Goal: Task Accomplishment & Management: Use online tool/utility

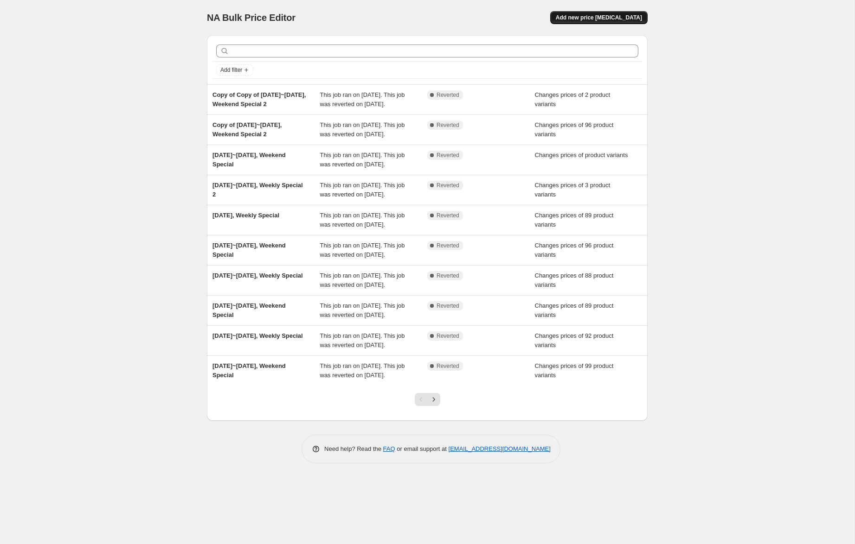
click at [599, 20] on span "Add new price [MEDICAL_DATA]" at bounding box center [598, 17] width 86 height 7
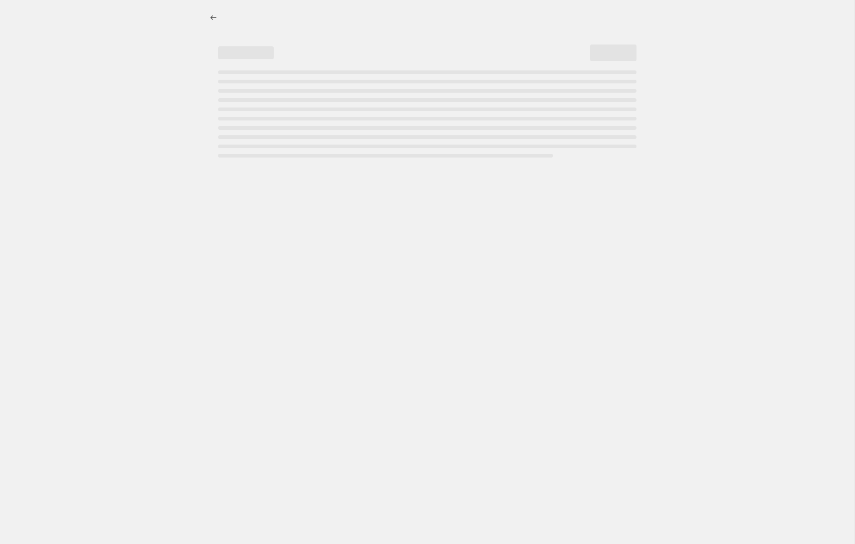
select select "percentage"
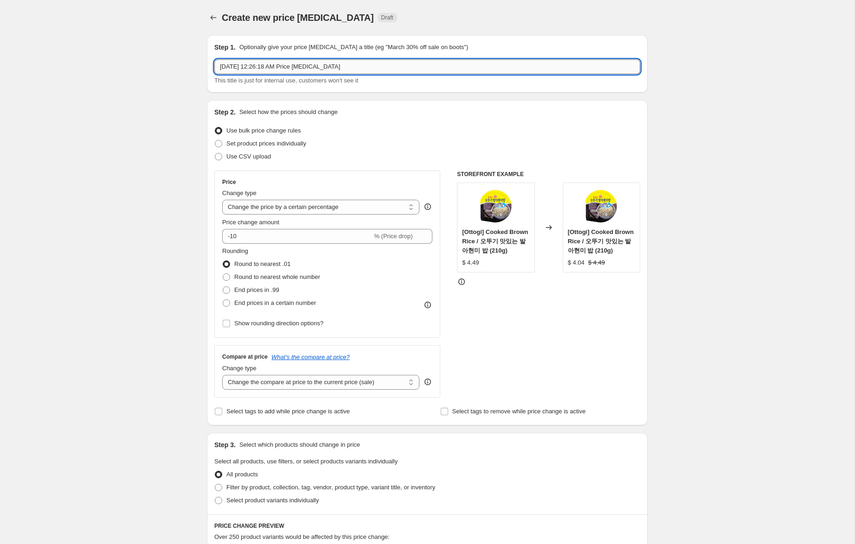
drag, startPoint x: 240, startPoint y: 68, endPoint x: 253, endPoint y: 89, distance: 24.8
click at [240, 68] on input "[DATE] 12:26:18 AM Price [MEDICAL_DATA]" at bounding box center [427, 66] width 426 height 15
drag, startPoint x: 272, startPoint y: 67, endPoint x: 493, endPoint y: 74, distance: 221.7
click at [493, 74] on input "[DATE]~[DATE], 12:26:18 AM Price [MEDICAL_DATA]" at bounding box center [427, 66] width 426 height 15
type input "[DATE]~[DATE], Weekly Special"
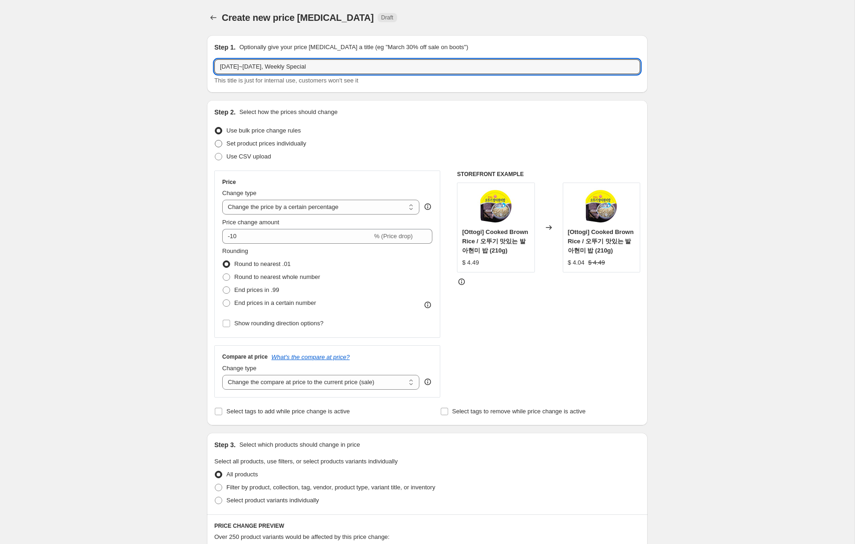
click at [301, 140] on span "Set product prices individually" at bounding box center [266, 143] width 80 height 7
click at [215, 140] on input "Set product prices individually" at bounding box center [215, 140] width 0 height 0
radio input "true"
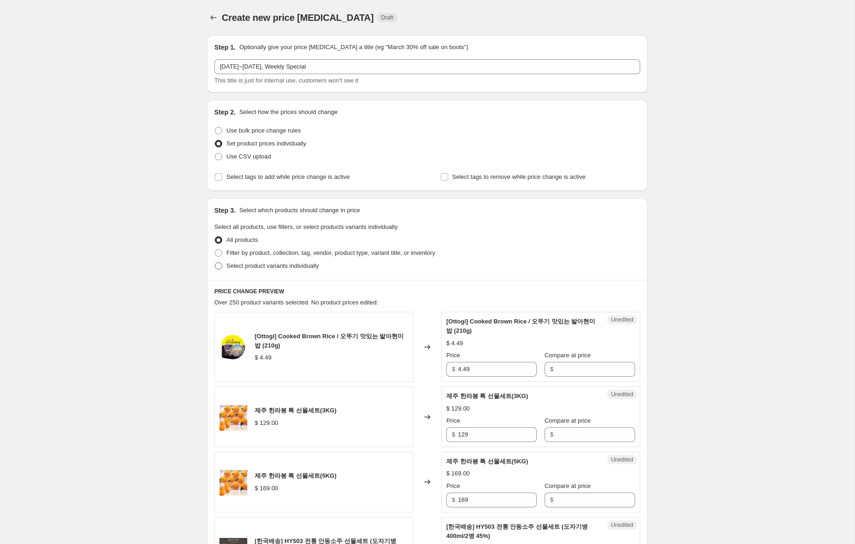
drag, startPoint x: 291, startPoint y: 264, endPoint x: 286, endPoint y: 264, distance: 4.7
click at [291, 264] on span "Select product variants individually" at bounding box center [272, 265] width 92 height 7
click at [215, 263] on input "Select product variants individually" at bounding box center [215, 262] width 0 height 0
radio input "true"
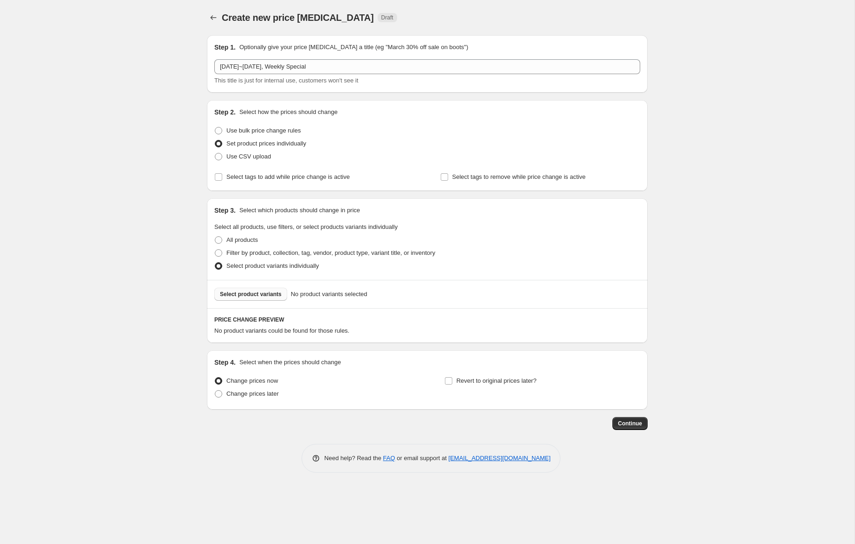
click at [251, 295] on span "Select product variants" at bounding box center [251, 294] width 62 height 7
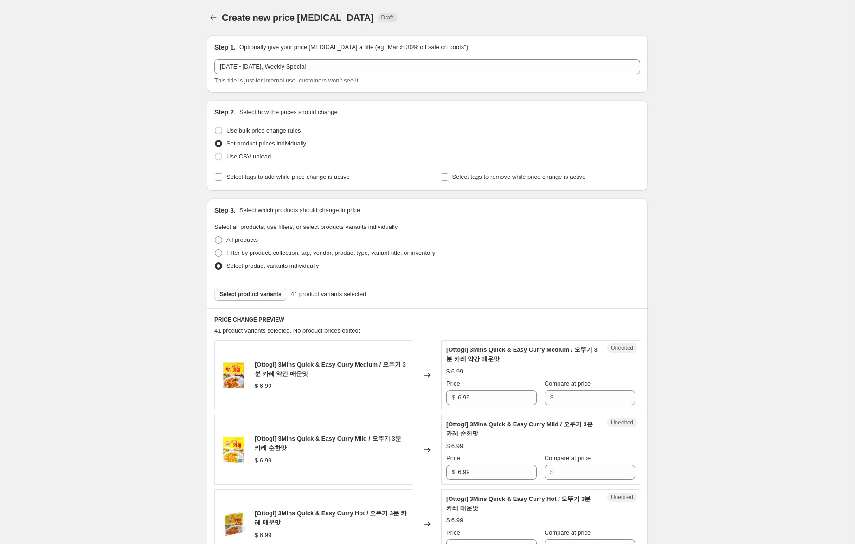
click at [262, 291] on button "Select product variants" at bounding box center [250, 294] width 73 height 13
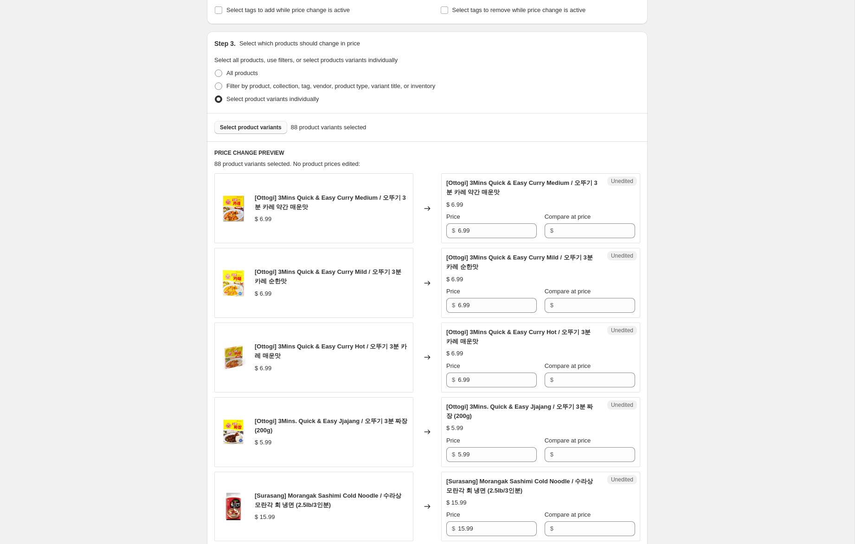
scroll to position [185, 0]
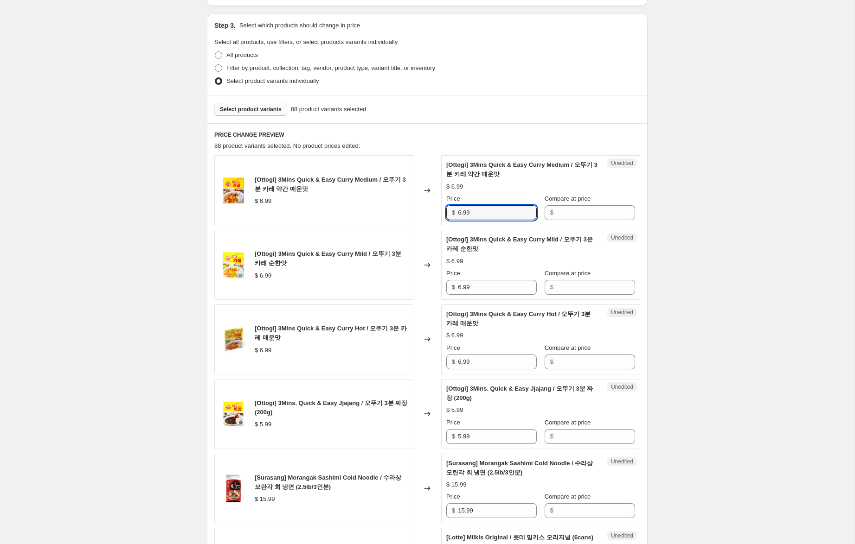
drag, startPoint x: 488, startPoint y: 219, endPoint x: 439, endPoint y: 211, distance: 49.3
click at [439, 211] on div "[Ottogi] 3Mins Quick & Easy Curry Medium / 오뚜기 3분 카레 약간 매운맛 $ 6.99 Changed to U…" at bounding box center [427, 190] width 426 height 70
click at [583, 218] on input "Compare at price" at bounding box center [595, 212] width 79 height 15
paste input "6.99"
type input "6.99"
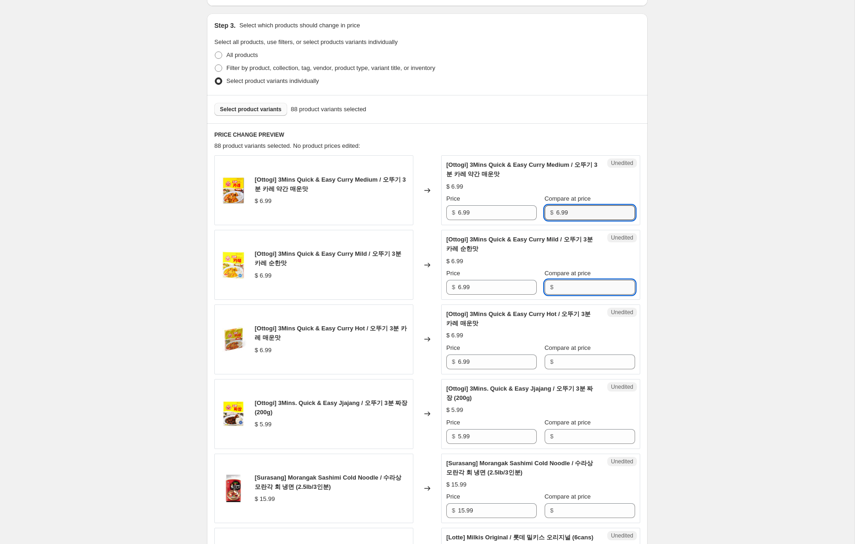
click at [578, 293] on input "Compare at price" at bounding box center [595, 287] width 79 height 15
paste input "6.99"
type input "6.99"
click at [571, 364] on input "Compare at price" at bounding box center [595, 362] width 79 height 15
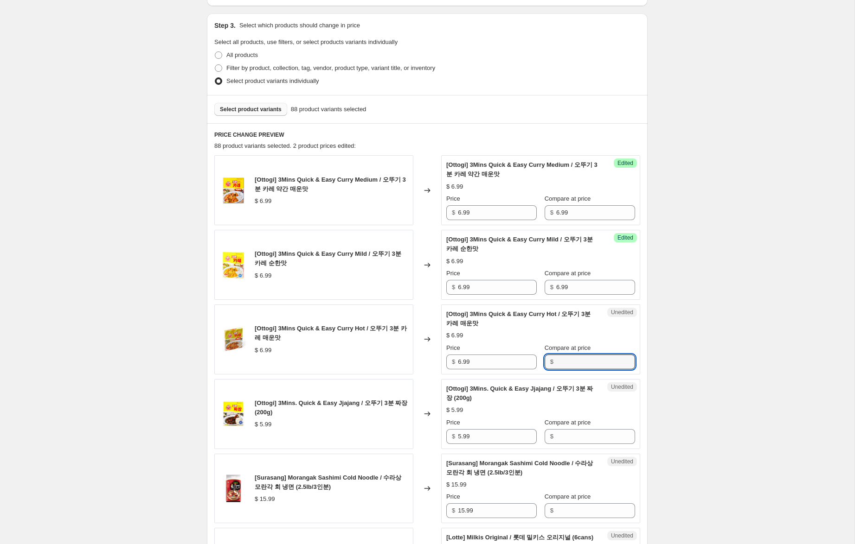
paste input "6.99"
type input "6.99"
drag, startPoint x: 572, startPoint y: 440, endPoint x: 540, endPoint y: 409, distance: 44.3
click at [572, 439] on input "Compare at price" at bounding box center [595, 436] width 79 height 15
paste input "6.99"
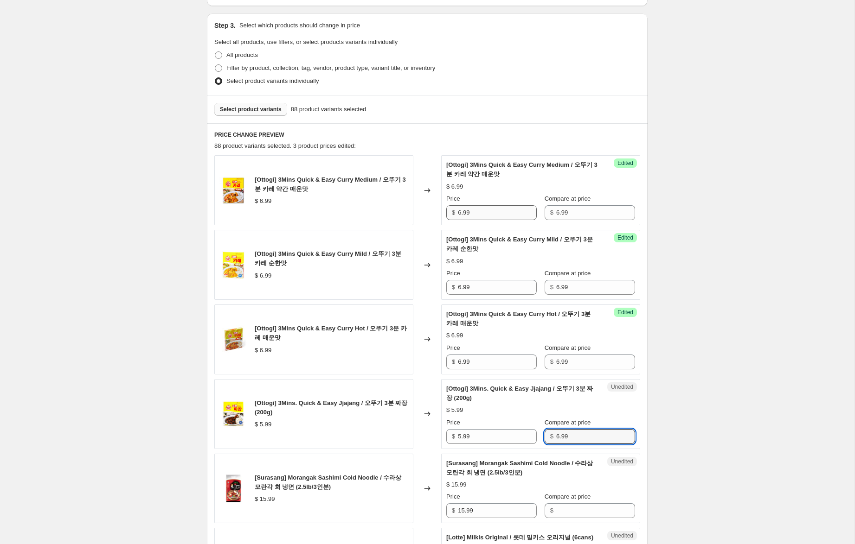
type input "6.99"
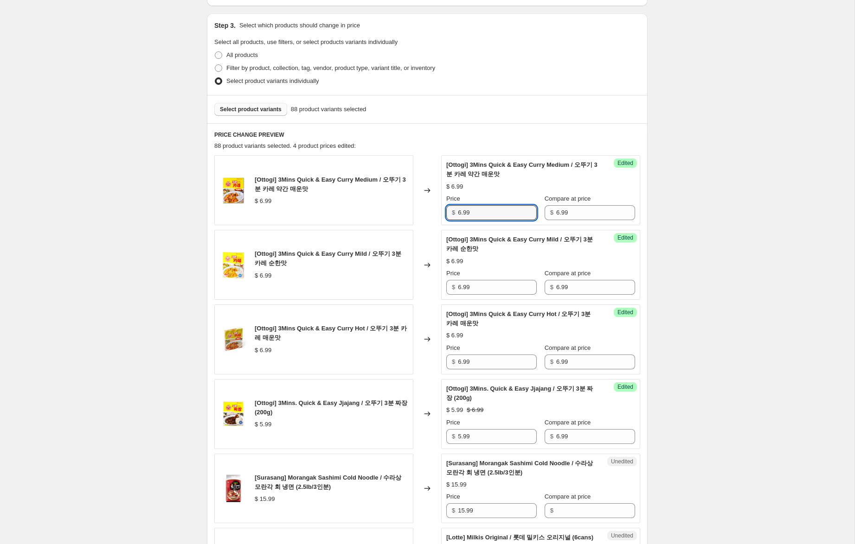
drag, startPoint x: 460, startPoint y: 213, endPoint x: 472, endPoint y: 241, distance: 30.7
click at [439, 210] on div "[Ottogi] 3Mins Quick & Easy Curry Medium / 오뚜기 3분 카레 약간 매운맛 $ 6.99 Changed to S…" at bounding box center [427, 190] width 426 height 70
type input "1.99"
drag, startPoint x: 461, startPoint y: 288, endPoint x: 434, endPoint y: 284, distance: 27.2
click at [434, 283] on div "[Ottogi] 3Mins Quick & Easy Curry Mild / 오뚜기 3분 카레 순한맛 $ 6.99 Changed to Succes…" at bounding box center [427, 265] width 426 height 70
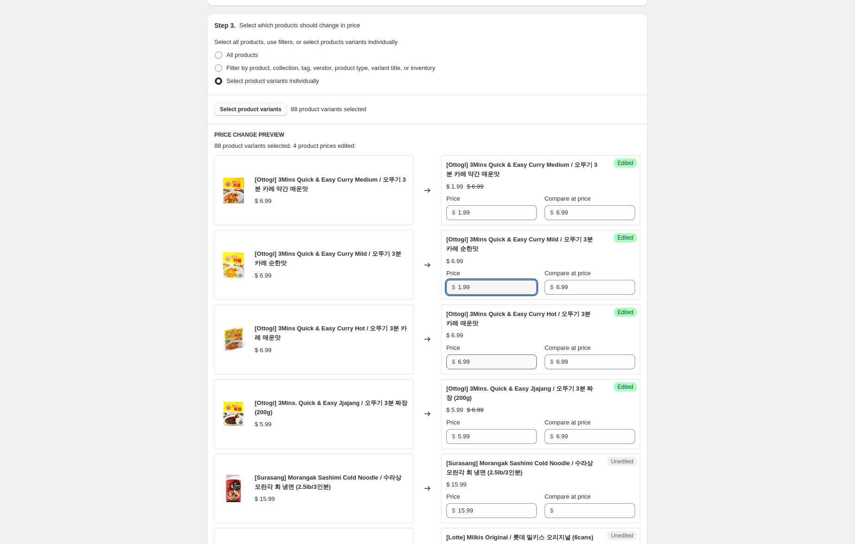
type input "1.99"
drag, startPoint x: 461, startPoint y: 364, endPoint x: 430, endPoint y: 362, distance: 31.1
click at [430, 361] on div "[Ottogi] 3Mins Quick & Easy Curry Hot / 오뚜기 3분 카레 매운맛 $ 6.99 Changed to Success…" at bounding box center [427, 340] width 426 height 70
type input "1.99"
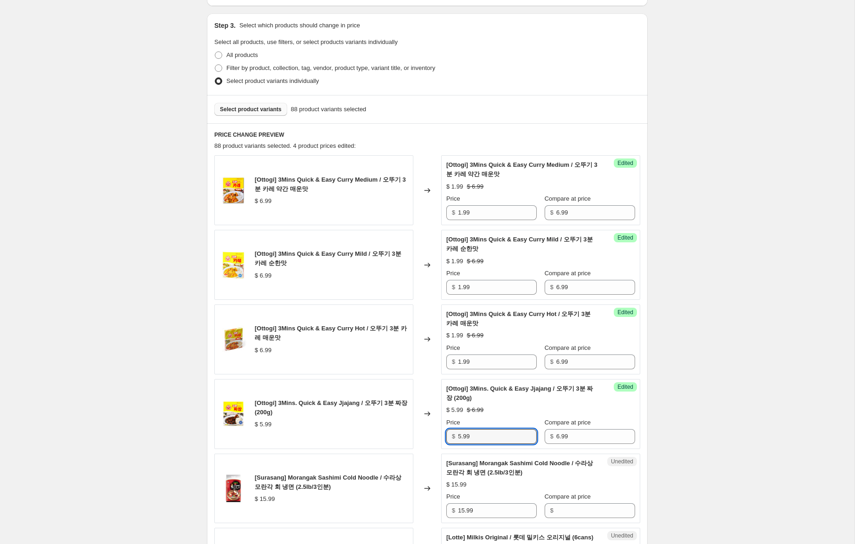
drag, startPoint x: 460, startPoint y: 435, endPoint x: 432, endPoint y: 432, distance: 28.5
click at [432, 433] on div "[Ottogi] 3Mins. Quick & Easy Jjajang / 오뚜기 3분 짜장 (200g) $ 5.99 Changed to Succe…" at bounding box center [427, 414] width 426 height 70
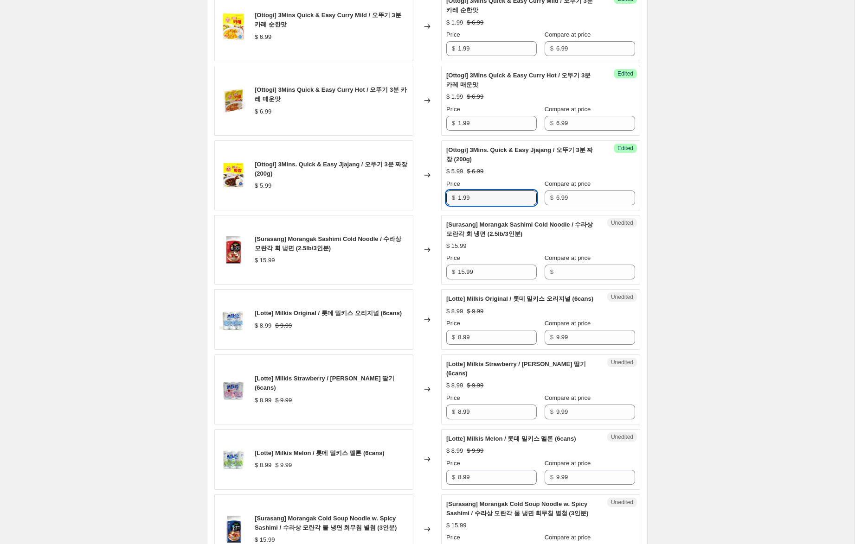
scroll to position [441, 0]
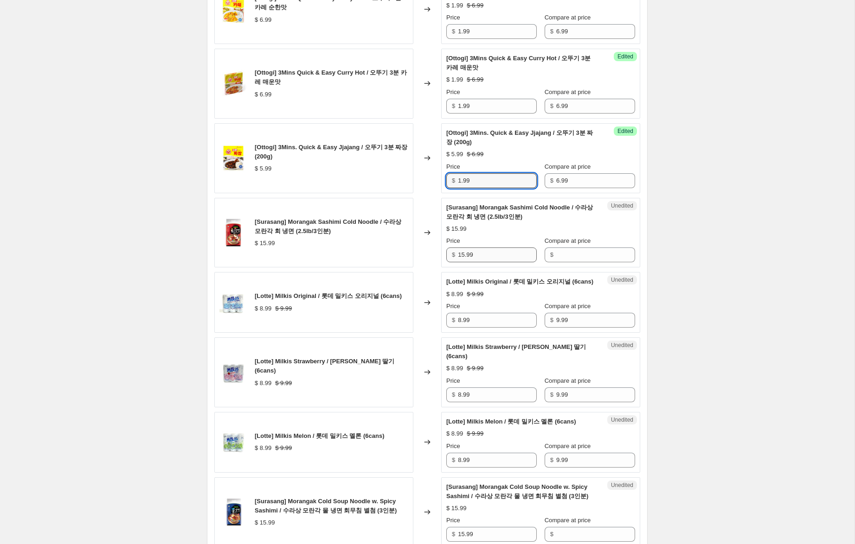
type input "1.99"
drag, startPoint x: 485, startPoint y: 257, endPoint x: 534, endPoint y: 253, distance: 48.9
click at [405, 249] on div "[Surasang] Morangak Sashimi Cold Noodle / 수라상 모란각 회 냉면 (2.5lb/3인분) $ 15.99 Chan…" at bounding box center [427, 233] width 426 height 70
click at [576, 252] on input "Compare at price" at bounding box center [595, 255] width 79 height 15
paste input "15.99"
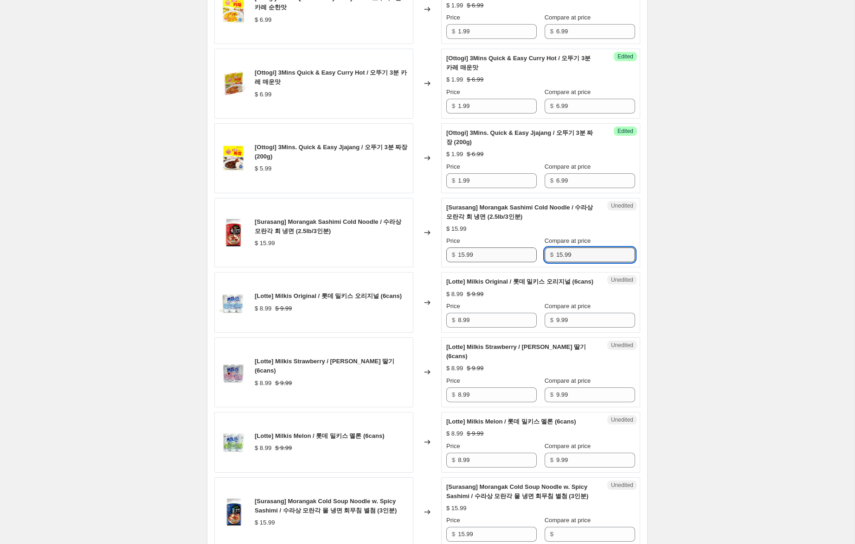
type input "15.99"
drag, startPoint x: 463, startPoint y: 255, endPoint x: 412, endPoint y: 247, distance: 52.1
click at [413, 246] on div "[Surasang] Morangak Sashimi Cold Noodle / 수라상 모란각 회 냉면 (2.5lb/3인분) $ 15.99 Chan…" at bounding box center [427, 233] width 426 height 70
type input "9.99"
drag, startPoint x: 462, startPoint y: 329, endPoint x: 420, endPoint y: 323, distance: 42.6
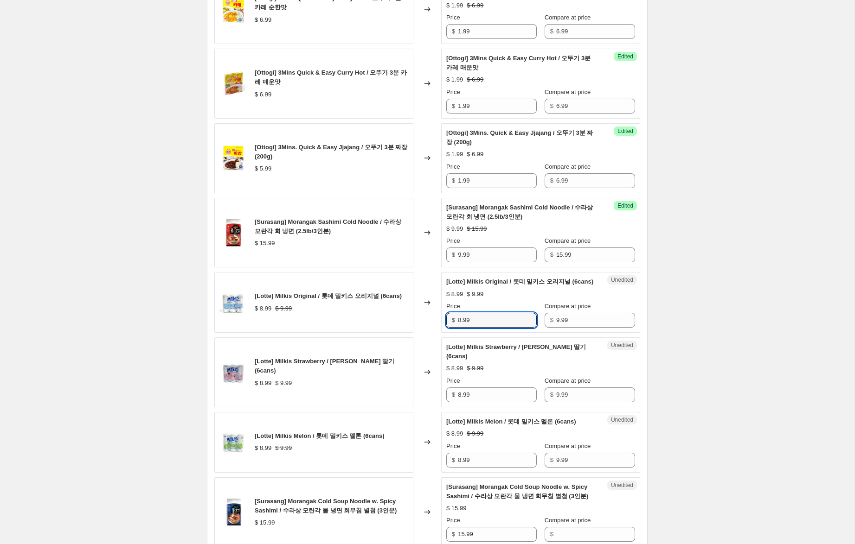
click at [420, 323] on div "[Lotte] Milkis Original / 롯데 밀키스 오리지널 (6cans) $ 8.99 $ 9.99 Changed to Unedited…" at bounding box center [427, 302] width 426 height 61
type input "6.99"
drag, startPoint x: 461, startPoint y: 395, endPoint x: 411, endPoint y: 443, distance: 69.2
click at [391, 391] on div "[Lotte] Milkis Strawberry / [PERSON_NAME] 딸기 (6cans) $ 8.99 $ 9.99 Changed to U…" at bounding box center [427, 373] width 426 height 70
type input "6.99"
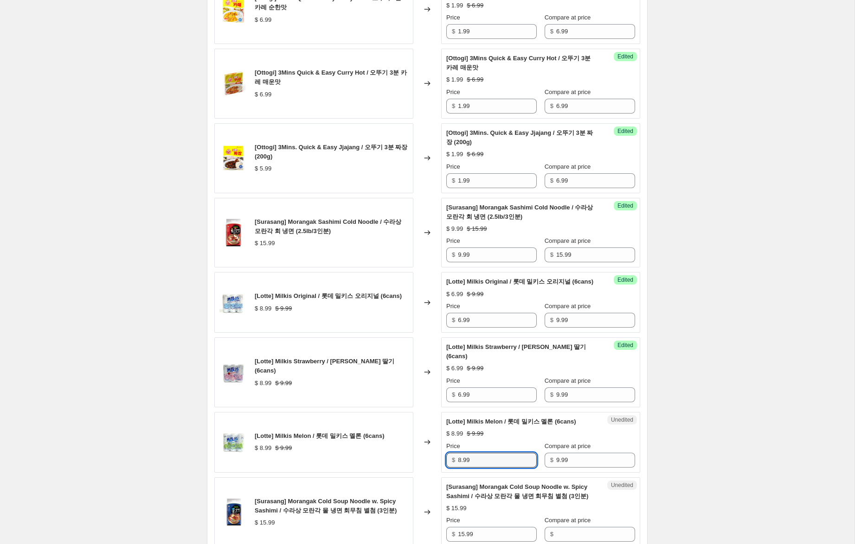
drag, startPoint x: 460, startPoint y: 460, endPoint x: 439, endPoint y: 456, distance: 21.3
click at [439, 456] on div "[Lotte] Milkis Melon / 롯데 밀키스 멜론 (6cans) $ 8.99 $ 9.99 Changed to Unedited [Lot…" at bounding box center [427, 442] width 426 height 61
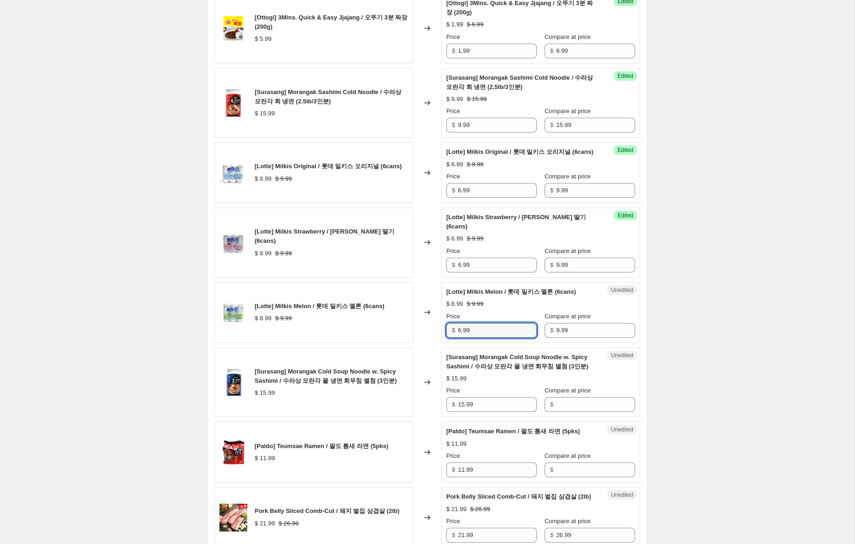
scroll to position [573, 0]
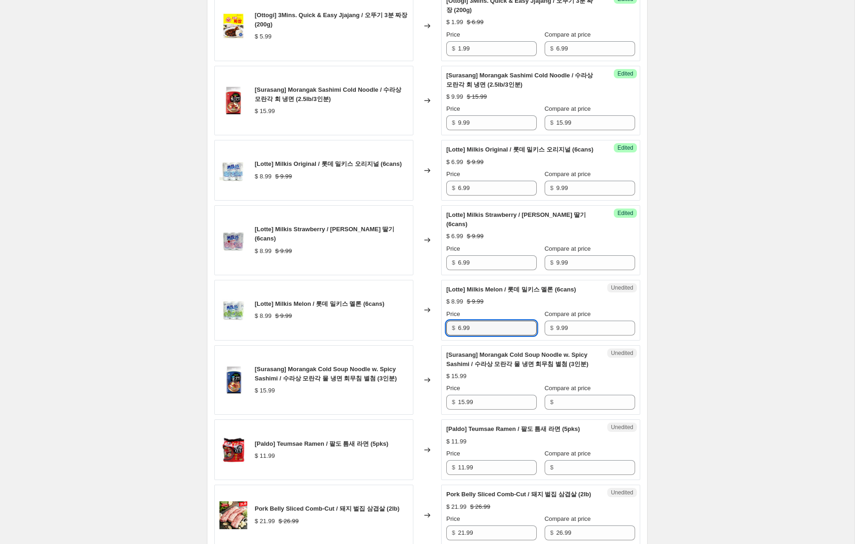
type input "6.99"
click at [555, 403] on div "$" at bounding box center [589, 402] width 90 height 15
paste input "15.99"
type input "15.99"
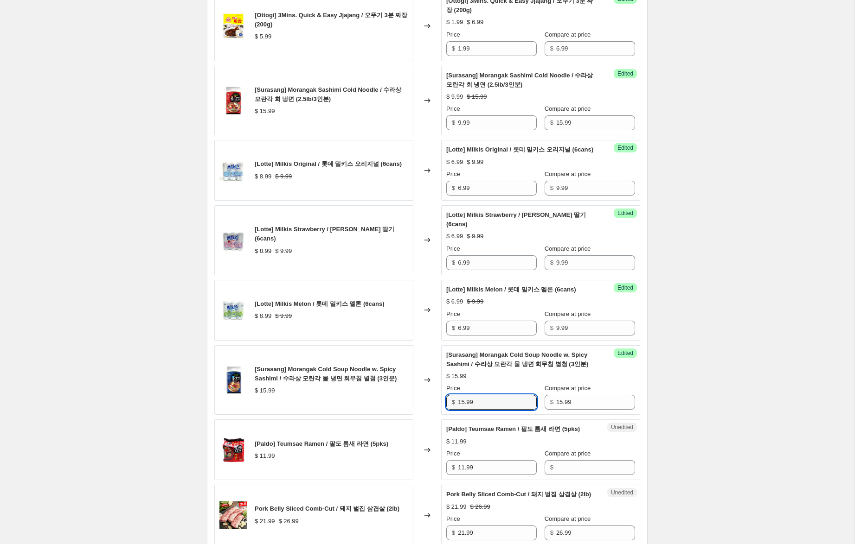
drag, startPoint x: 463, startPoint y: 402, endPoint x: 420, endPoint y: 398, distance: 43.3
click at [420, 398] on div "[Surasang] Morangak Cold Soup Noodle w. Spicy Sashimi / 수라상 모란각 물 냉면 회무침 별첨 (3인…" at bounding box center [427, 380] width 426 height 70
type input "9.99"
drag, startPoint x: 478, startPoint y: 469, endPoint x: 426, endPoint y: 463, distance: 53.1
click at [426, 463] on div "[Paldo] Teumsae Ramen / 팔도 틈새 라면 (5pks) $ 11.99 Changed to Unedited [Paldo] Teu…" at bounding box center [427, 450] width 426 height 61
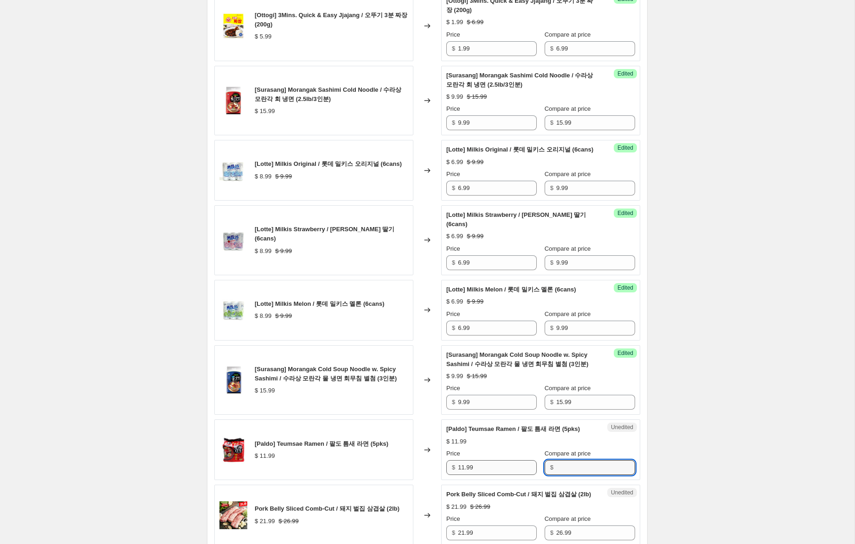
drag, startPoint x: 571, startPoint y: 468, endPoint x: 471, endPoint y: 467, distance: 99.7
click at [568, 468] on input "Compare at price" at bounding box center [595, 467] width 79 height 15
paste input "11.99"
type input "11.99"
drag, startPoint x: 462, startPoint y: 469, endPoint x: 394, endPoint y: 461, distance: 68.2
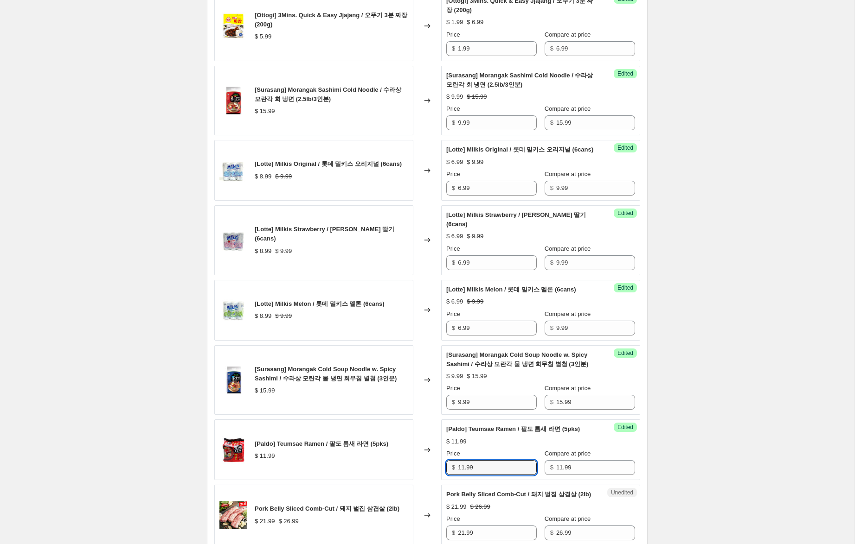
click at [395, 461] on div "[Paldo] Teumsae Ramen / 팔도 틈새 라면 (5pks) $ 11.99 Changed to Success Edited [Pald…" at bounding box center [427, 450] width 426 height 61
drag, startPoint x: 465, startPoint y: 469, endPoint x: 415, endPoint y: 462, distance: 49.6
click at [418, 462] on div "[Paldo] Teumsae Ramen / 팔도 틈새 라면 (5pks) $ 11.99 Changed to Success Edited [Pald…" at bounding box center [427, 450] width 426 height 61
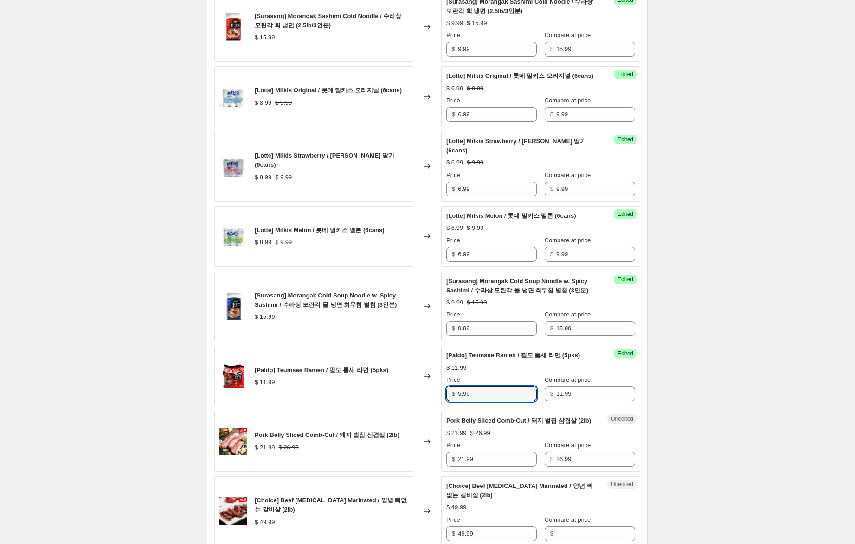
scroll to position [677, 0]
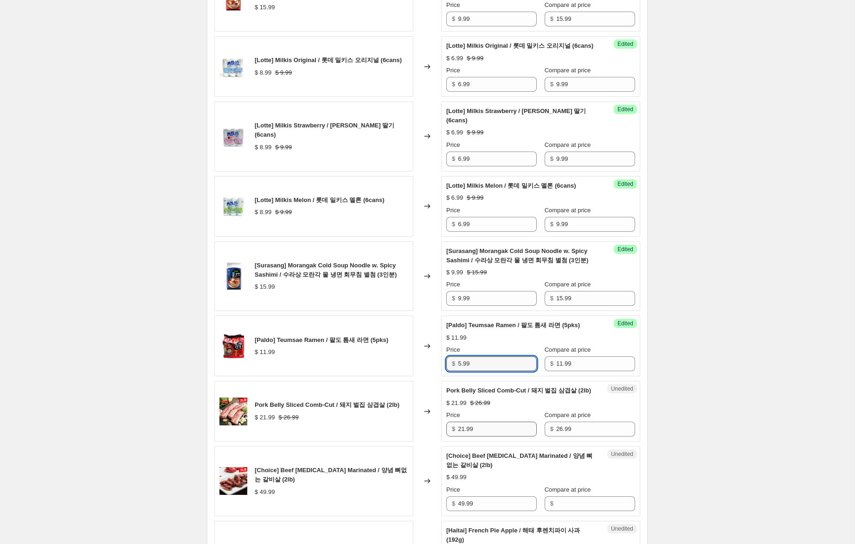
type input "5.99"
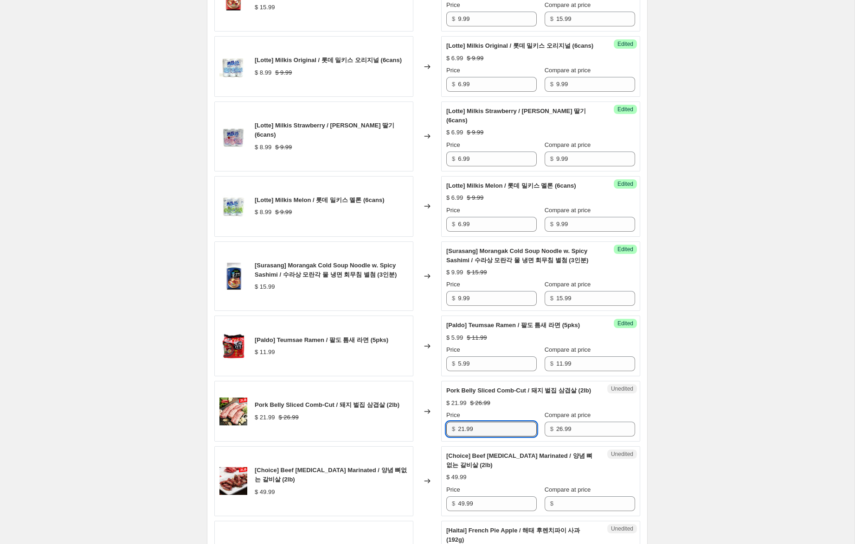
drag, startPoint x: 465, startPoint y: 440, endPoint x: 426, endPoint y: 434, distance: 38.8
click at [427, 434] on div "Pork Belly Sliced Comb-Cut / 돼지 벌집 삼겹살 (2lb) $ 21.99 $ 26.99 Changed to Unedite…" at bounding box center [427, 411] width 426 height 61
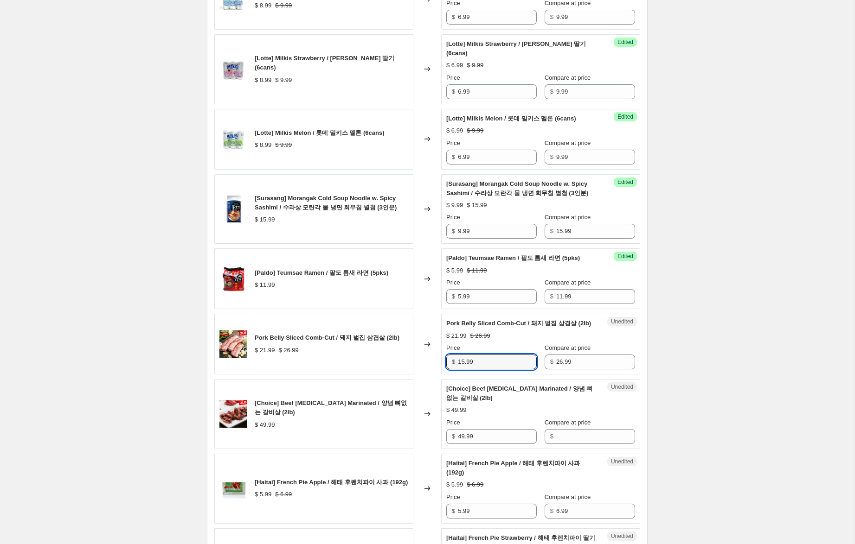
scroll to position [746, 0]
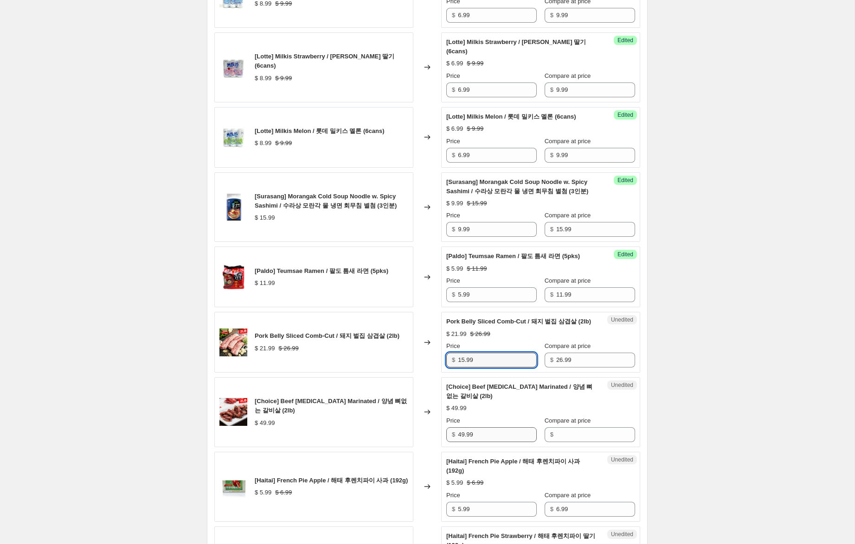
type input "15.99"
drag, startPoint x: 473, startPoint y: 446, endPoint x: 443, endPoint y: 442, distance: 30.0
click at [443, 442] on div "Unedited [Choice] Beef [MEDICAL_DATA] Marinated / 양념 뼈없는 갈비살 (2lb) $ 49.99 Pric…" at bounding box center [540, 412] width 199 height 70
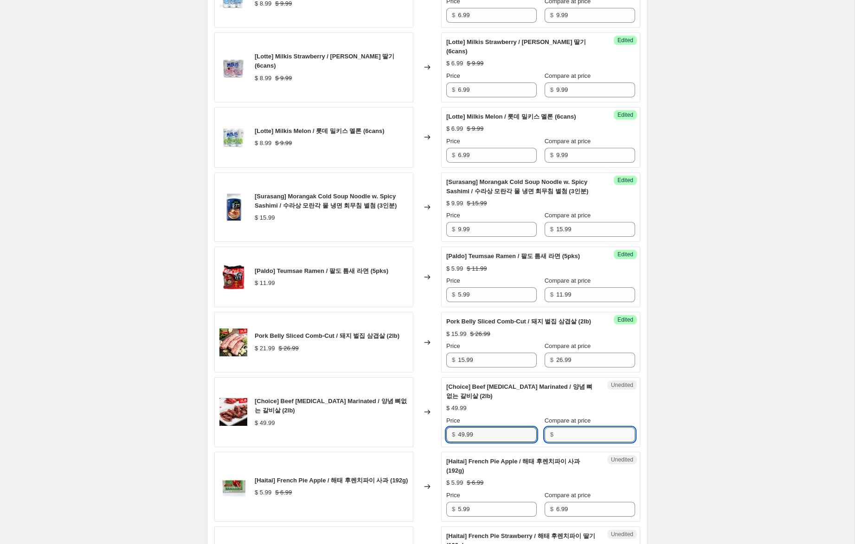
drag, startPoint x: 576, startPoint y: 444, endPoint x: 550, endPoint y: 445, distance: 26.0
click at [572, 442] on input "Compare at price" at bounding box center [595, 434] width 79 height 15
paste input "49.99"
type input "49.99"
drag, startPoint x: 461, startPoint y: 445, endPoint x: 435, endPoint y: 442, distance: 26.6
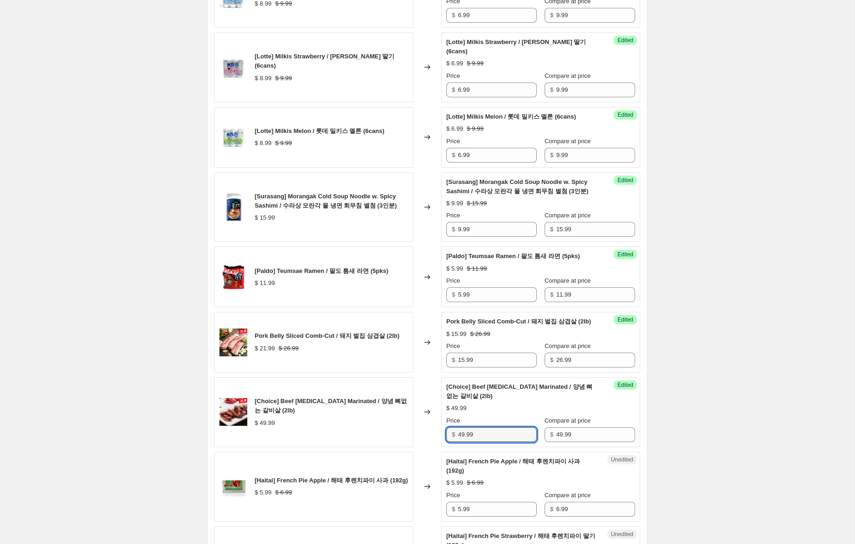
click at [435, 442] on div "[Choice] Beef [MEDICAL_DATA] Marinated / 양념 뼈없는 갈비살 (2lb) $ 49.99 Changed to Su…" at bounding box center [427, 412] width 426 height 70
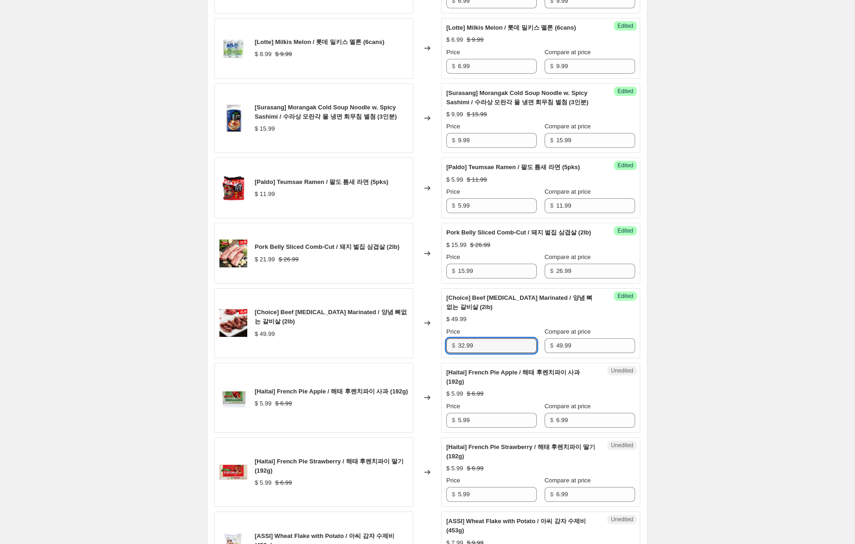
scroll to position [907, 0]
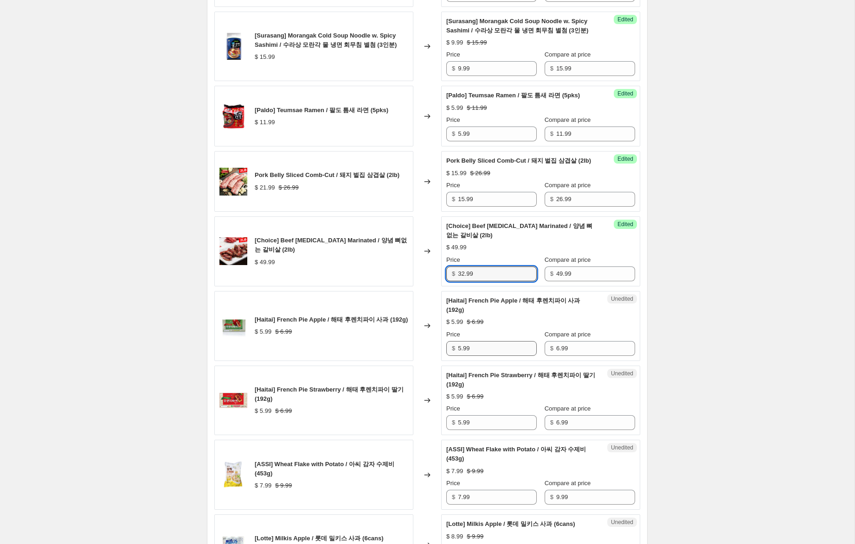
type input "32.99"
drag, startPoint x: 459, startPoint y: 358, endPoint x: 419, endPoint y: 353, distance: 40.3
click at [423, 353] on div "[Haitai] French Pie Apple / 해태 후렌치파이 사과 (192g) $ 5.99 $ 6.99 Changed to Unedite…" at bounding box center [427, 326] width 426 height 70
drag, startPoint x: 461, startPoint y: 357, endPoint x: 424, endPoint y: 354, distance: 36.8
click at [424, 354] on div "[Haitai] French Pie Apple / 해태 후렌치파이 사과 (192g) $ 5.99 $ 6.99 Changed to Unedite…" at bounding box center [427, 326] width 426 height 70
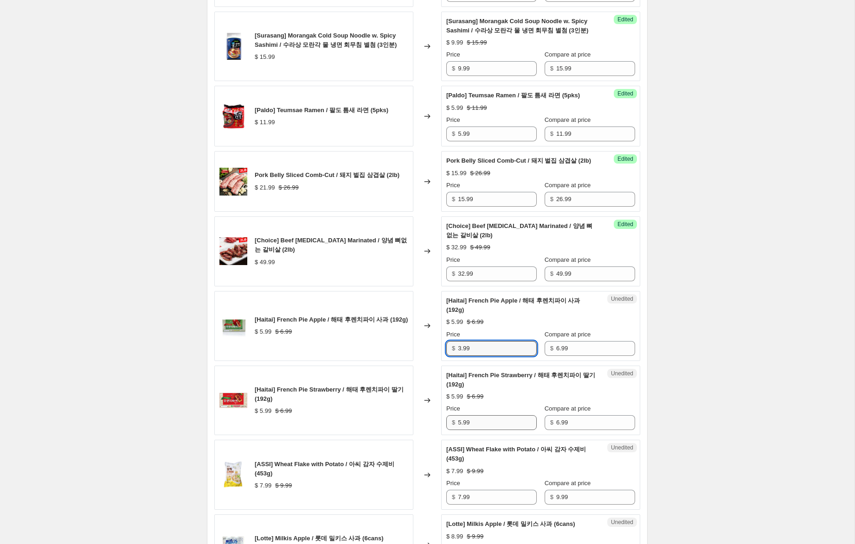
type input "3.99"
drag, startPoint x: 460, startPoint y: 433, endPoint x: 425, endPoint y: 426, distance: 36.3
click at [425, 426] on div "[Haitai] French Pie Strawberry / 해태 후렌치파이 딸기 (192g) $ 5.99 $ 6.99 Changed to Un…" at bounding box center [427, 401] width 426 height 70
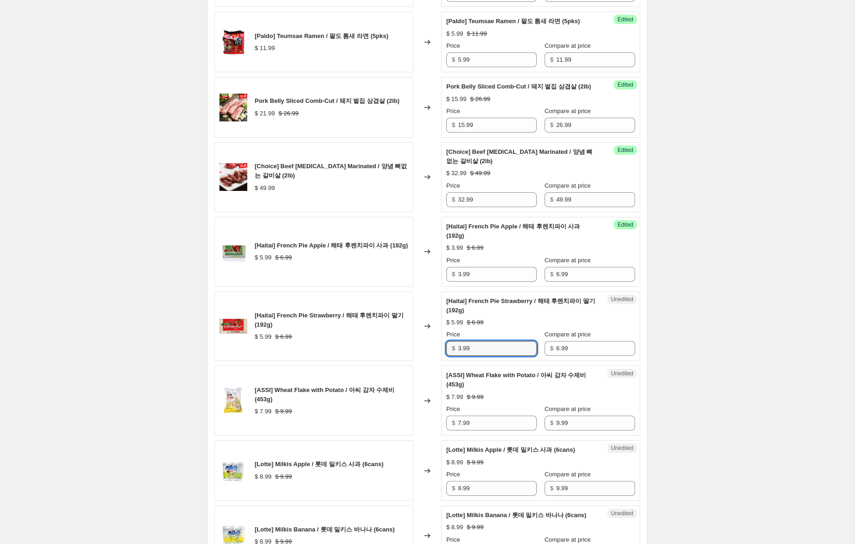
scroll to position [983, 0]
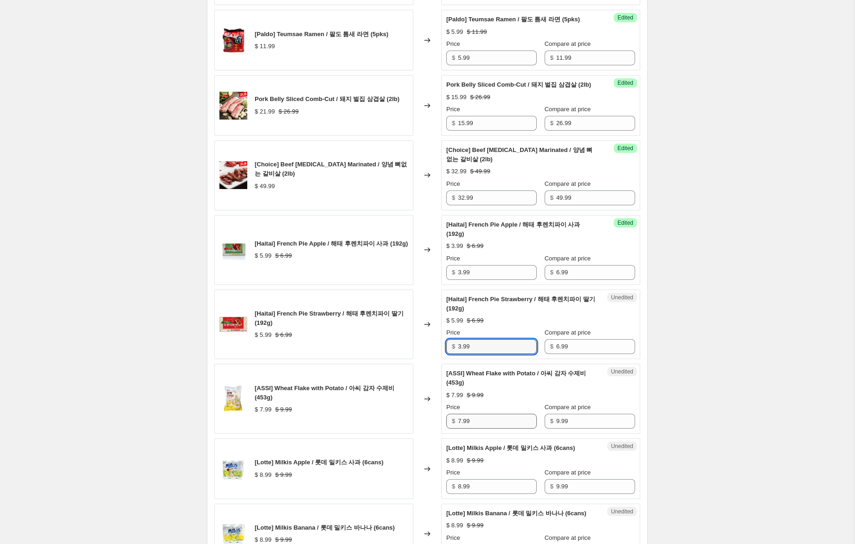
type input "3.99"
drag, startPoint x: 460, startPoint y: 430, endPoint x: 437, endPoint y: 426, distance: 23.6
click at [437, 426] on div "[ASSI] Wheat Flake with Potato / 아씨 감자 수제비 (453g) $ 7.99 $ 9.99 Changed to Uned…" at bounding box center [427, 399] width 426 height 70
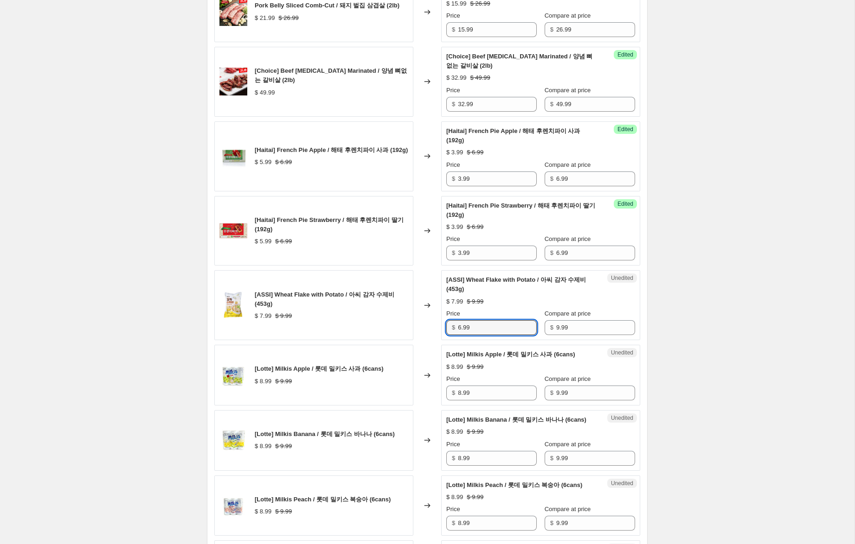
scroll to position [1080, 0]
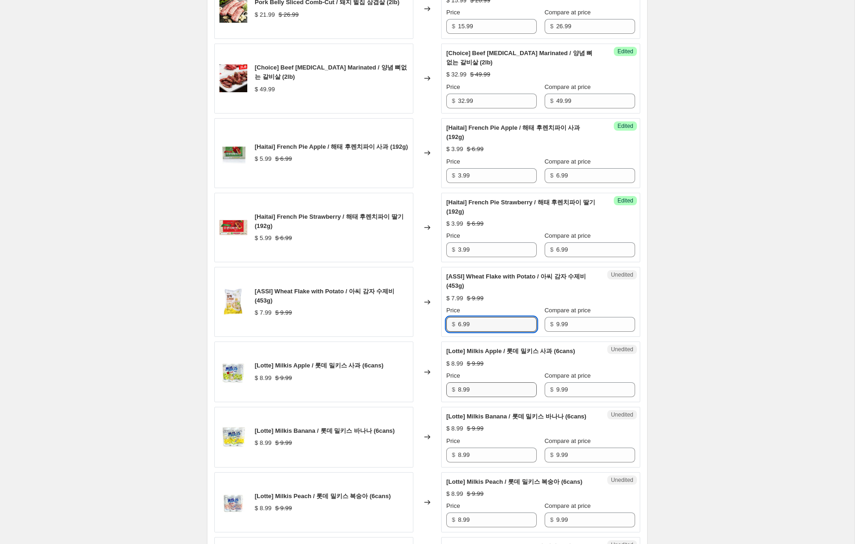
type input "6.99"
drag, startPoint x: 461, startPoint y: 400, endPoint x: 427, endPoint y: 397, distance: 34.0
click at [428, 394] on div "[Lotte] Milkis Apple / 롯데 밀키스 사과 (6cans) $ 8.99 $ 9.99 Changed to Unedited [Lot…" at bounding box center [427, 372] width 426 height 61
type input "6.99"
drag, startPoint x: 458, startPoint y: 472, endPoint x: 417, endPoint y: 462, distance: 42.2
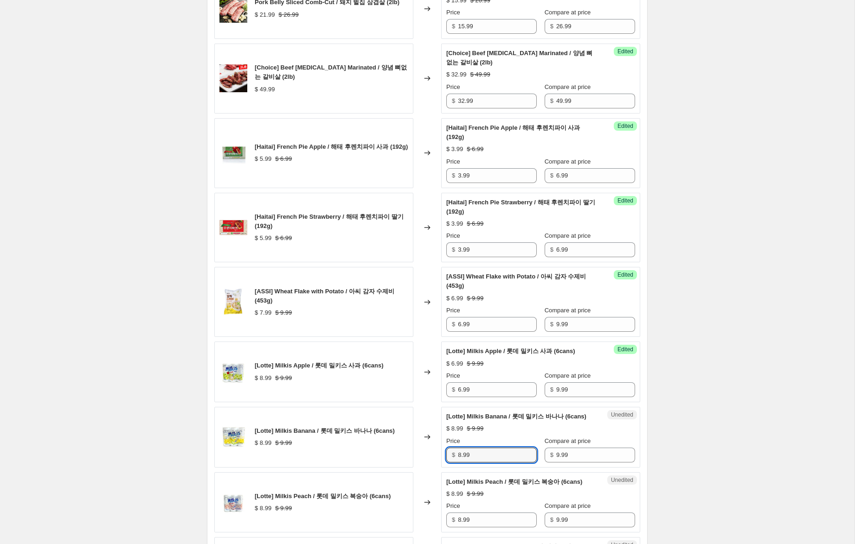
click at [417, 462] on div "[Lotte] Milkis Banana / 롯데 밀키스 바나나 (6cans) $ 8.99 $ 9.99 Changed to Unedited [L…" at bounding box center [427, 437] width 426 height 61
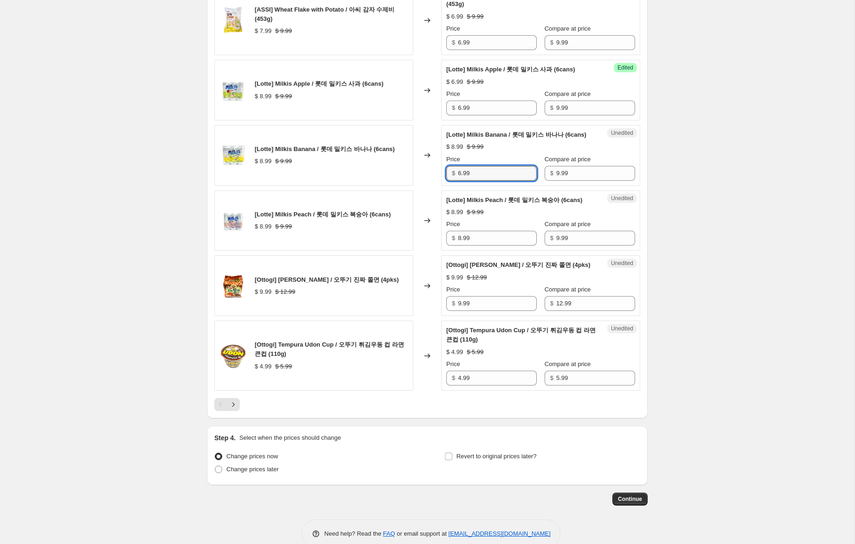
scroll to position [1363, 0]
type input "6.99"
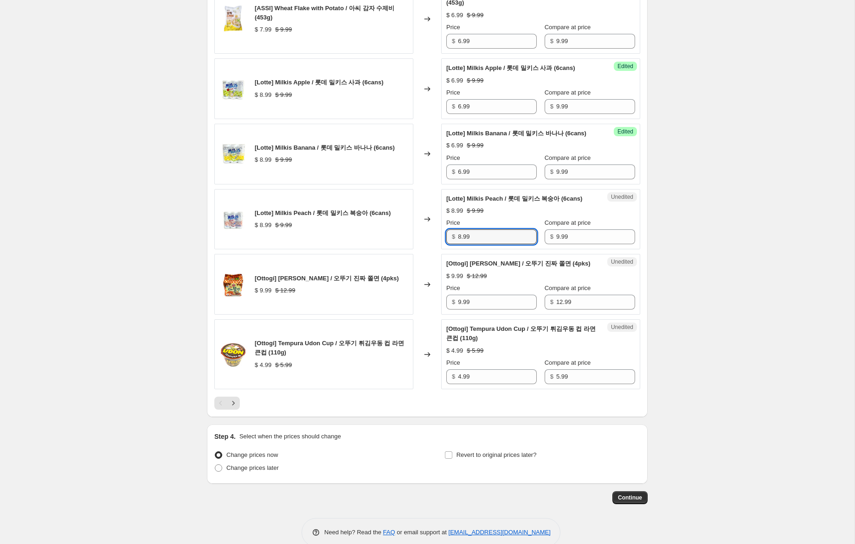
drag, startPoint x: 460, startPoint y: 266, endPoint x: 426, endPoint y: 291, distance: 42.5
click at [407, 250] on div "[Lotte] Milkis Peach / 롯데 밀키스 복숭아 (6cans) $ 8.99 $ 9.99 Changed to Unedited [Lo…" at bounding box center [427, 219] width 426 height 61
type input "6.99"
drag, startPoint x: 461, startPoint y: 340, endPoint x: 421, endPoint y: 335, distance: 40.6
click at [421, 315] on div "[Ottogi] [PERSON_NAME] / 오뚜기 진짜 쫄면 (4pks) $ 9.99 $ 12.99 Changed to Unedited [[…" at bounding box center [427, 284] width 426 height 61
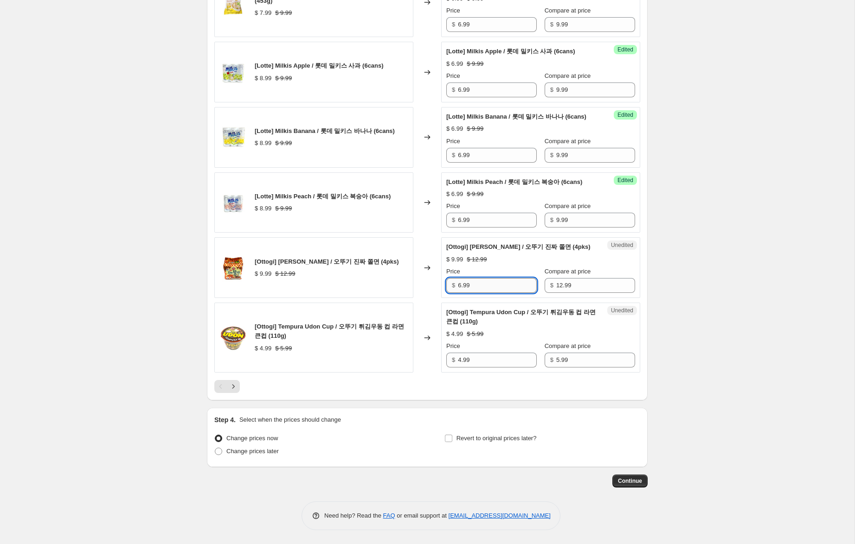
scroll to position [1417, 0]
type input "5.99"
drag, startPoint x: 459, startPoint y: 361, endPoint x: 437, endPoint y: 357, distance: 23.1
click at [437, 357] on div "[Ottogi] Tempura Udon Cup / 오뚜기 튀김우동 컵 라면 큰컵 (110g) $ 4.99 $ 5.99 Changed to Un…" at bounding box center [427, 338] width 426 height 70
type input "2.99"
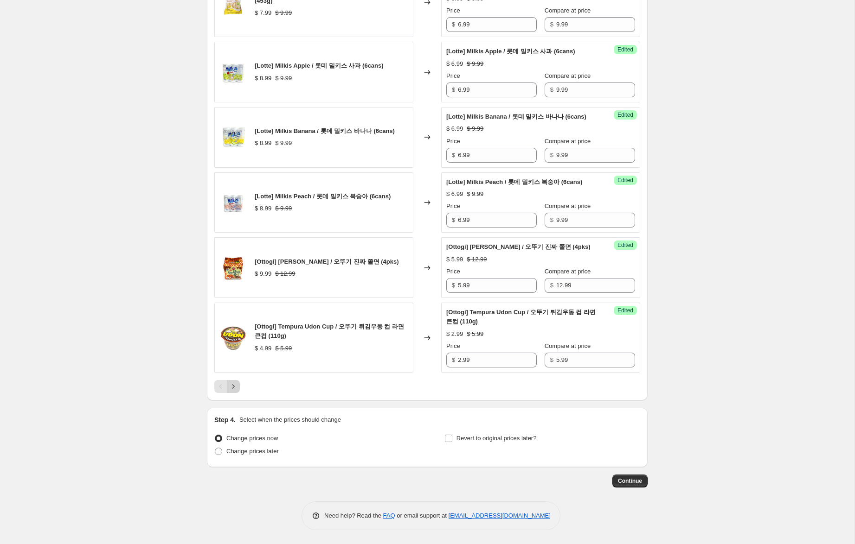
click at [232, 389] on icon "Next" at bounding box center [233, 386] width 9 height 9
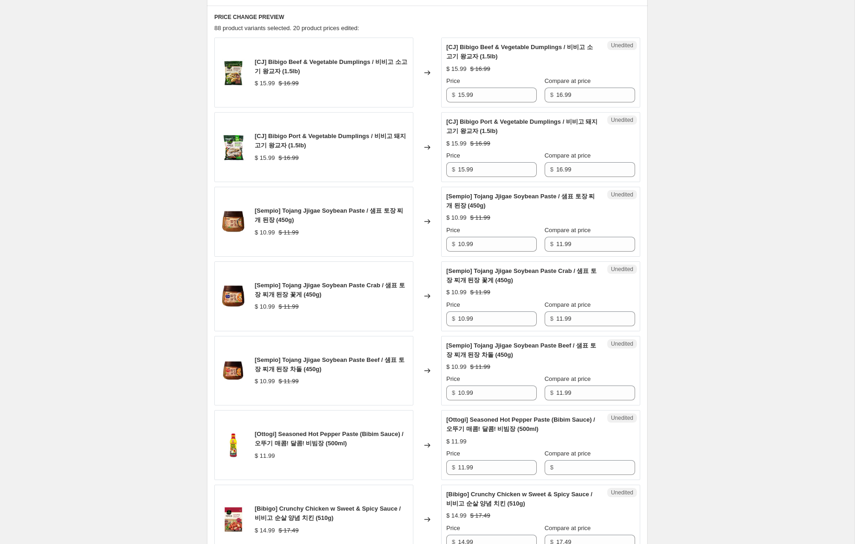
scroll to position [0, 0]
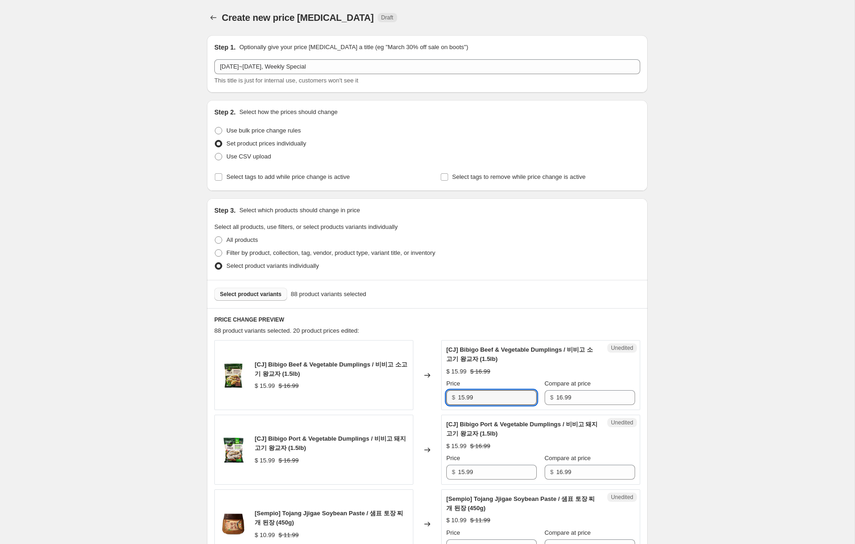
drag, startPoint x: 464, startPoint y: 396, endPoint x: 453, endPoint y: 395, distance: 10.7
click at [453, 395] on div "$ 15.99" at bounding box center [491, 397] width 90 height 15
type input "10.99"
click at [464, 472] on input "15.99" at bounding box center [497, 472] width 79 height 15
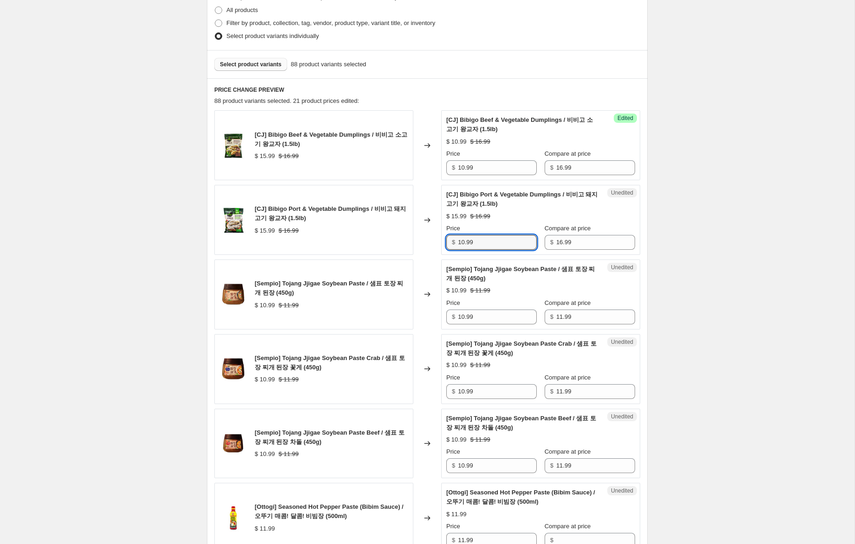
scroll to position [236, 0]
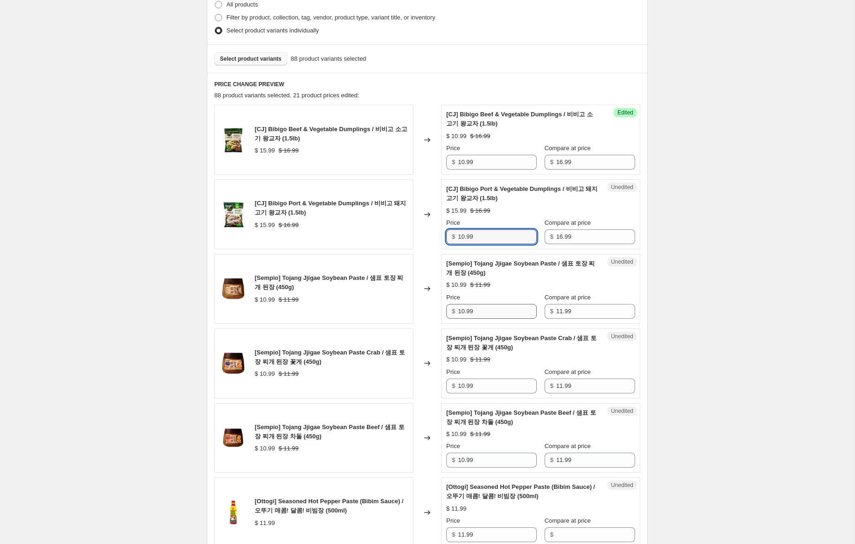
type input "10.99"
drag, startPoint x: 464, startPoint y: 313, endPoint x: 432, endPoint y: 306, distance: 32.6
click at [432, 306] on div "[Sempio] Tojang Jjigae Soybean Paste / 샘표 토장 찌개 된장 (450g) $ 10.99 $ 11.99 Chang…" at bounding box center [427, 289] width 426 height 70
type input "7.99"
drag, startPoint x: 464, startPoint y: 386, endPoint x: 433, endPoint y: 380, distance: 31.6
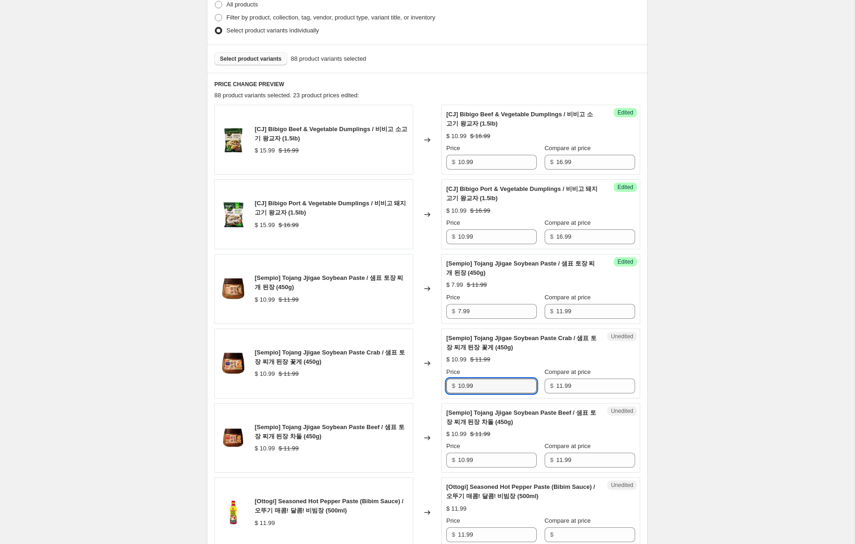
click at [433, 380] on div "[Sempio] Tojang Jjigae Soybean Paste Crab / 샘표 토장 찌개 된장 꽃게 (450g) $ 10.99 $ 11.…" at bounding box center [427, 364] width 426 height 70
type input "7.99"
drag, startPoint x: 463, startPoint y: 461, endPoint x: 433, endPoint y: 458, distance: 30.4
click at [433, 458] on div "[Sempio] Tojang Jjigae Soybean Paste Beef / 샘표 토장 찌개 된장 차돌 (450g) $ 10.99 $ 11.…" at bounding box center [427, 438] width 426 height 70
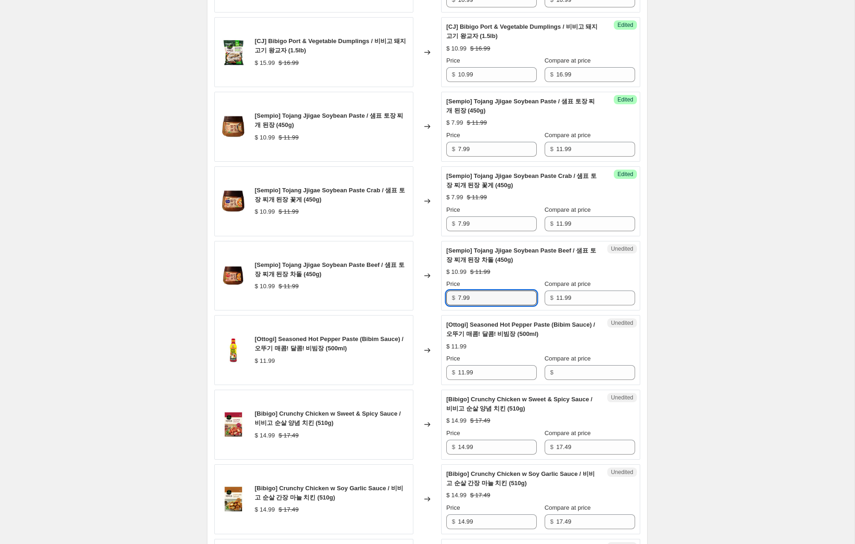
scroll to position [400, 0]
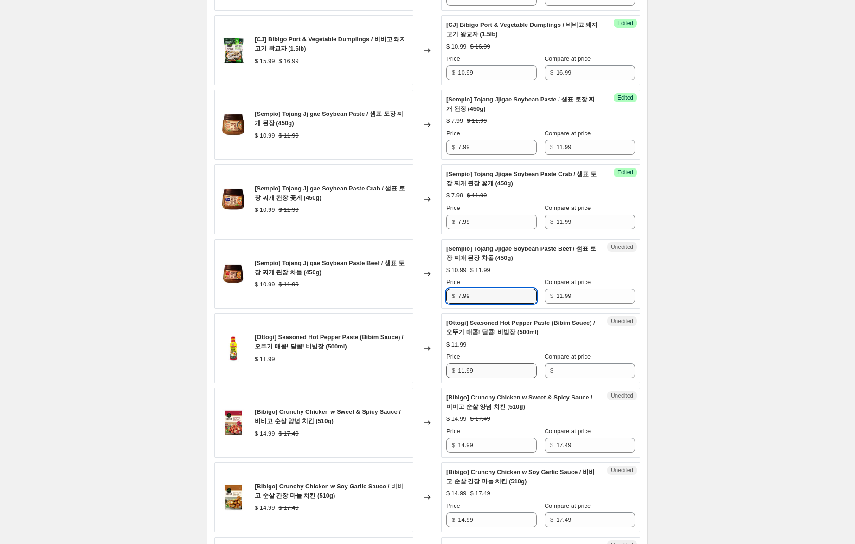
type input "7.99"
drag, startPoint x: 476, startPoint y: 372, endPoint x: 443, endPoint y: 368, distance: 33.2
click at [443, 368] on div "Unedited [[PERSON_NAME]] Seasoned Hot Pepper Paste (Bibim Sauce) / 오뚜기 매콤! 달콤! …" at bounding box center [540, 348] width 199 height 70
drag, startPoint x: 566, startPoint y: 373, endPoint x: 518, endPoint y: 376, distance: 47.8
click at [564, 373] on input "Compare at price" at bounding box center [595, 371] width 79 height 15
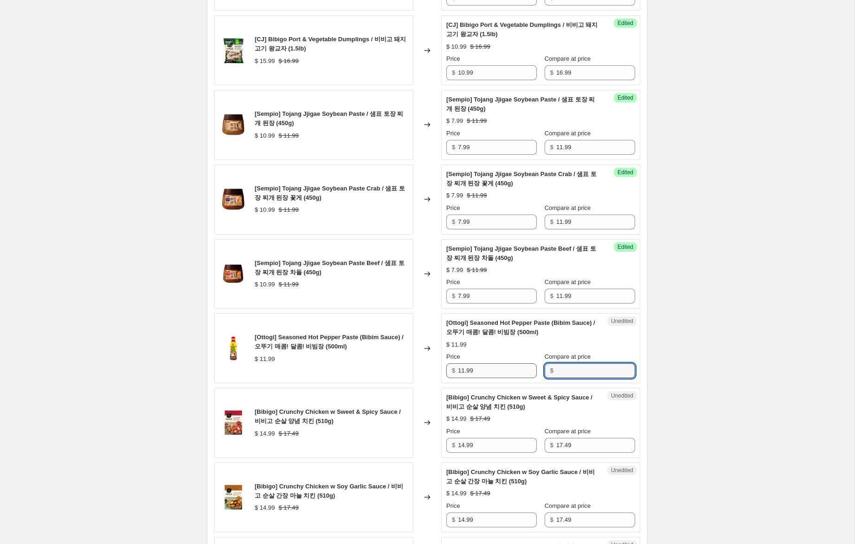
paste input "11.99"
type input "11.99"
drag, startPoint x: 462, startPoint y: 370, endPoint x: 421, endPoint y: 363, distance: 42.5
click at [421, 363] on div "[Ottogi] Seasoned Hot Pepper Paste (Bibim Sauce) / 오뚜기 매콤! 달콤! 비빔장 (500ml) $ 11…" at bounding box center [427, 348] width 426 height 70
type input "7.99"
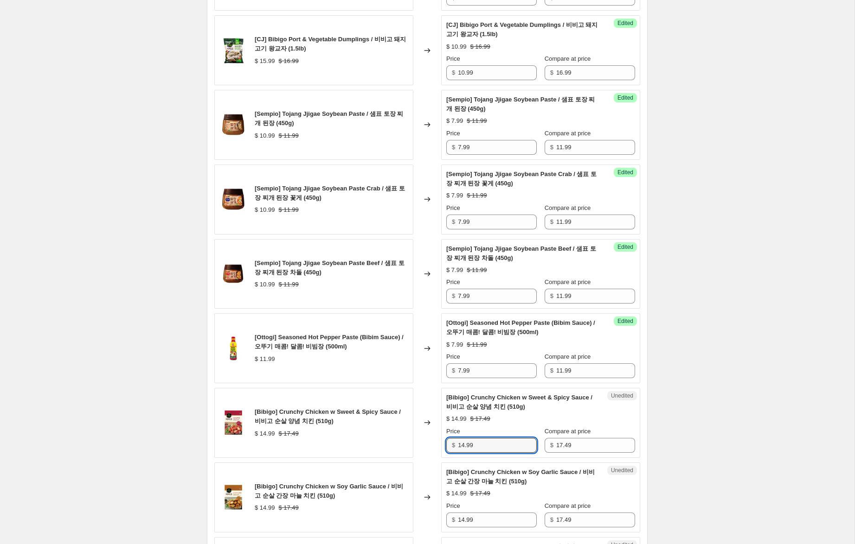
drag, startPoint x: 464, startPoint y: 446, endPoint x: 436, endPoint y: 442, distance: 28.1
click at [437, 442] on div "[Bibigo] Crunchy Chicken w Sweet & Spicy Sauce / 비비고 순살 양념 치킨 (510g) $ 14.99 $ …" at bounding box center [427, 423] width 426 height 70
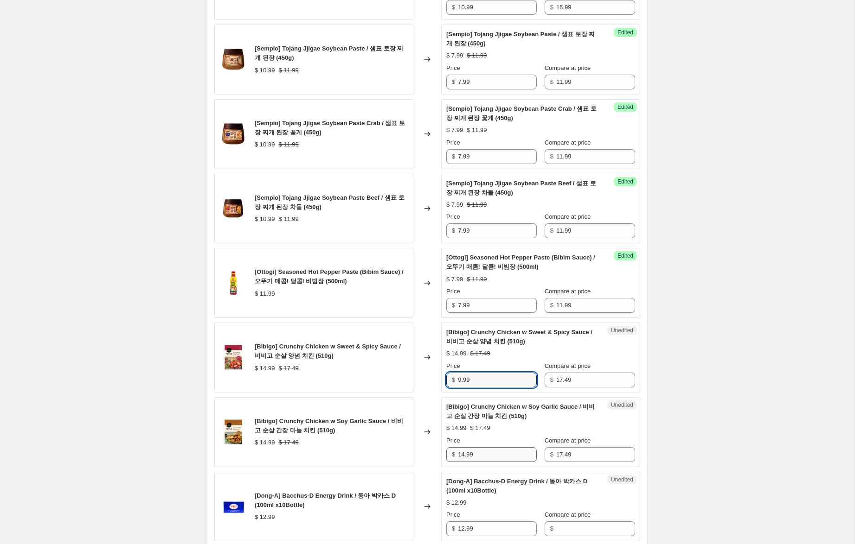
scroll to position [466, 0]
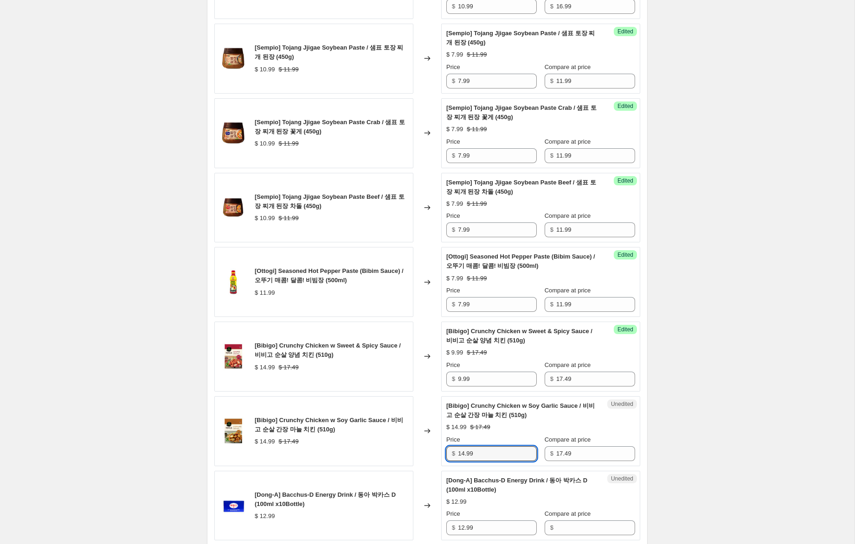
drag, startPoint x: 464, startPoint y: 454, endPoint x: 395, endPoint y: 446, distance: 68.7
click at [395, 446] on div "[Bibigo] Crunchy Chicken w Soy Garlic Sauce / 비비고 순살 간장 마늘 치킨 (510g) $ 14.99 $ …" at bounding box center [427, 431] width 426 height 70
drag, startPoint x: 461, startPoint y: 381, endPoint x: 429, endPoint y: 376, distance: 32.4
click at [429, 376] on div "[Bibigo] Crunchy Chicken w Sweet & Spicy Sauce / 비비고 순살 양념 치킨 (510g) $ 14.99 $ …" at bounding box center [427, 357] width 426 height 70
type input "10.99"
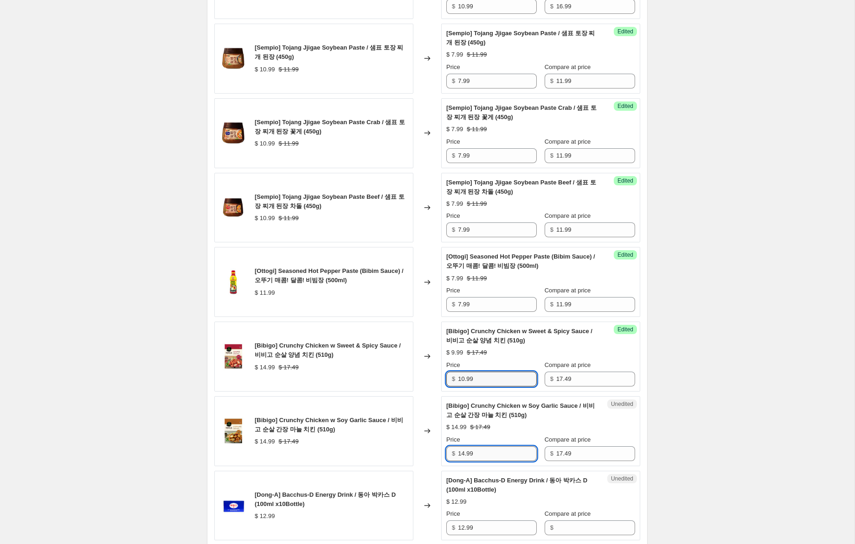
click at [465, 454] on input "14.99" at bounding box center [497, 453] width 79 height 15
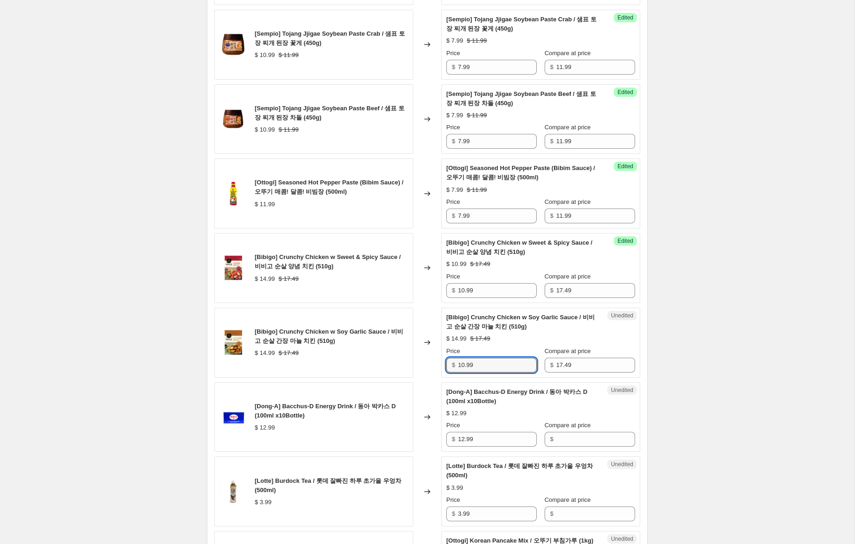
scroll to position [558, 0]
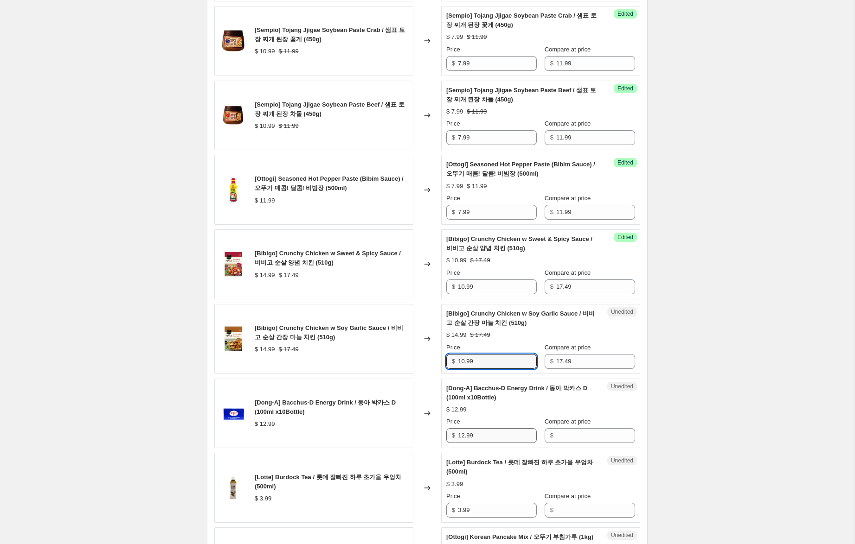
type input "10.99"
drag, startPoint x: 469, startPoint y: 436, endPoint x: 446, endPoint y: 434, distance: 23.7
click at [446, 434] on div "Unedited [Dong-A] Bacchus-D Energy Drink / 동아 박카스 D (100ml x10Bottle) $ 12.99 P…" at bounding box center [540, 414] width 199 height 70
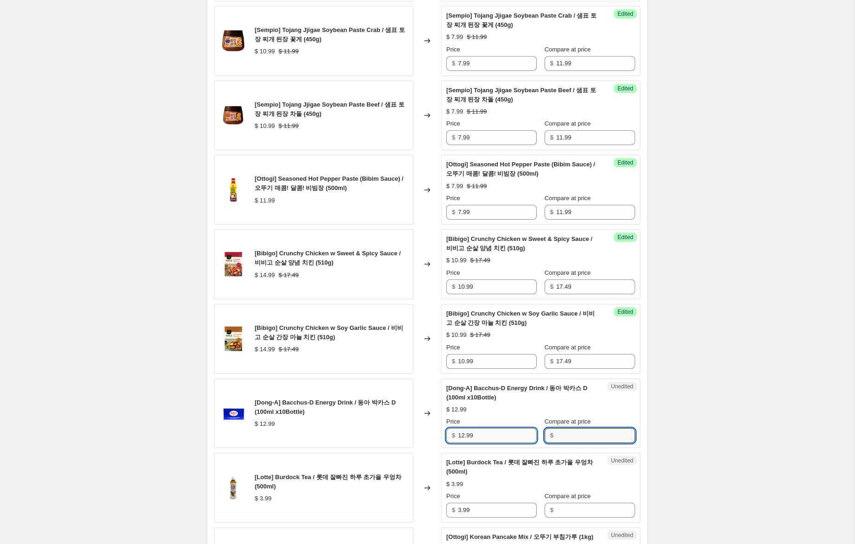
drag, startPoint x: 568, startPoint y: 439, endPoint x: 536, endPoint y: 440, distance: 32.0
click at [563, 439] on input "Compare at price" at bounding box center [595, 435] width 79 height 15
paste input "12.99"
type input "12.99"
drag, startPoint x: 464, startPoint y: 436, endPoint x: 386, endPoint y: 421, distance: 79.2
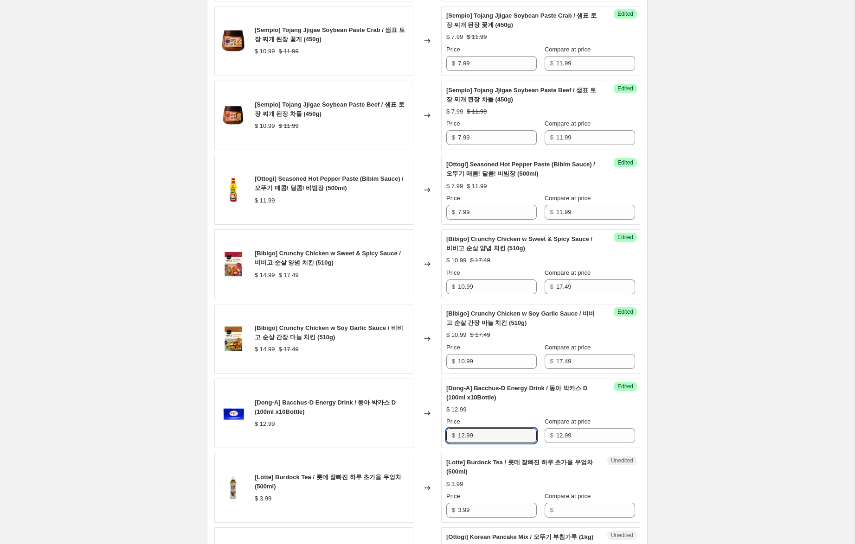
click at [389, 422] on div "[Dong-A] Bacchus-D Energy Drink / 동아 박카스 D (100ml x10Bottle) $ 12.99 Changed to…" at bounding box center [427, 414] width 426 height 70
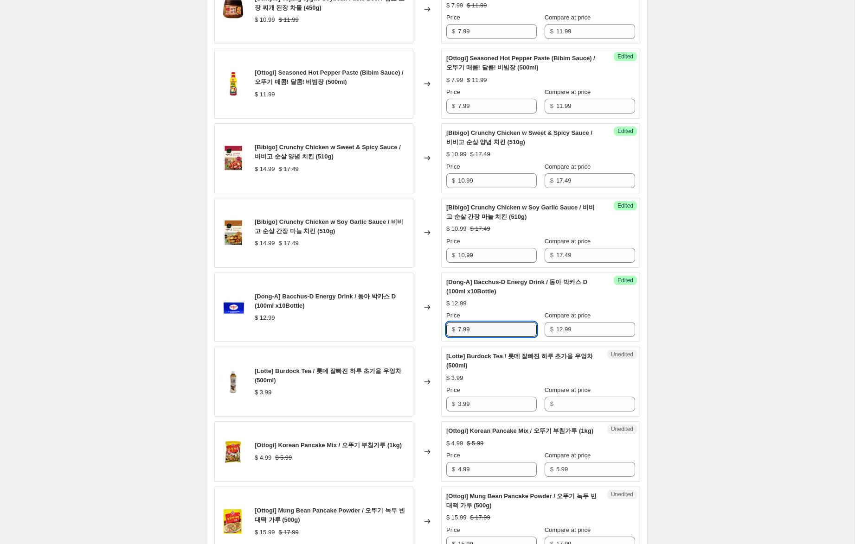
scroll to position [665, 0]
type input "7.99"
drag, startPoint x: 476, startPoint y: 404, endPoint x: 443, endPoint y: 400, distance: 33.2
click at [443, 400] on div "Unedited [Lotte] Burdock Tea / 롯데 잘빠진 하루 초가을 우엉차 (500ml) $ 3.99 Price $ 3.99 Co…" at bounding box center [540, 381] width 199 height 70
drag, startPoint x: 568, startPoint y: 408, endPoint x: 545, endPoint y: 408, distance: 23.7
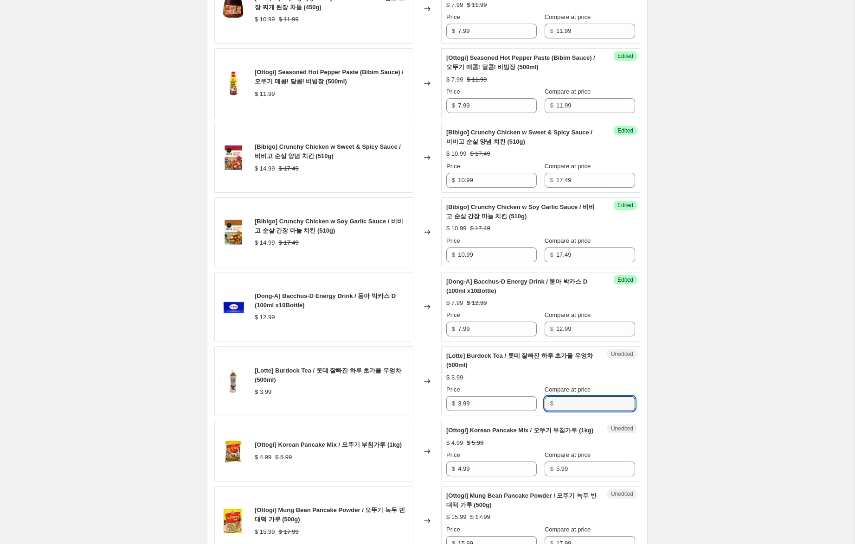
click at [568, 407] on input "Compare at price" at bounding box center [595, 403] width 79 height 15
paste input "3.99"
type input "3.99"
drag, startPoint x: 460, startPoint y: 404, endPoint x: 455, endPoint y: 408, distance: 6.0
click at [449, 403] on div "$ 3.99" at bounding box center [491, 403] width 90 height 15
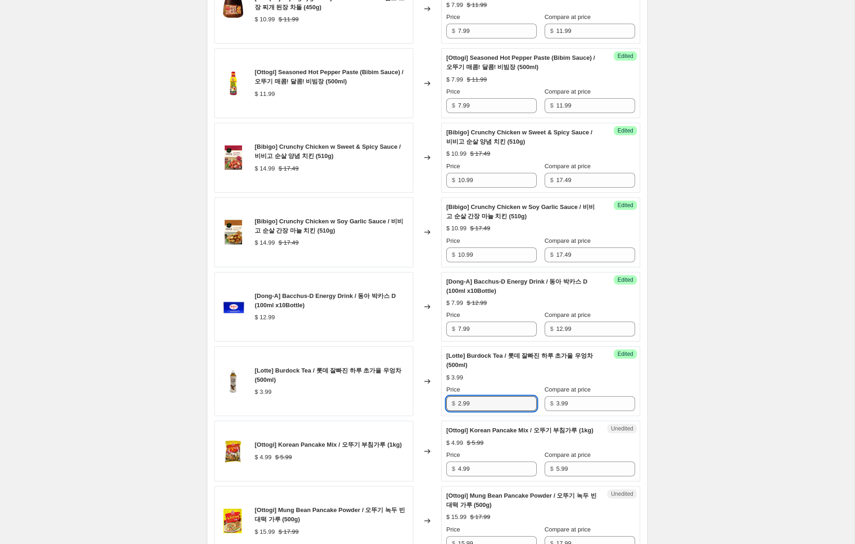
drag, startPoint x: 464, startPoint y: 404, endPoint x: 424, endPoint y: 398, distance: 40.3
click at [424, 398] on div "[Lotte] Burdock Tea / 롯데 잘빠진 하루 초가을 우엉차 (500ml) $ 3.99 Changed to Success Edite…" at bounding box center [427, 381] width 426 height 70
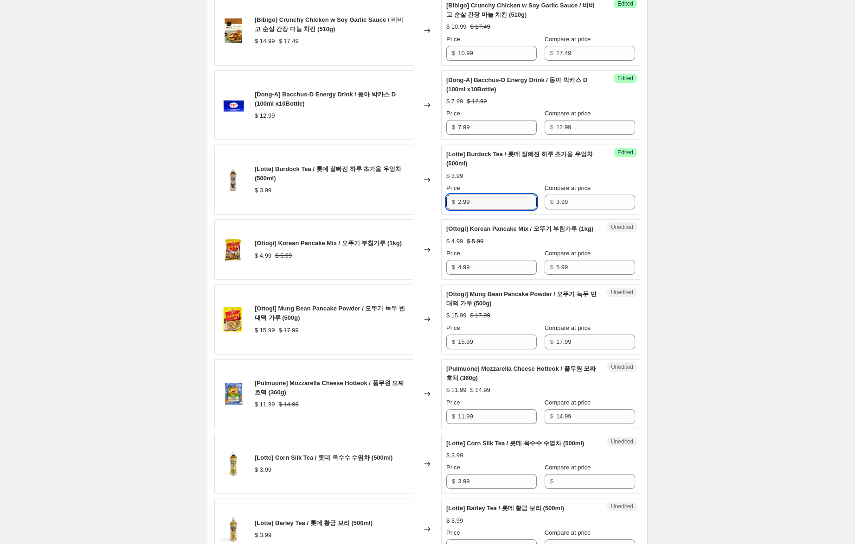
scroll to position [873, 0]
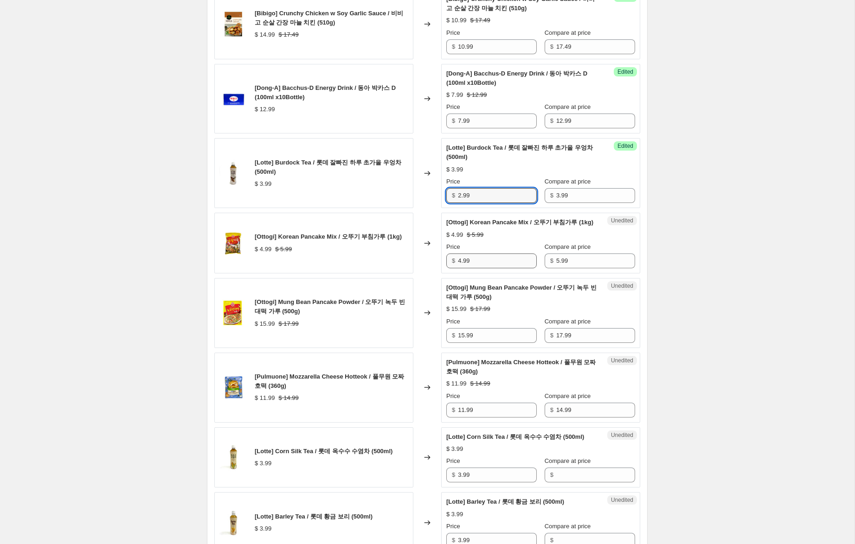
type input "2.99"
drag, startPoint x: 461, startPoint y: 270, endPoint x: 433, endPoint y: 268, distance: 28.4
click at [434, 268] on div "[Ottogi] Korean Pancake Mix / 오뚜기 부침가루 (1kg) $ 4.99 $ 5.99 Changed to Unedited …" at bounding box center [427, 243] width 426 height 61
type input "3.99"
click at [460, 343] on input "15.99" at bounding box center [497, 335] width 79 height 15
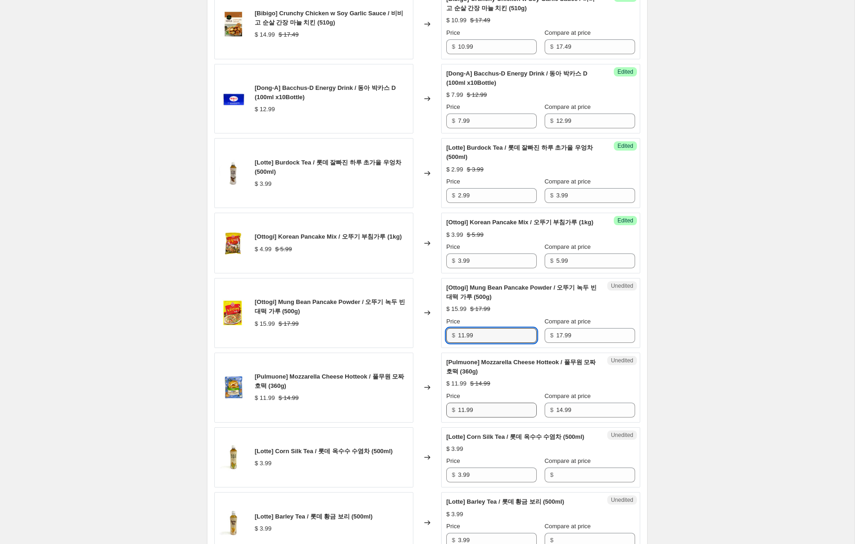
type input "11.99"
drag, startPoint x: 463, startPoint y: 421, endPoint x: 412, endPoint y: 410, distance: 52.1
click at [412, 410] on div "[Pulmuone] Mozzarella Cheese Hotteok / 풀무원 모짜 호떡 (360g) $ 11.99 $ 14.99 Changed…" at bounding box center [427, 388] width 426 height 70
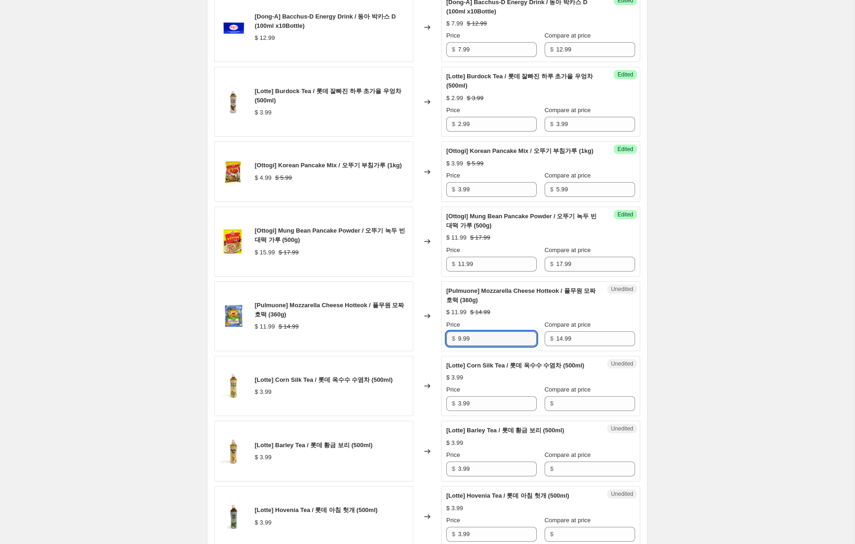
scroll to position [945, 0]
type input "6.99"
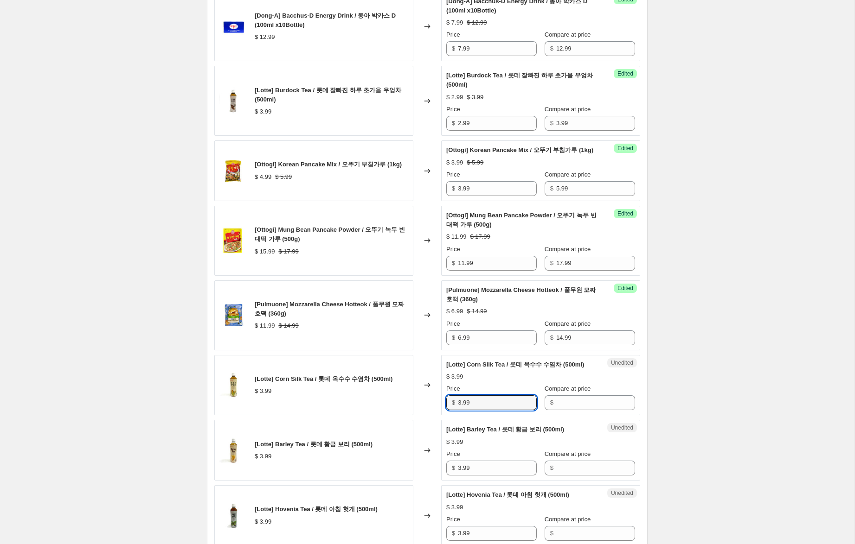
drag, startPoint x: 465, startPoint y: 422, endPoint x: 448, endPoint y: 419, distance: 16.9
click at [448, 410] on div "$ 3.99" at bounding box center [491, 402] width 90 height 15
click at [567, 410] on input "Compare at price" at bounding box center [595, 402] width 79 height 15
paste input "3.99"
type input "3.99"
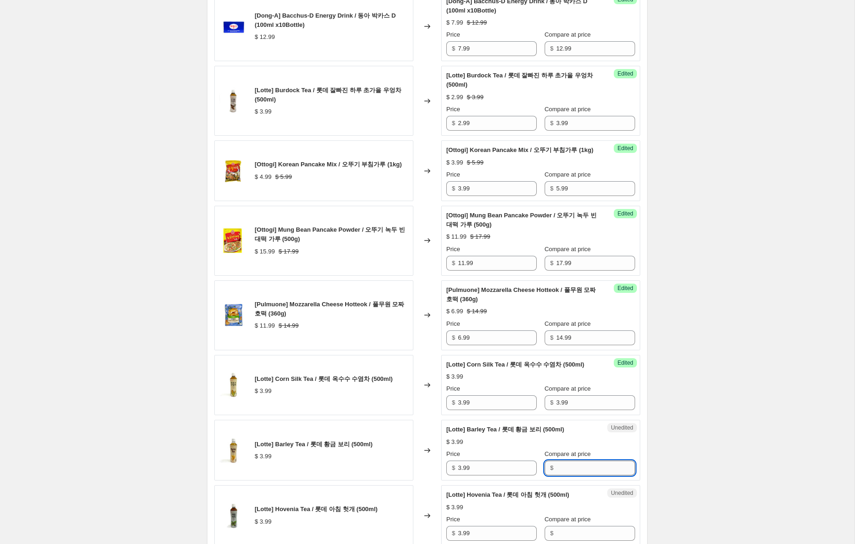
click at [556, 476] on input "Compare at price" at bounding box center [595, 468] width 79 height 15
paste input "3.99"
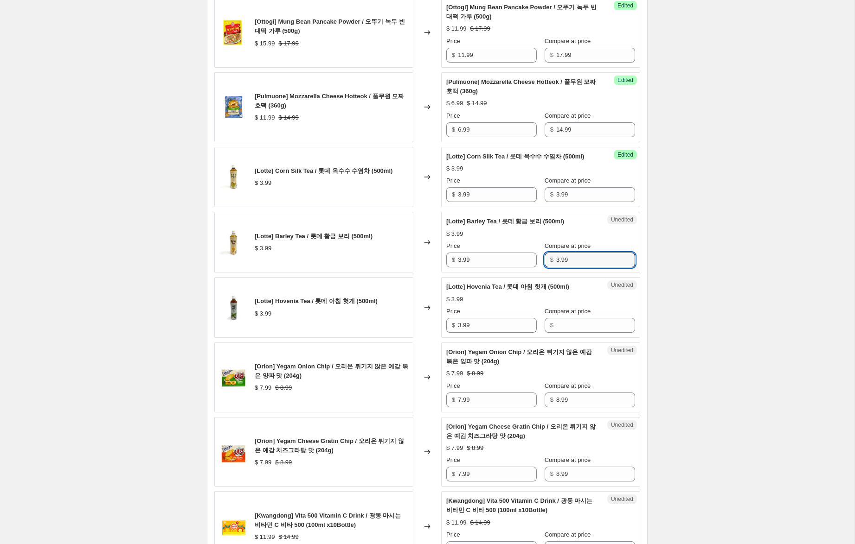
scroll to position [1159, 0]
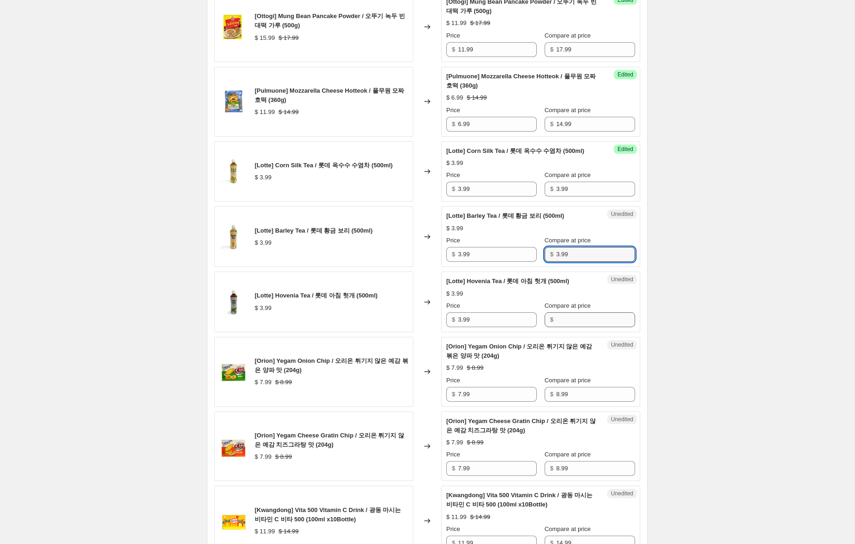
type input "3.99"
click at [556, 327] on input "Compare at price" at bounding box center [595, 320] width 79 height 15
paste input "3.99"
type input "3.99"
drag, startPoint x: 460, startPoint y: 208, endPoint x: 449, endPoint y: 207, distance: 11.2
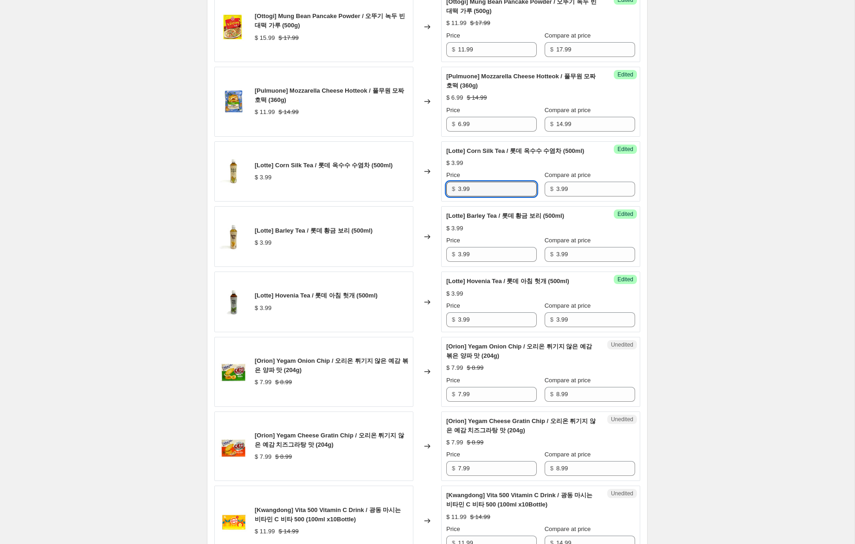
click at [449, 197] on div "$ 3.99" at bounding box center [491, 189] width 90 height 15
type input "2.99"
drag, startPoint x: 460, startPoint y: 276, endPoint x: 430, endPoint y: 268, distance: 31.2
click at [431, 267] on div "[Lotte] Barley Tea / 롯데 황금 보리 (500ml) $ 3.99 Changed to Success Edited [Lotte] …" at bounding box center [427, 236] width 426 height 61
type input "2.99"
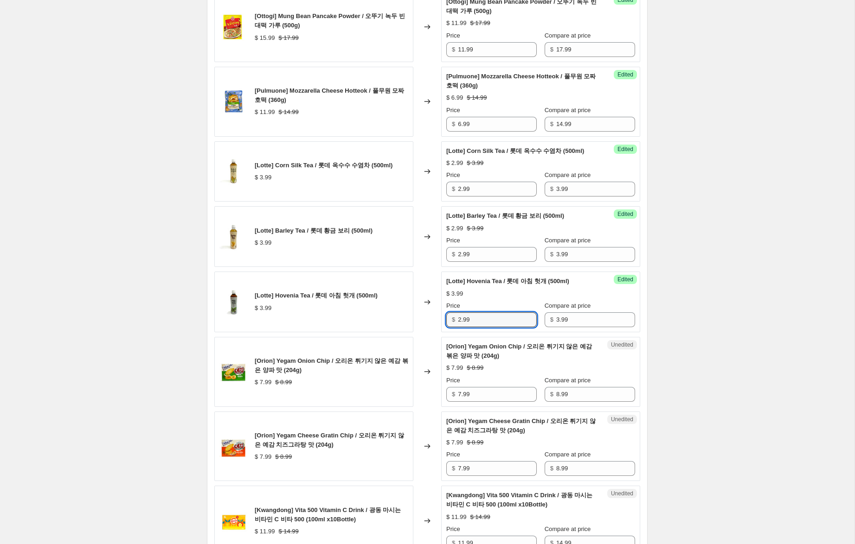
drag, startPoint x: 461, startPoint y: 338, endPoint x: 434, endPoint y: 361, distance: 35.2
click at [427, 332] on div "[Lotte] Hovenia Tea / 롯데 아침 헛개 (500ml) $ 3.99 Changed to Success Edited [Lotte]…" at bounding box center [427, 302] width 426 height 61
type input "2.99"
drag, startPoint x: 461, startPoint y: 414, endPoint x: 434, endPoint y: 407, distance: 27.8
click at [434, 407] on div "[Orion] Yegam Onion Chip / 오리온 튀기지 않은 예감 볶은 양파 맛 (204g) $ 7.99 $ 8.99 Changed t…" at bounding box center [427, 372] width 426 height 70
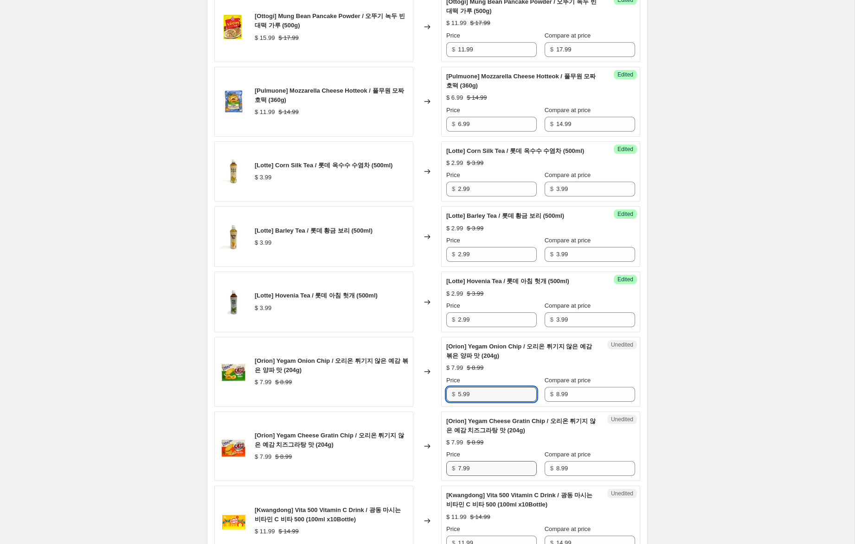
type input "5.99"
drag, startPoint x: 460, startPoint y: 488, endPoint x: 434, endPoint y: 482, distance: 26.6
click at [434, 482] on div "[Orion] Yegam Cheese Gratin Chip / 오리온 튀기지 않은 예감 치즈그라탕 맛 (204g) $ 7.99 $ 8.99 C…" at bounding box center [427, 447] width 426 height 70
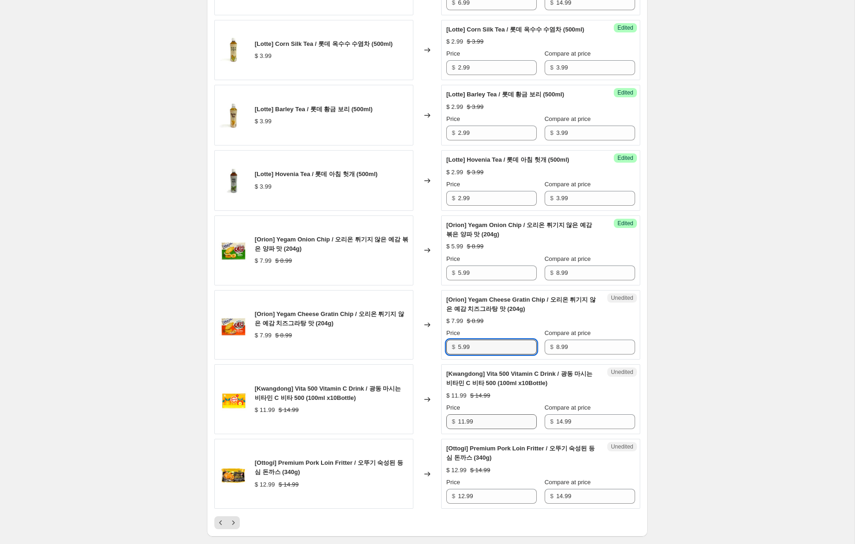
scroll to position [1282, 0]
type input "5.99"
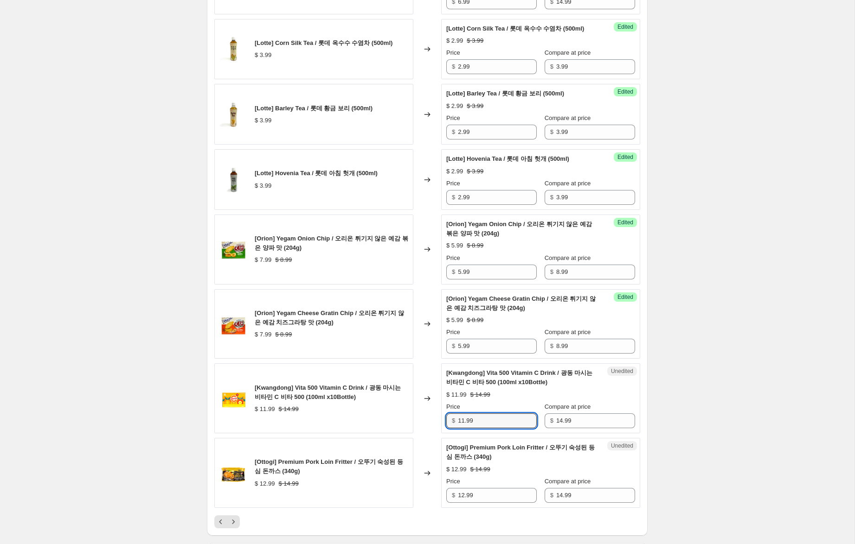
drag, startPoint x: 463, startPoint y: 440, endPoint x: 421, endPoint y: 432, distance: 42.6
click at [426, 432] on div "[Kwangdong] Vita 500 Vitamin C Drink / 광동 마시는 비타민 C 비타 500 (100ml x10Bottle) $ …" at bounding box center [427, 399] width 426 height 70
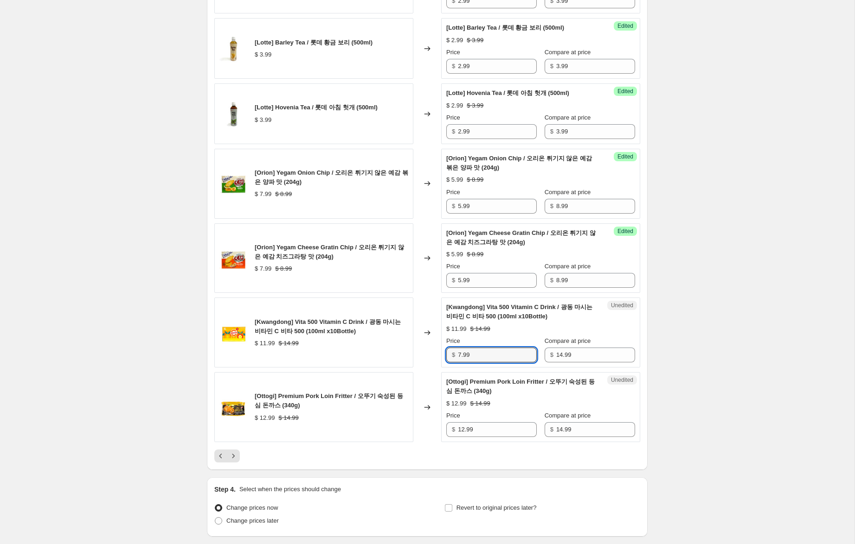
scroll to position [1350, 0]
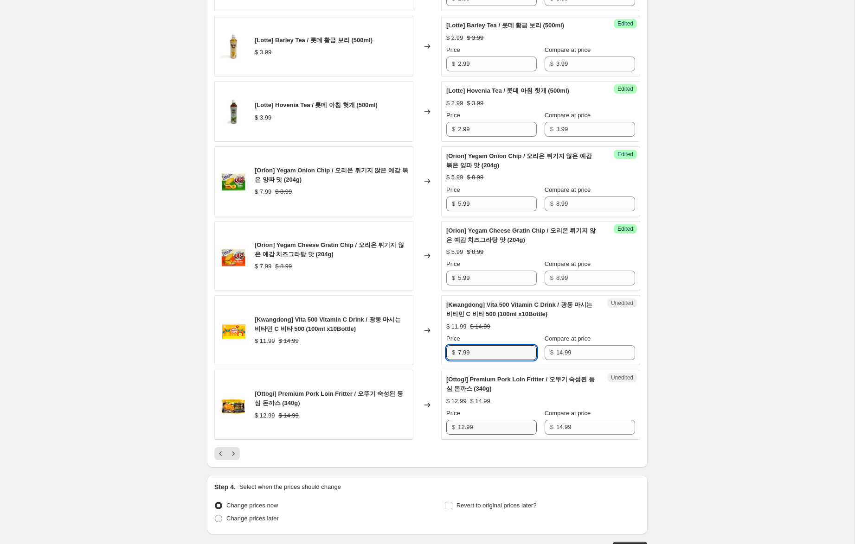
type input "7.99"
drag, startPoint x: 463, startPoint y: 448, endPoint x: 427, endPoint y: 439, distance: 36.4
click at [428, 439] on div "[Ottogi] Premium Pork Loin Fritter / 오뚜기 숙성된 등심 돈까스 (340g) $ 12.99 $ 14.99 Chan…" at bounding box center [427, 405] width 426 height 70
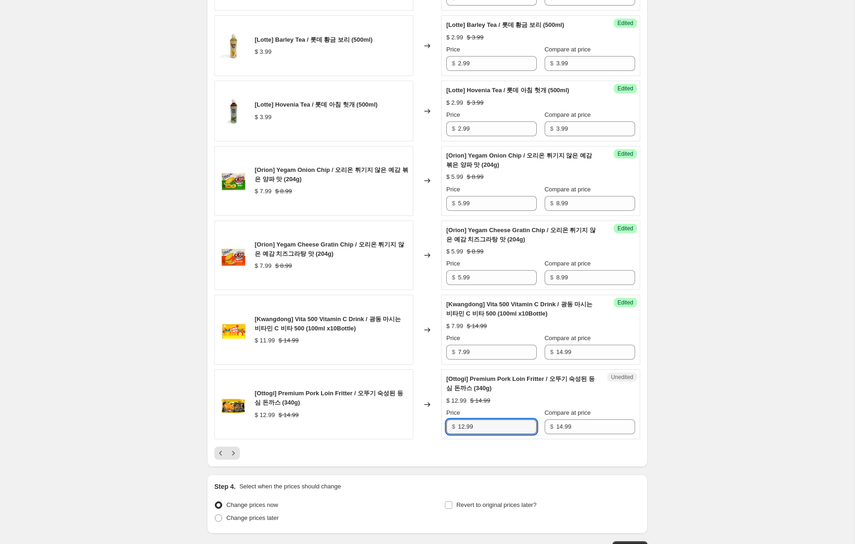
scroll to position [1354, 0]
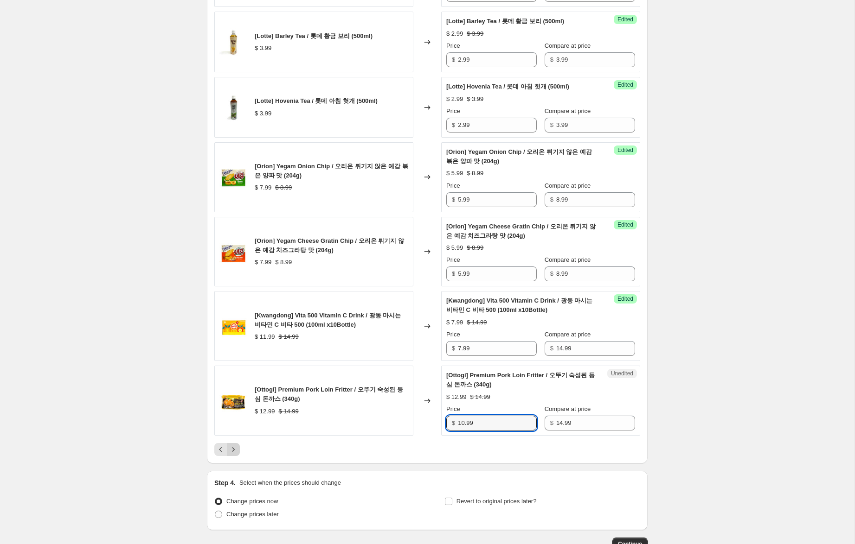
type input "10.99"
click at [233, 454] on icon "Next" at bounding box center [233, 449] width 9 height 9
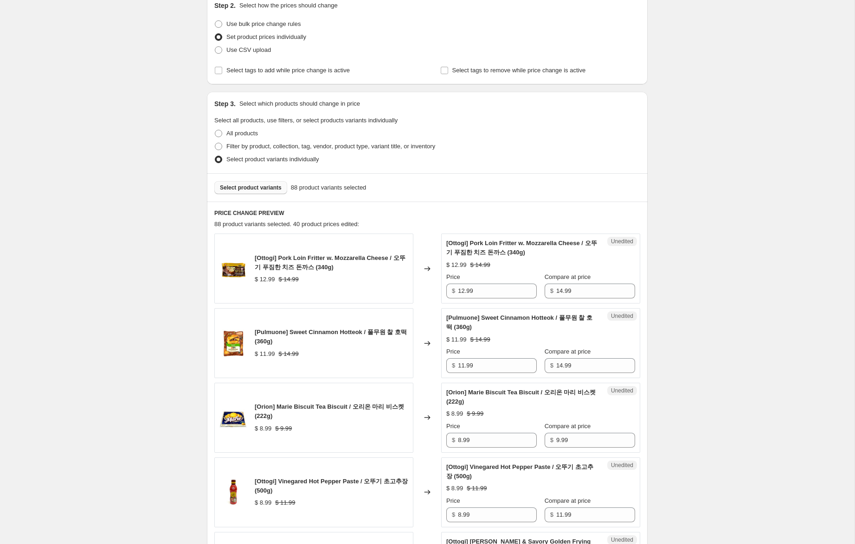
scroll to position [93, 0]
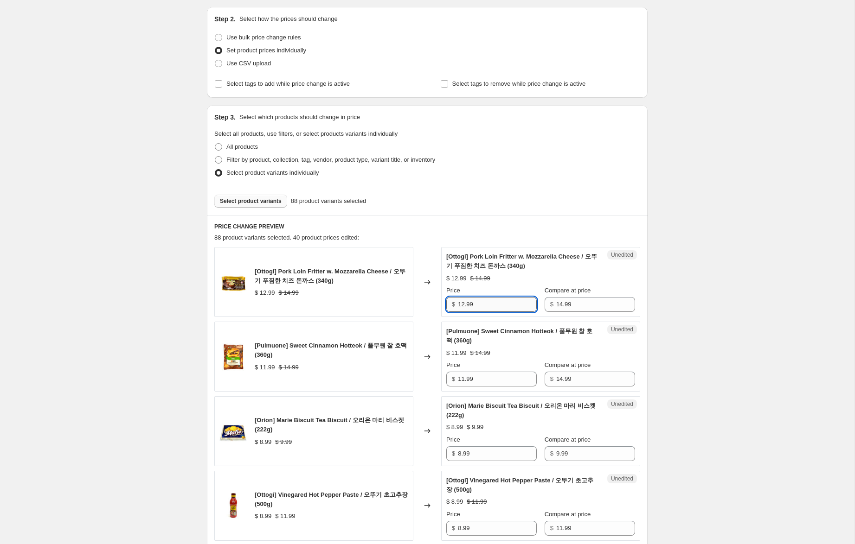
click at [464, 305] on input "12.99" at bounding box center [497, 304] width 79 height 15
type input "10.99"
click at [463, 380] on input "11.99" at bounding box center [497, 379] width 79 height 15
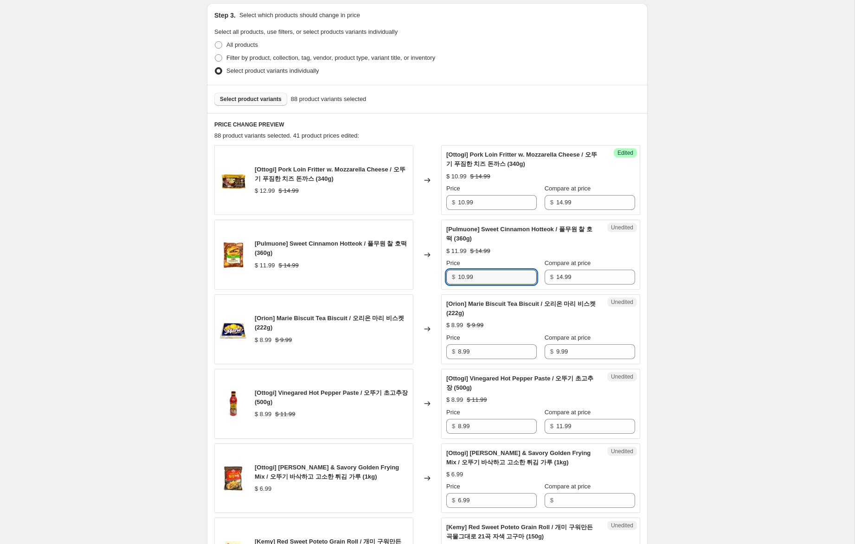
scroll to position [200, 0]
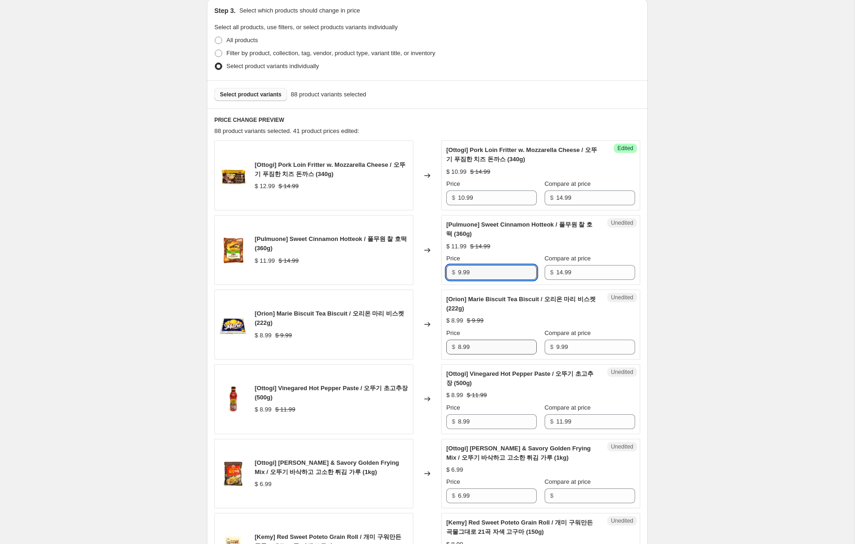
type input "9.99"
drag, startPoint x: 461, startPoint y: 348, endPoint x: 434, endPoint y: 346, distance: 27.4
click at [434, 346] on div "[Orion] Marie Biscuit Tea Biscuit / 오리온 마리 비스켓 (222g) $ 8.99 $ 9.99 Changed to …" at bounding box center [427, 325] width 426 height 70
type input "6.99"
drag, startPoint x: 462, startPoint y: 421, endPoint x: 413, endPoint y: 417, distance: 49.8
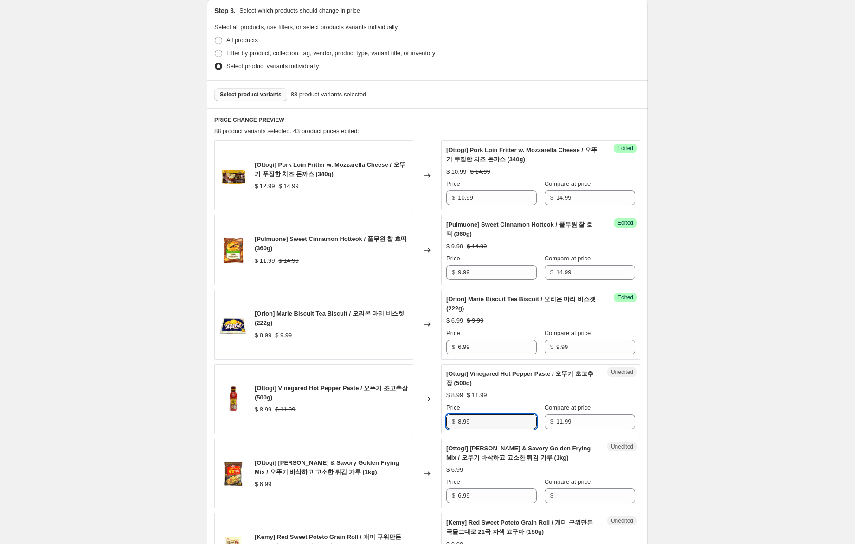
click at [413, 417] on div "[Ottogi] Vinegared Hot Pepper Paste / 오뚜기 초고추장 (500g) $ 8.99 $ 11.99 Changed to…" at bounding box center [427, 399] width 426 height 70
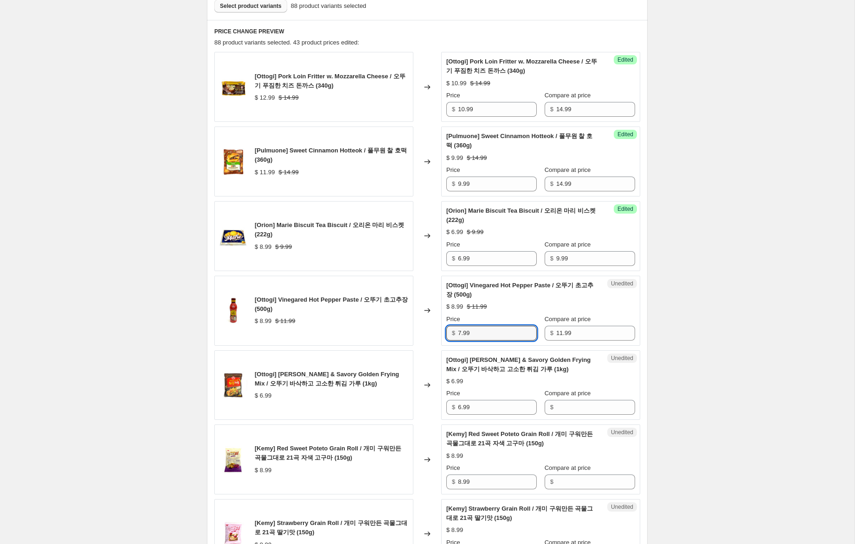
scroll to position [291, 0]
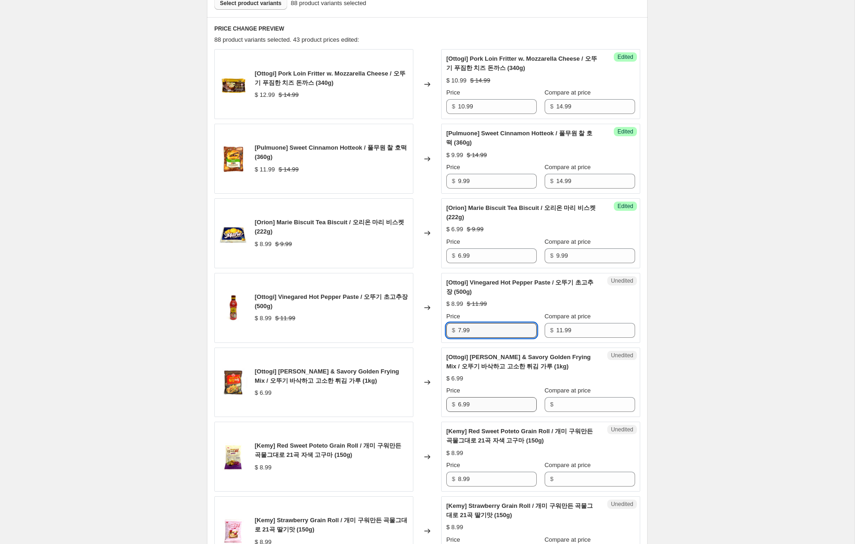
type input "7.99"
drag, startPoint x: 481, startPoint y: 403, endPoint x: 433, endPoint y: 398, distance: 48.4
click at [433, 398] on div "[Ottogi] [PERSON_NAME] & Savory Golden Frying Mix / 오뚜기 바삭하고 고소한 튀김 가루 (1kg) $ …" at bounding box center [427, 383] width 426 height 70
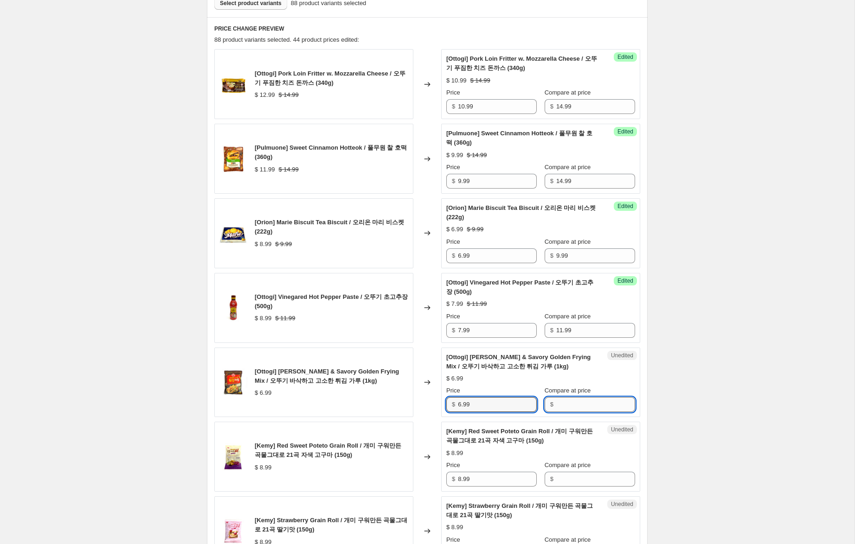
click at [559, 408] on input "Compare at price" at bounding box center [595, 404] width 79 height 15
paste input "6.99"
type input "6.99"
drag, startPoint x: 461, startPoint y: 406, endPoint x: 424, endPoint y: 398, distance: 37.9
click at [425, 398] on div "[Ottogi] [PERSON_NAME] & Savory Golden Frying Mix / 오뚜기 바삭하고 고소한 튀김 가루 (1kg) $ …" at bounding box center [427, 383] width 426 height 70
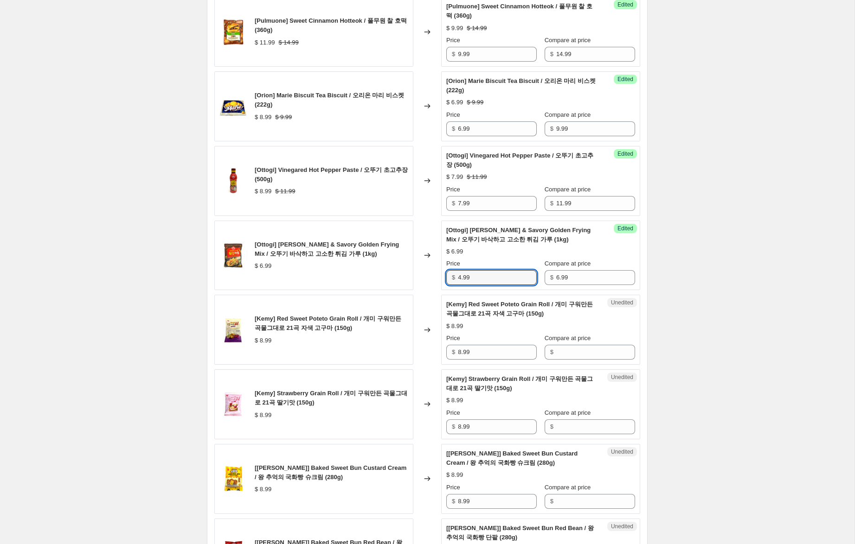
scroll to position [436, 0]
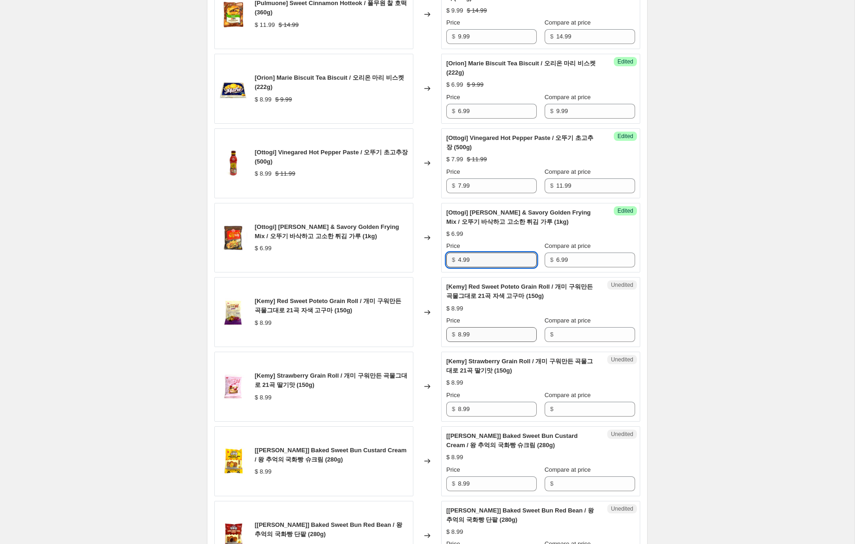
type input "4.99"
drag, startPoint x: 476, startPoint y: 332, endPoint x: 446, endPoint y: 332, distance: 30.6
click at [446, 332] on div "$ 8.99" at bounding box center [491, 334] width 90 height 15
drag, startPoint x: 574, startPoint y: 338, endPoint x: 541, endPoint y: 343, distance: 33.4
click at [574, 337] on input "Compare at price" at bounding box center [595, 334] width 79 height 15
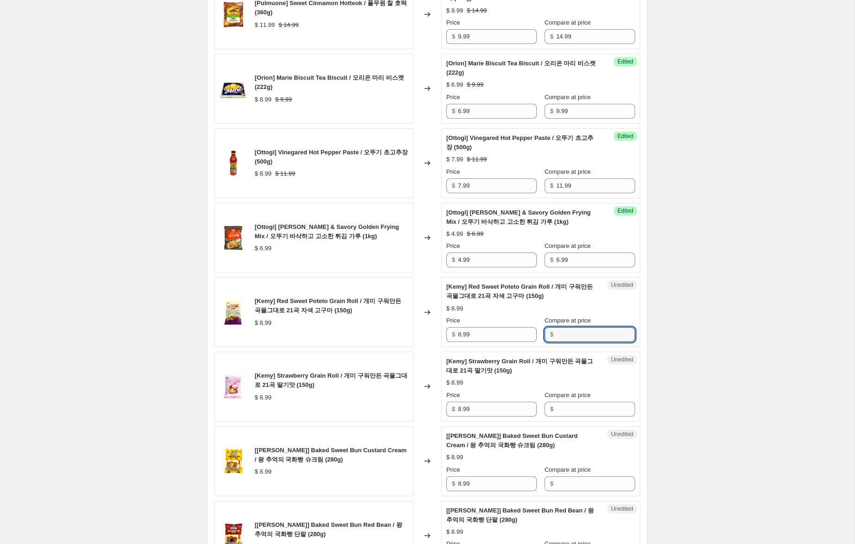
paste input "8.99"
type input "8.99"
drag, startPoint x: 461, startPoint y: 335, endPoint x: 442, endPoint y: 336, distance: 19.5
click at [446, 333] on div "$ 8.99" at bounding box center [491, 334] width 90 height 15
type input "5.99"
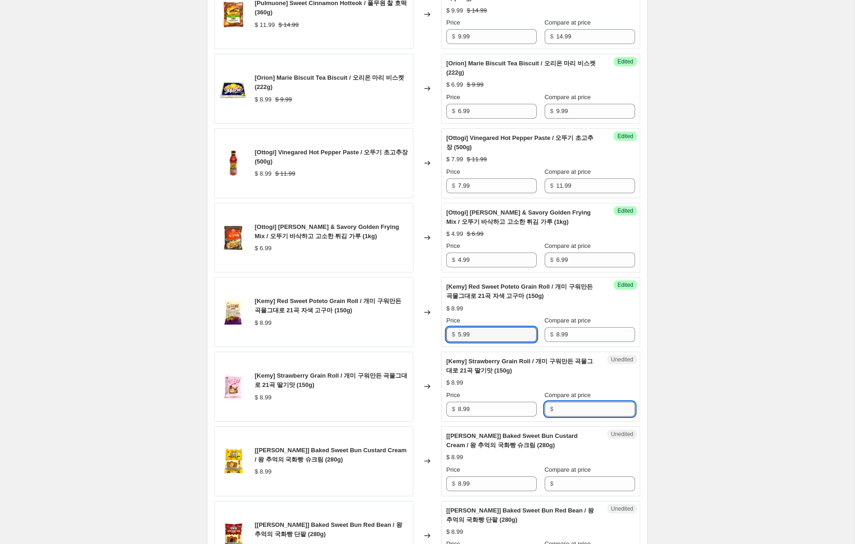
drag, startPoint x: 571, startPoint y: 412, endPoint x: 564, endPoint y: 412, distance: 7.0
click at [571, 412] on input "Compare at price" at bounding box center [595, 409] width 79 height 15
paste input "8.99"
type input "8.99"
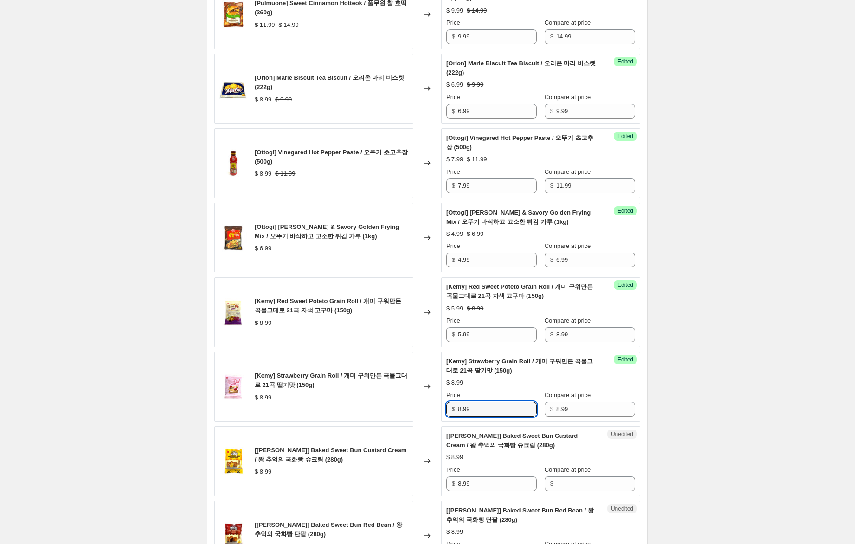
drag, startPoint x: 460, startPoint y: 409, endPoint x: 438, endPoint y: 403, distance: 23.4
click at [439, 404] on div "[Kemy] Strawberry Grain Roll / 개미 구워만든 곡물그대로 21곡 딸기맛 (150g) $ 8.99 Changed to S…" at bounding box center [427, 387] width 426 height 70
type input "5.99"
click at [562, 482] on input "Compare at price" at bounding box center [595, 484] width 79 height 15
paste input "8.99"
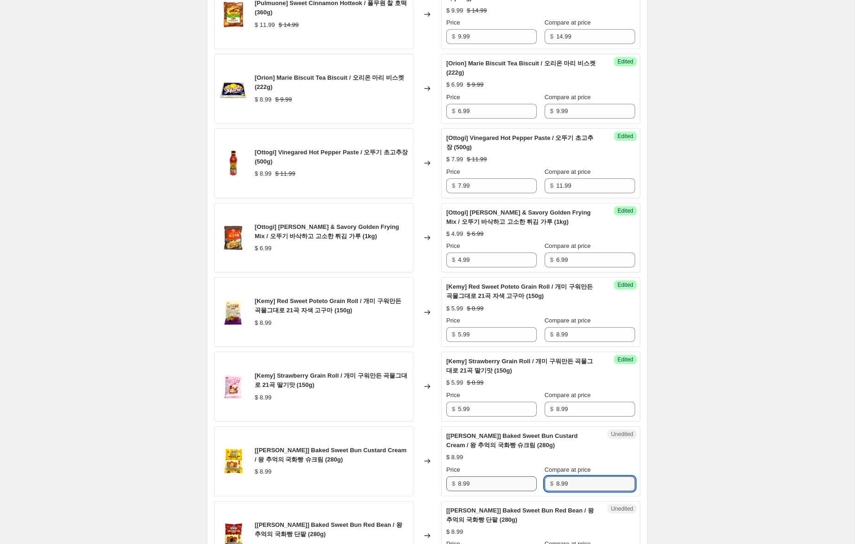
type input "8.99"
drag, startPoint x: 461, startPoint y: 484, endPoint x: 443, endPoint y: 481, distance: 18.4
click at [444, 481] on div "Success Edited [[PERSON_NAME]] Baked Sweet Bun Custard Cream / 왕 추억의 국화빵 슈크림 (2…" at bounding box center [540, 462] width 199 height 70
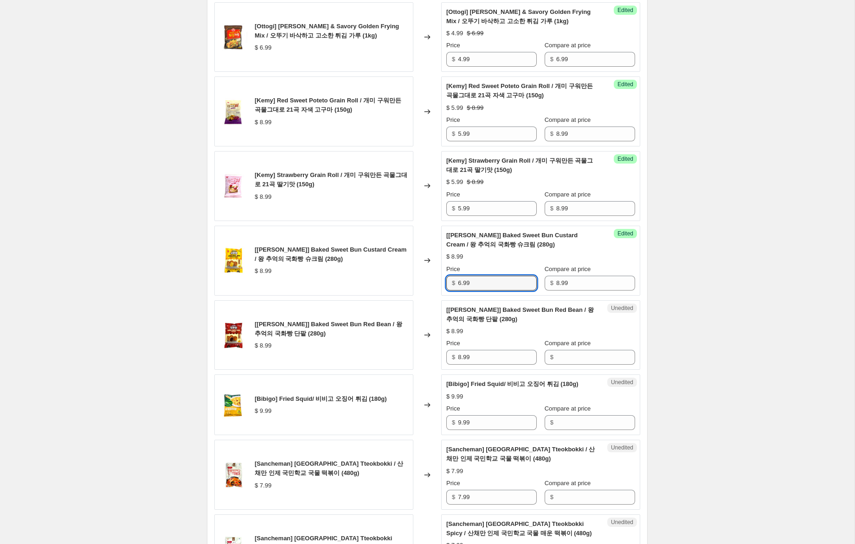
scroll to position [639, 0]
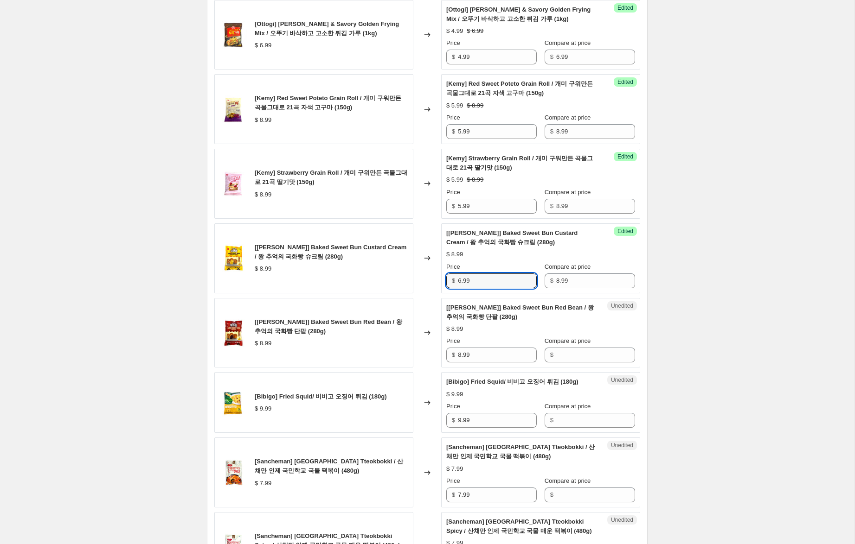
type input "6.99"
click at [544, 353] on div "$" at bounding box center [589, 355] width 90 height 15
paste input "8.99"
type input "8.99"
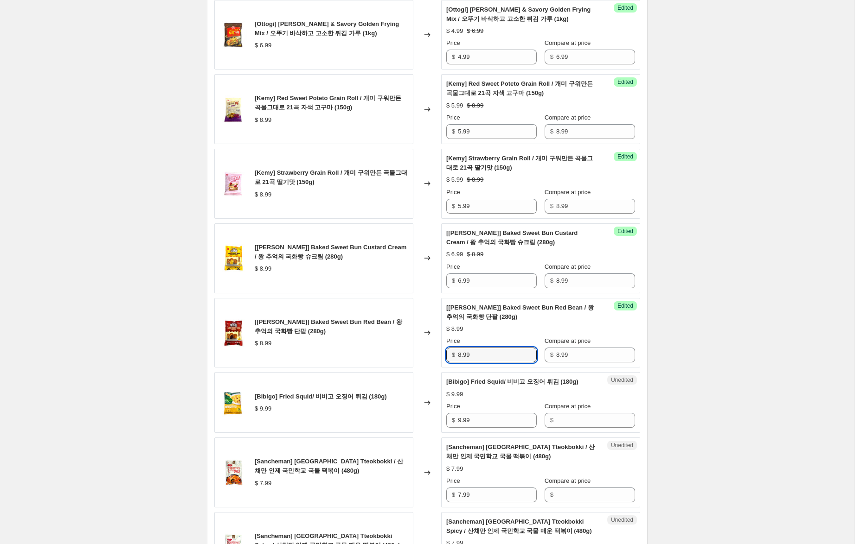
drag, startPoint x: 460, startPoint y: 356, endPoint x: 442, endPoint y: 351, distance: 18.1
click at [442, 351] on div "Success Edited [[PERSON_NAME]] Baked Sweet Bun Red Bean / 왕 추억의 국화빵 단팥 (280g) $…" at bounding box center [540, 333] width 199 height 70
drag, startPoint x: 462, startPoint y: 355, endPoint x: 430, endPoint y: 351, distance: 32.7
click at [430, 351] on div "[[PERSON_NAME]] Baked Sweet Bun Red Bean / 왕 추억의 국화빵 단팥 (280g) $ 8.99 Changed t…" at bounding box center [427, 333] width 426 height 70
type input "6.99"
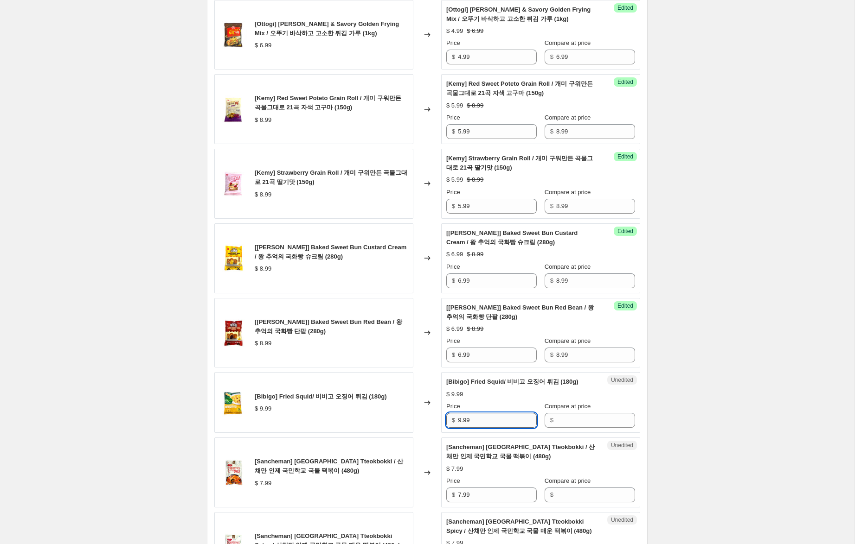
click at [481, 420] on input "9.99" at bounding box center [497, 420] width 79 height 15
click at [557, 420] on input "Compare at price" at bounding box center [595, 420] width 79 height 15
click at [421, 412] on div "[Bibigo] Fried Squid/ 비비고 오징어 튀김 (180g) $ 9.99 Changed to Unedited [Bibigo] Fri…" at bounding box center [427, 402] width 426 height 61
drag, startPoint x: 560, startPoint y: 419, endPoint x: 553, endPoint y: 419, distance: 7.4
click at [557, 419] on input "Compare at price" at bounding box center [595, 420] width 79 height 15
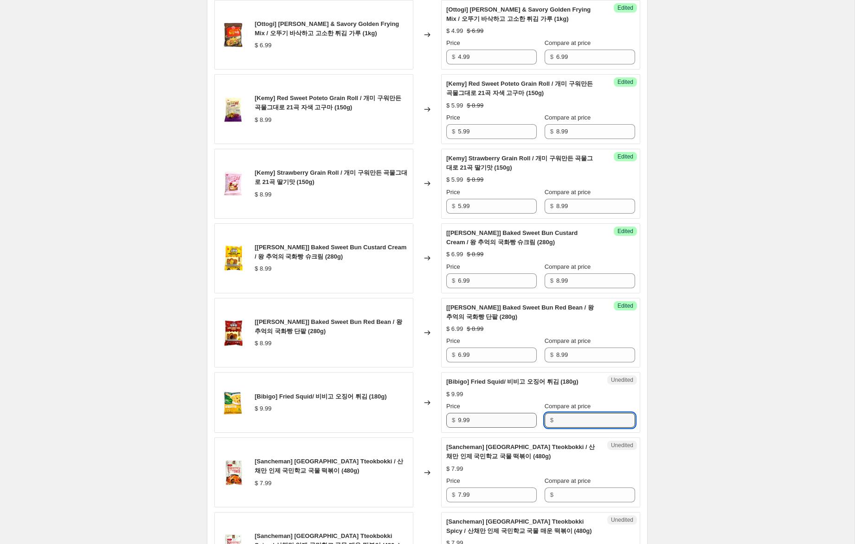
paste input "9.99"
type input "9.99"
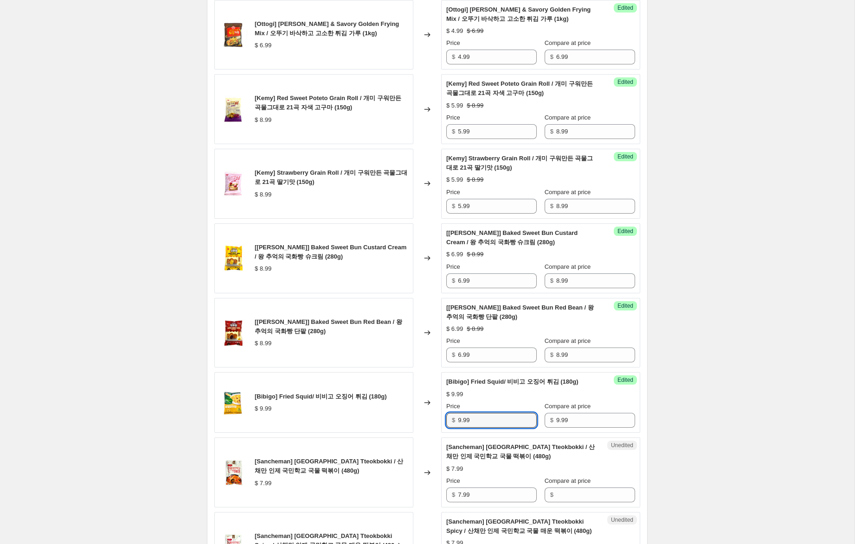
drag, startPoint x: 460, startPoint y: 420, endPoint x: 414, endPoint y: 415, distance: 46.6
click at [416, 415] on div "[Bibigo] Fried Squid/ 비비고 오징어 튀김 (180g) $ 9.99 Changed to Success Edited [Bibig…" at bounding box center [427, 402] width 426 height 61
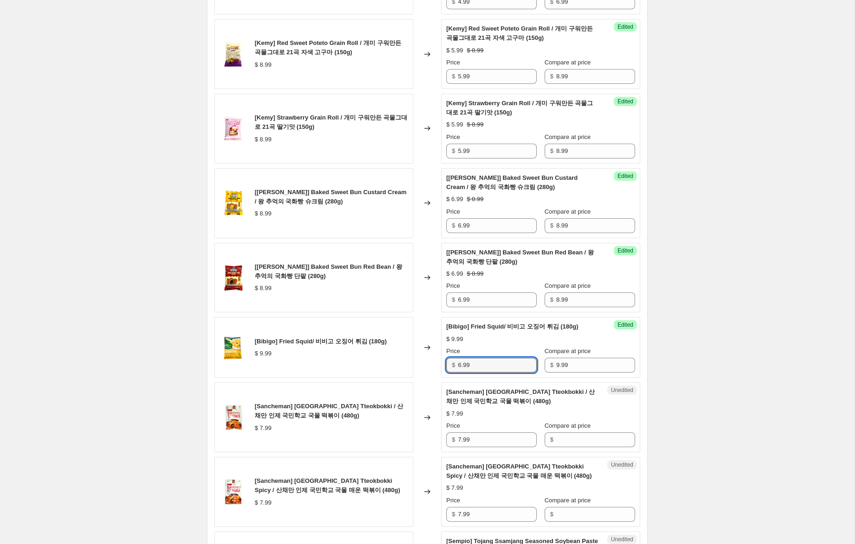
scroll to position [697, 0]
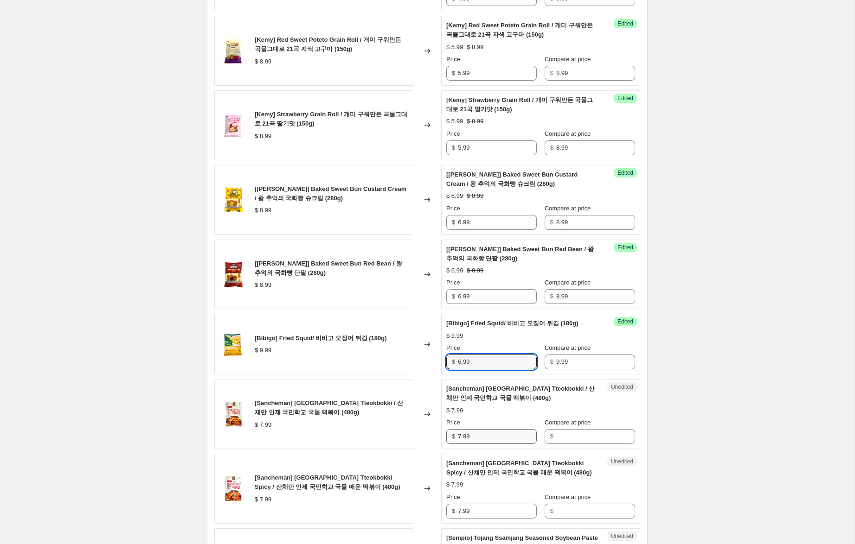
type input "6.99"
drag, startPoint x: 486, startPoint y: 436, endPoint x: 391, endPoint y: 424, distance: 95.9
click at [384, 423] on div "[Sancheman] [GEOGRAPHIC_DATA] Tteokbokki / 산채만 인제 국민학교 국물 떡볶이 (480g) $ 7.99 Cha…" at bounding box center [427, 414] width 426 height 70
drag, startPoint x: 575, startPoint y: 437, endPoint x: 501, endPoint y: 439, distance: 74.2
click at [573, 437] on input "Compare at price" at bounding box center [595, 436] width 79 height 15
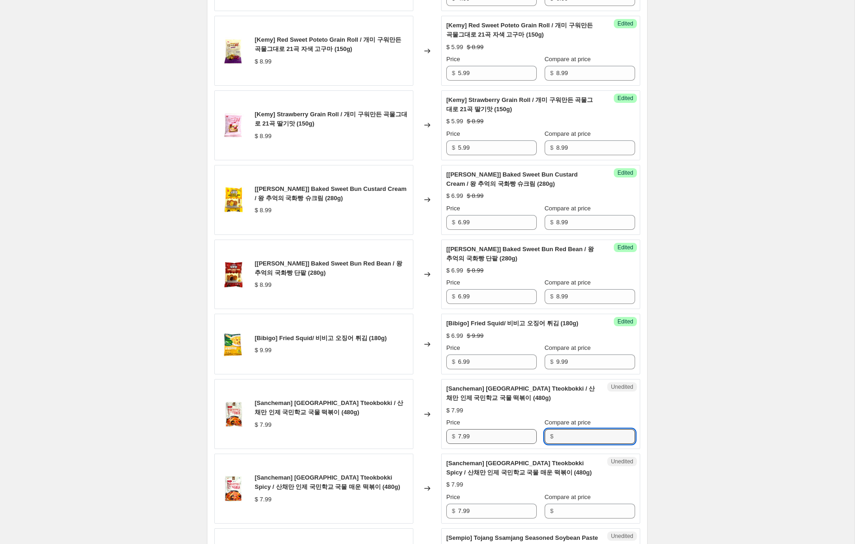
paste input "7.99"
type input "7.99"
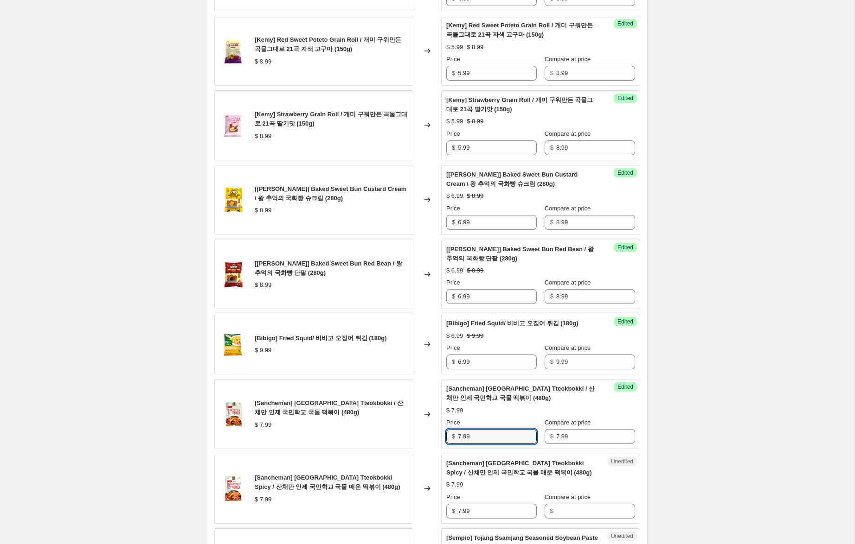
drag, startPoint x: 461, startPoint y: 438, endPoint x: 396, endPoint y: 419, distance: 67.5
click at [399, 420] on div "[Sancheman] [GEOGRAPHIC_DATA] Tteokbokki / 산채만 인제 국민학교 국물 떡볶이 (480g) $ 7.99 Cha…" at bounding box center [427, 414] width 426 height 70
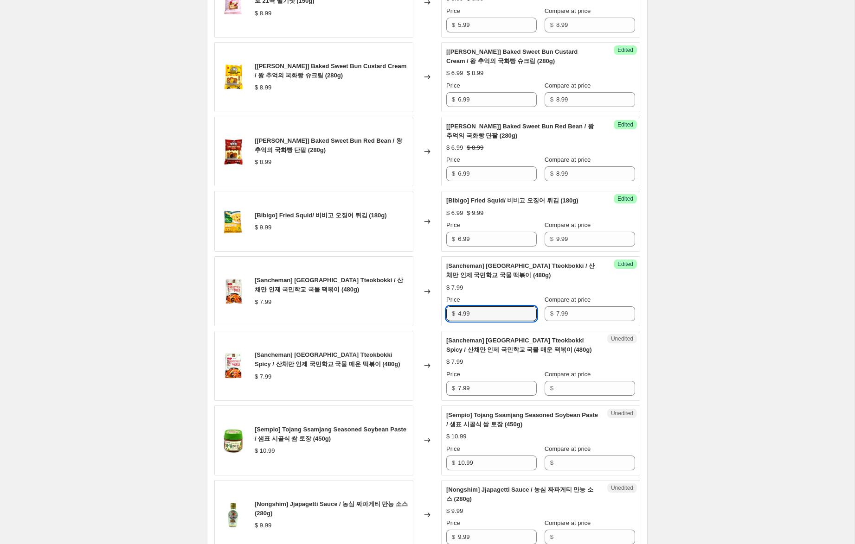
scroll to position [834, 0]
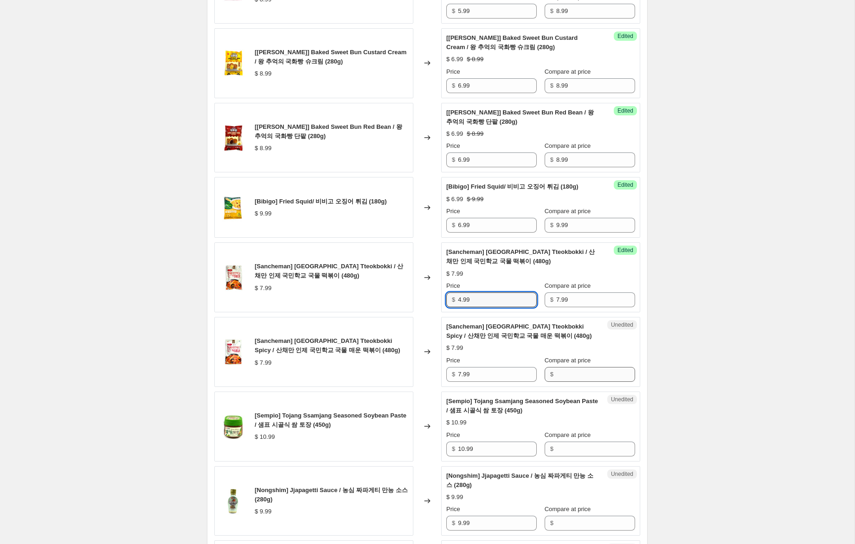
type input "4.99"
drag, startPoint x: 568, startPoint y: 375, endPoint x: 555, endPoint y: 376, distance: 12.6
click at [568, 375] on input "Compare at price" at bounding box center [595, 374] width 79 height 15
paste input "7.99"
type input "7.99"
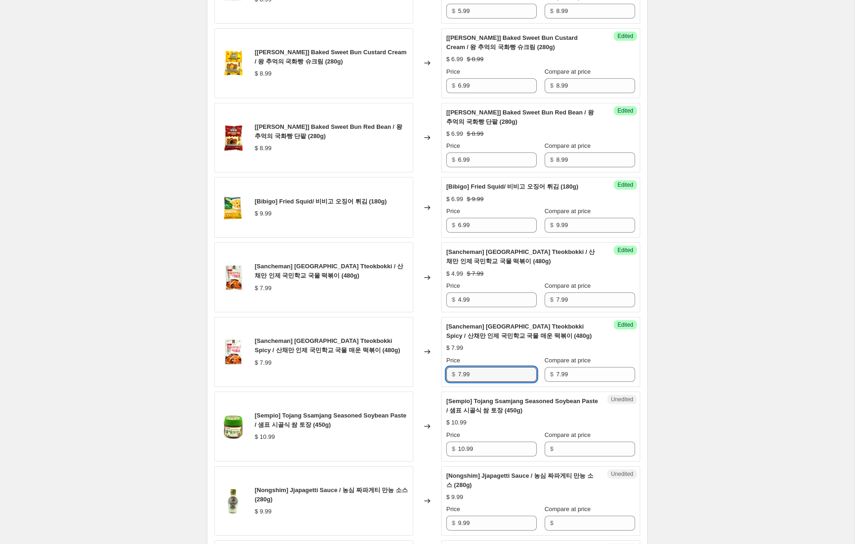
drag, startPoint x: 460, startPoint y: 373, endPoint x: 440, endPoint y: 370, distance: 21.1
click at [441, 369] on div "Success Edited [Sancheman] Inje Elementary School Tteokbokki Spicy / 산채만 인제 국민학…" at bounding box center [540, 352] width 199 height 70
type input "4.99"
drag, startPoint x: 491, startPoint y: 449, endPoint x: 432, endPoint y: 443, distance: 59.2
click at [424, 442] on div "[Sempio] Tojang Ssamjang Seasoned Soybean Paste / 샘표 시골식 쌈 토장 (450g) $ 10.99 Ch…" at bounding box center [427, 427] width 426 height 70
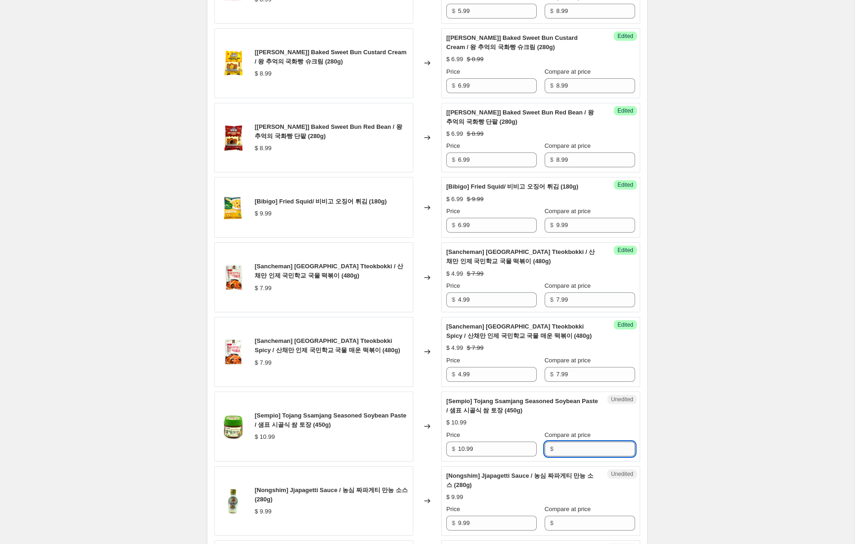
drag, startPoint x: 575, startPoint y: 450, endPoint x: 515, endPoint y: 454, distance: 60.9
click at [575, 450] on input "Compare at price" at bounding box center [595, 449] width 79 height 15
paste input "10.99"
type input "10.99"
drag, startPoint x: 465, startPoint y: 450, endPoint x: 395, endPoint y: 440, distance: 70.7
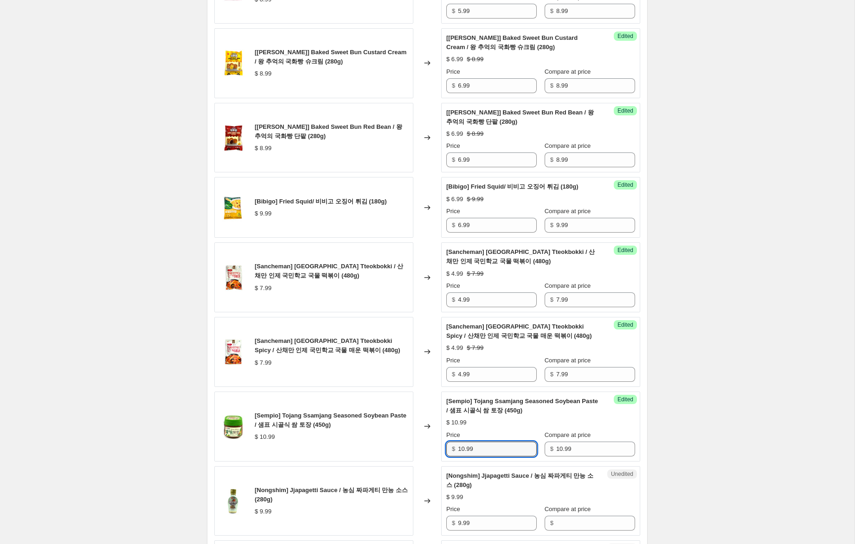
click at [395, 440] on div "[Sempio] Tojang Ssamjang Seasoned Soybean Paste / 샘표 시골식 쌈 토장 (450g) $ 10.99 Ch…" at bounding box center [427, 427] width 426 height 70
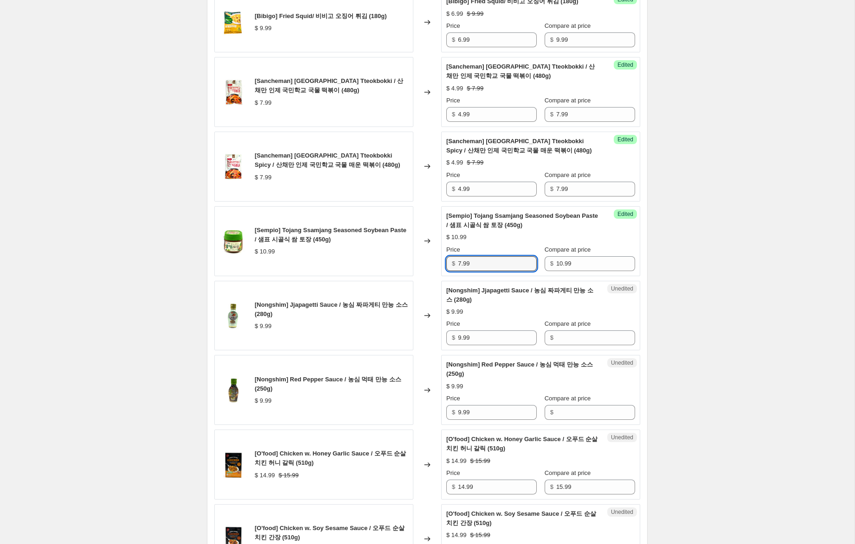
scroll to position [1036, 0]
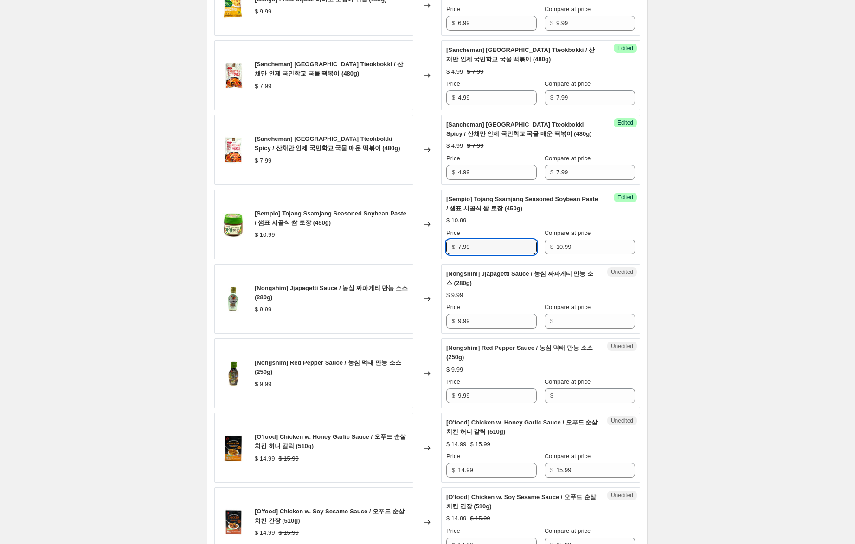
type input "7.99"
drag, startPoint x: 431, startPoint y: 313, endPoint x: 410, endPoint y: 310, distance: 21.5
click at [408, 310] on div "[Nongshim] Jjapagetti Sauce / 농심 짜파게티 만능 소스 (280g) $ 9.99 Changed to Unedited […" at bounding box center [427, 299] width 426 height 70
click at [568, 323] on input "Compare at price" at bounding box center [595, 321] width 79 height 15
paste input "9.99"
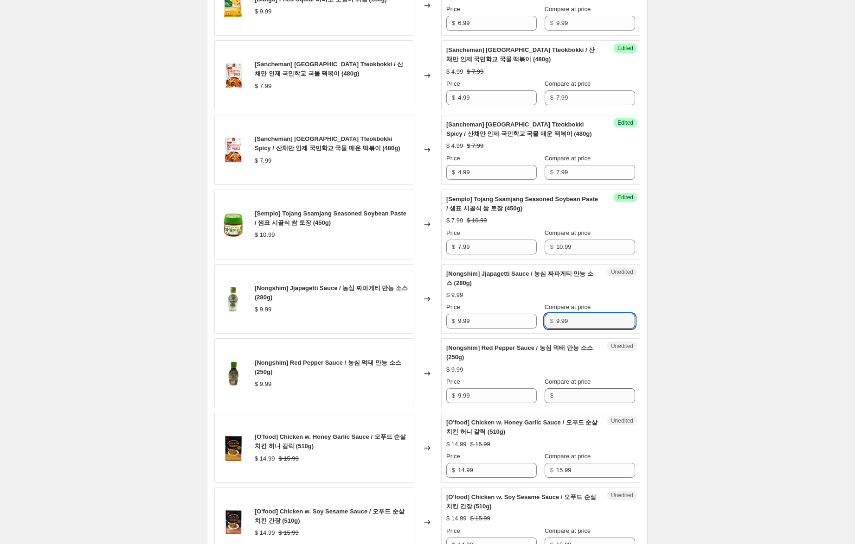
type input "9.99"
click at [558, 397] on input "Compare at price" at bounding box center [595, 396] width 79 height 15
paste input "9.99"
type input "9.99"
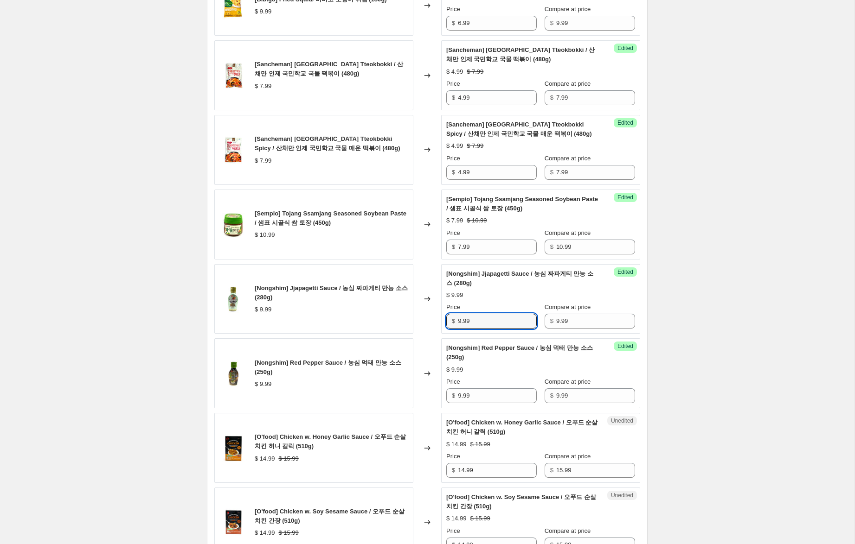
drag, startPoint x: 460, startPoint y: 321, endPoint x: 445, endPoint y: 323, distance: 15.8
click at [454, 321] on div "$ 9.99" at bounding box center [491, 321] width 90 height 15
type input "6.99"
drag, startPoint x: 461, startPoint y: 397, endPoint x: 415, endPoint y: 389, distance: 46.7
click at [415, 389] on div "[Nongshim] Red Pepper Sauce / 농심 먹태 만능 소스 (250g) $ 9.99 Changed to Success Edit…" at bounding box center [427, 373] width 426 height 70
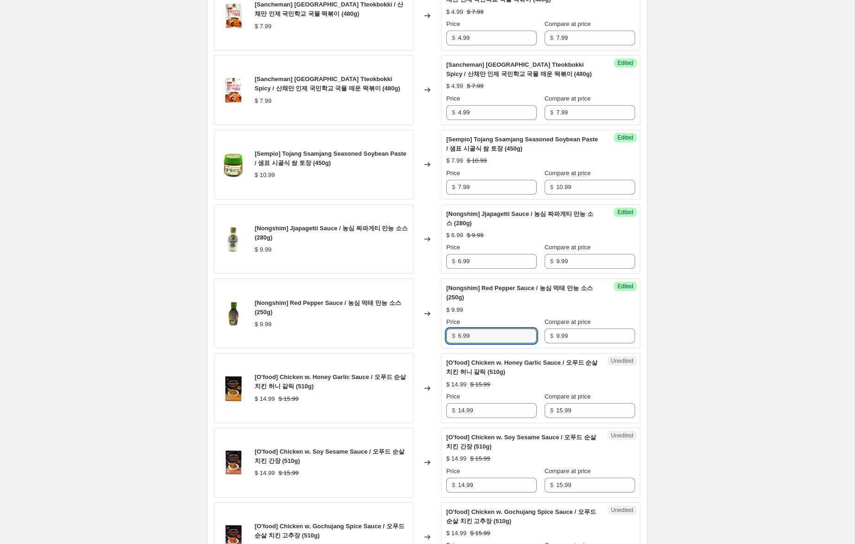
scroll to position [1101, 0]
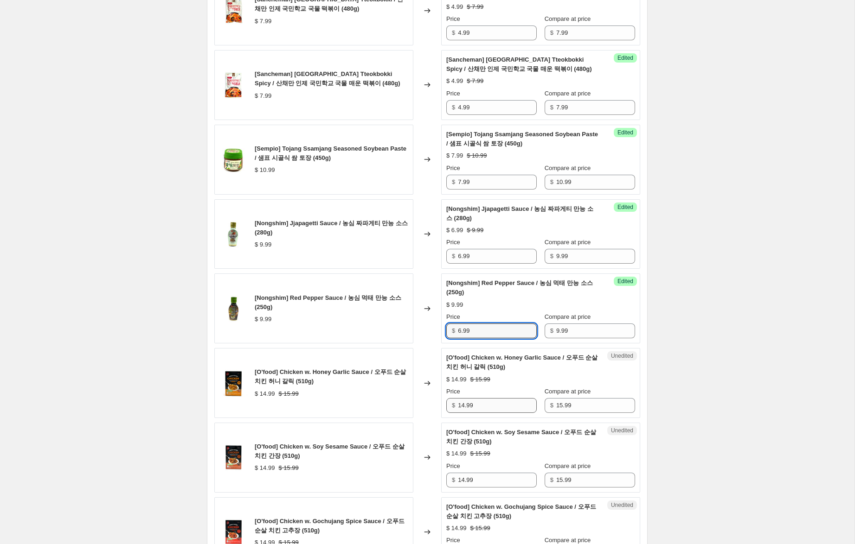
type input "6.99"
drag, startPoint x: 463, startPoint y: 406, endPoint x: 439, endPoint y: 399, distance: 25.4
click at [439, 399] on div "[O'food] Chicken w. Honey Garlic Sauce / 오푸드 순살 치킨 허니 갈릭 (510g) $ 14.99 $ 15.99…" at bounding box center [427, 383] width 426 height 70
type input "9.99"
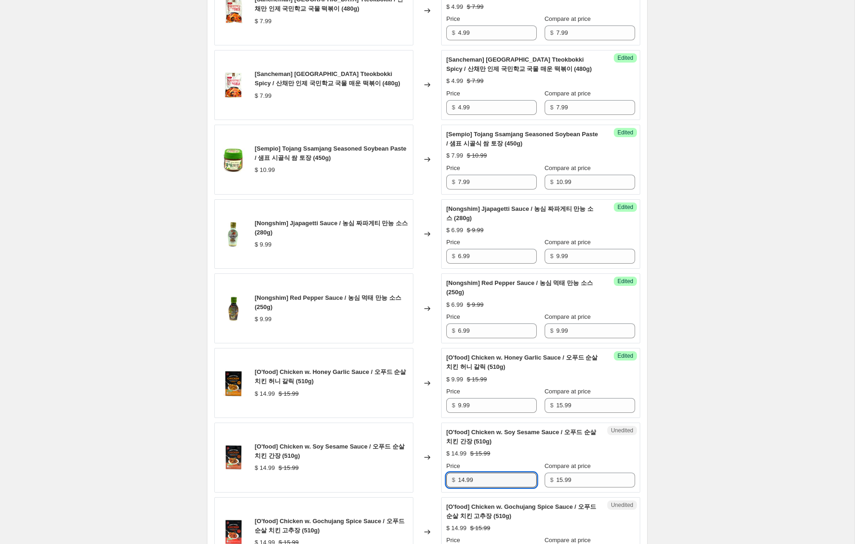
drag, startPoint x: 464, startPoint y: 481, endPoint x: 419, endPoint y: 474, distance: 45.5
click at [419, 474] on div "[O'food] Chicken w. Soy Sesame Sauce / 오푸드 순살 치킨 간장 (510g) $ 14.99 $ 15.99 Chan…" at bounding box center [427, 458] width 426 height 70
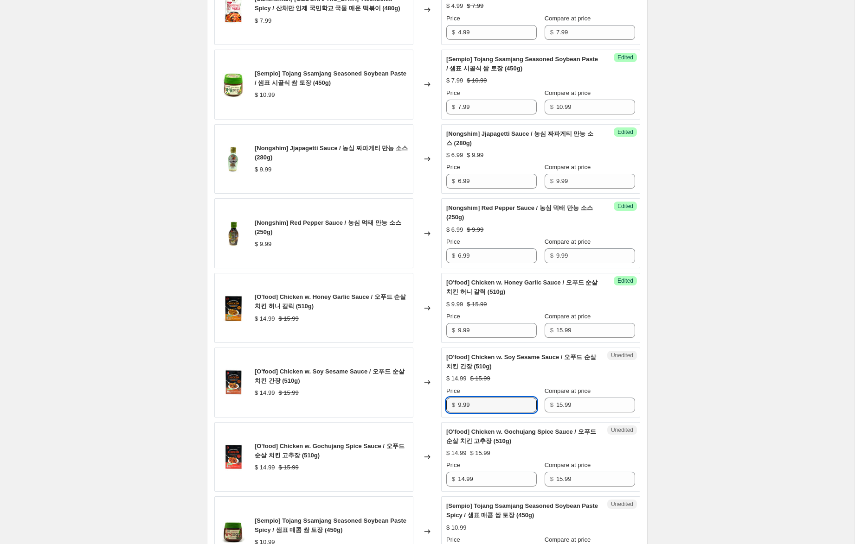
scroll to position [1178, 0]
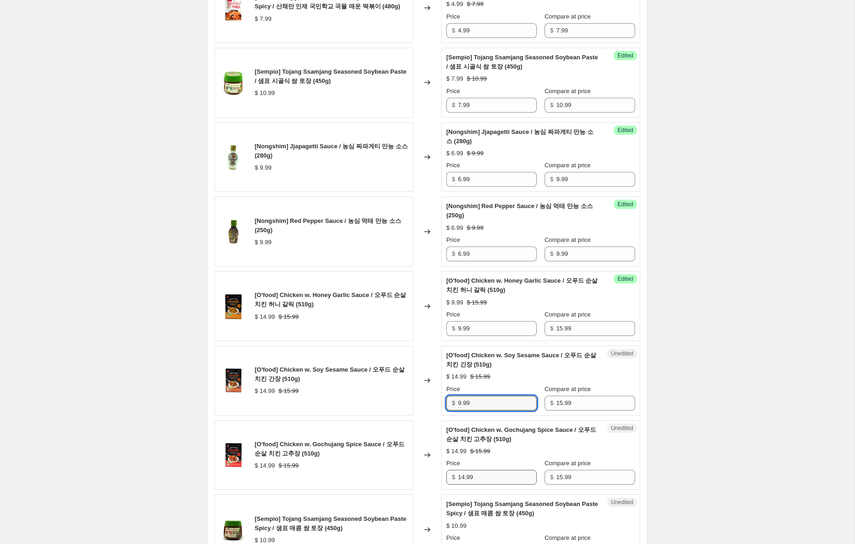
type input "9.99"
drag, startPoint x: 465, startPoint y: 478, endPoint x: 409, endPoint y: 470, distance: 55.8
click at [409, 470] on div "[O'food] Chicken w. Gochujang Spice Sauce / 오푸드 순살 치킨 고추장 (510g) $ 14.99 $ 15.9…" at bounding box center [427, 456] width 426 height 70
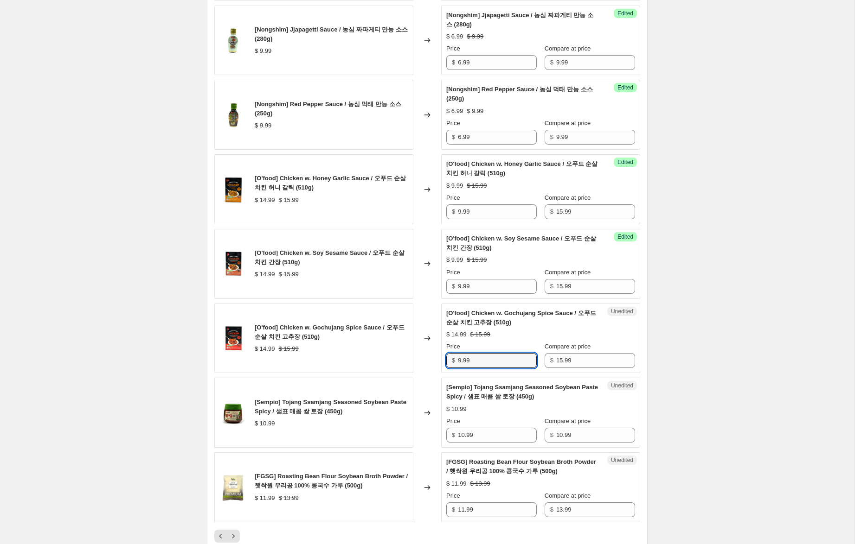
scroll to position [1314, 0]
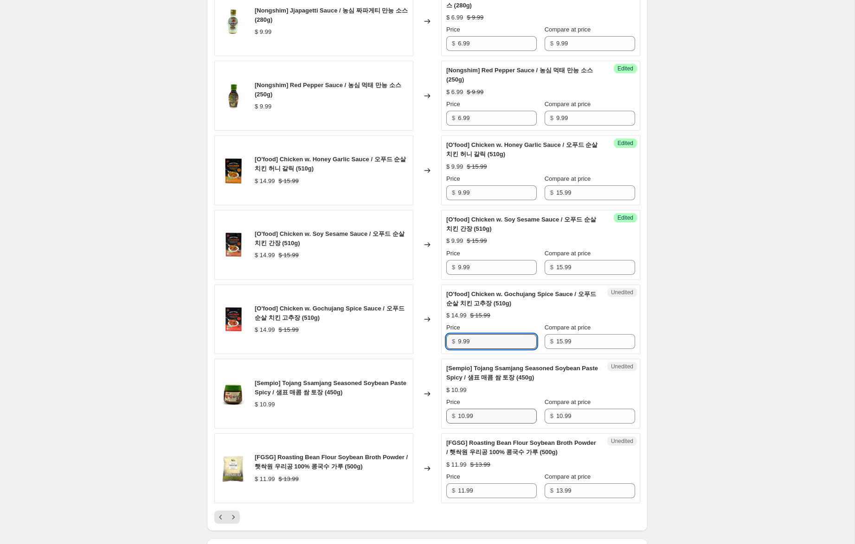
type input "9.99"
drag, startPoint x: 464, startPoint y: 417, endPoint x: 440, endPoint y: 413, distance: 24.1
click at [440, 413] on div "[Sempio] Tojang Ssamjang Seasoned Soybean Paste Spicy / 샘표 매콤 쌈 토장 (450g) $ 10.…" at bounding box center [427, 394] width 426 height 70
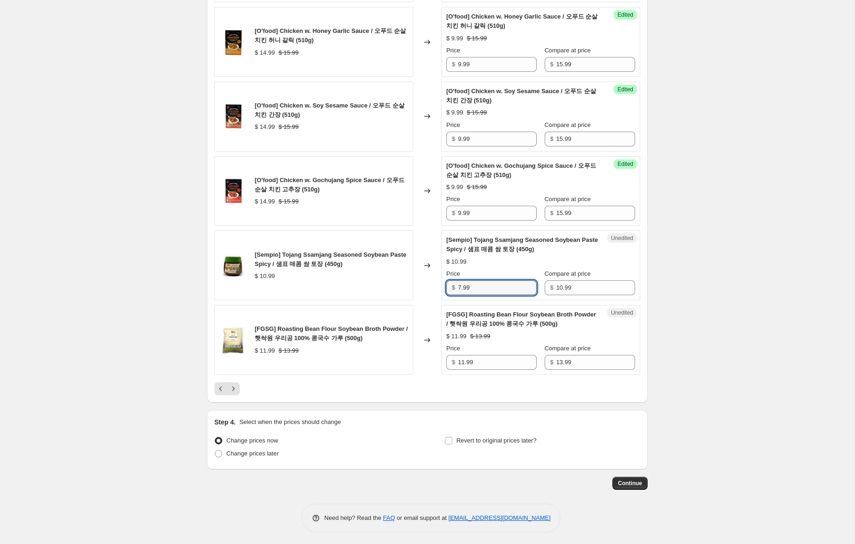
scroll to position [1443, 0]
type input "7.99"
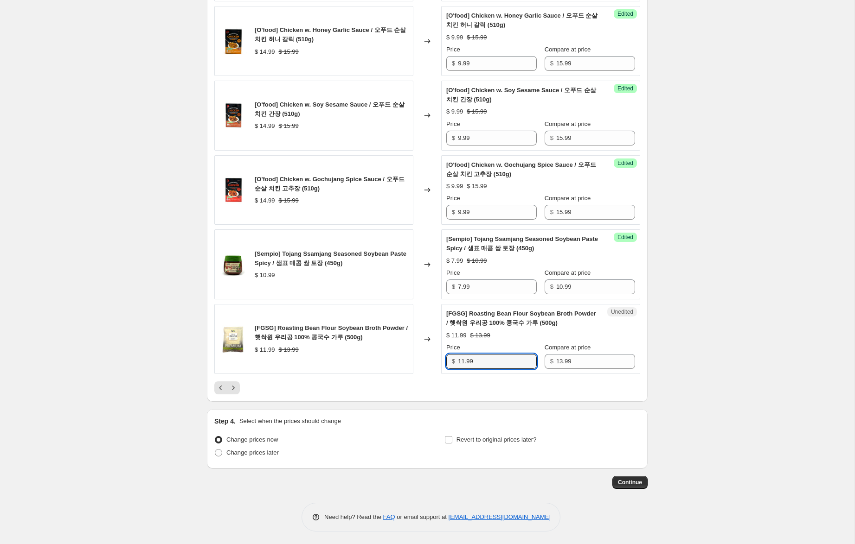
drag, startPoint x: 463, startPoint y: 363, endPoint x: 429, endPoint y: 360, distance: 34.4
click at [429, 360] on div "[FGSG] Roasting Bean Flour Soybean Broth Powder / 햇싹원 우리공 100% 콩국수 가루 (500g) $ …" at bounding box center [427, 339] width 426 height 70
type input "8.99"
click at [219, 389] on icon "Previous" at bounding box center [220, 387] width 9 height 9
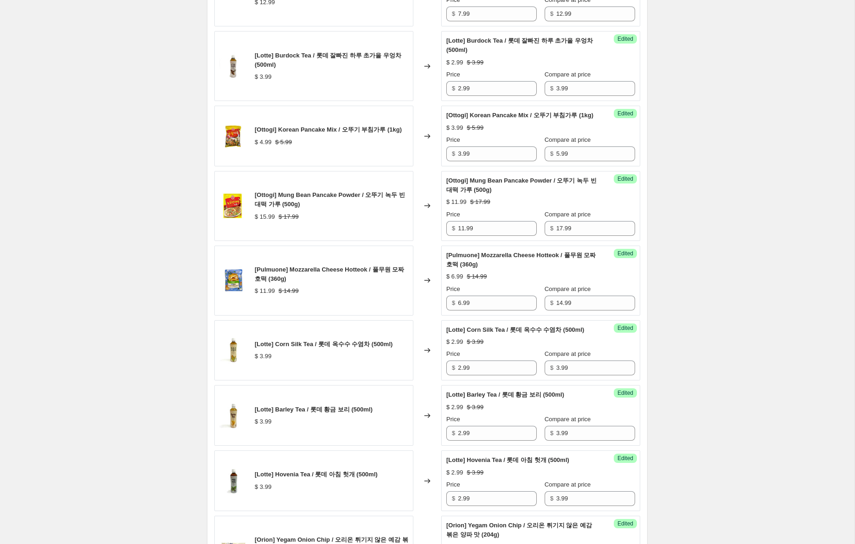
scroll to position [1007, 0]
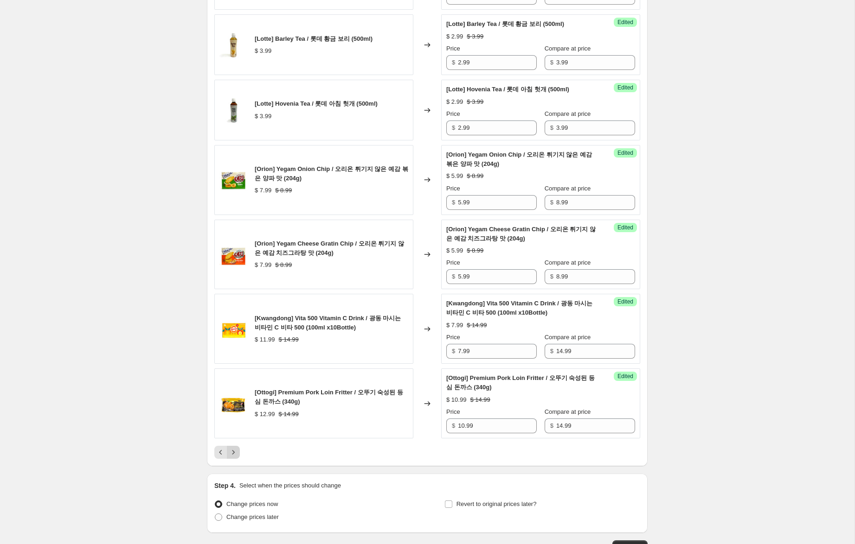
click at [232, 457] on icon "Next" at bounding box center [233, 452] width 9 height 9
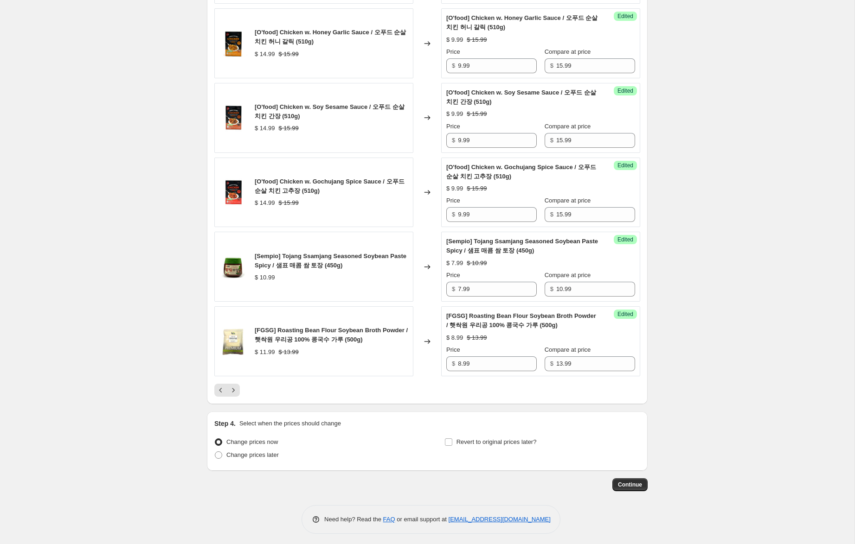
scroll to position [1445, 0]
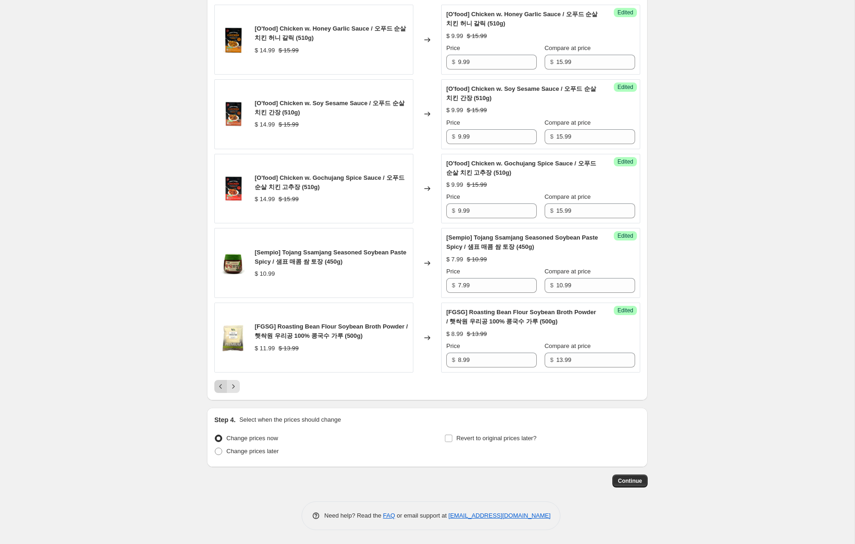
click at [215, 387] on button "Previous" at bounding box center [220, 386] width 13 height 13
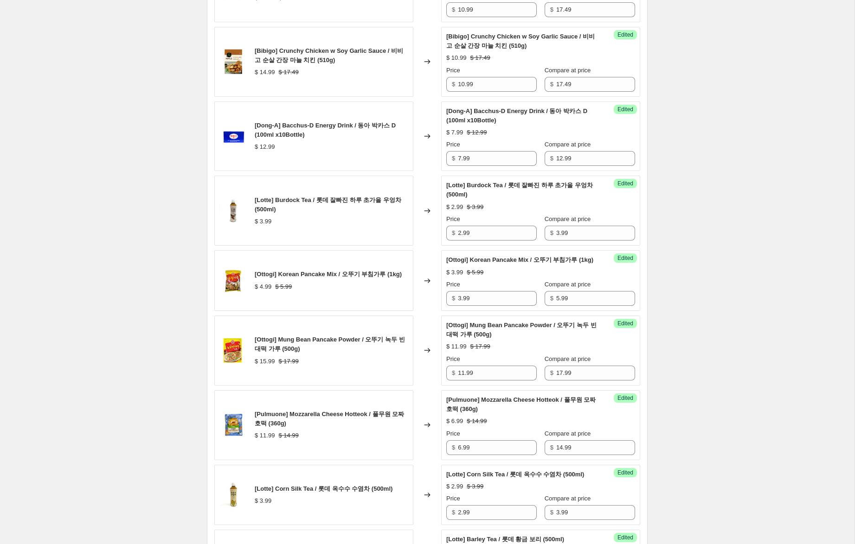
scroll to position [836, 0]
drag, startPoint x: 550, startPoint y: 306, endPoint x: 510, endPoint y: 304, distance: 40.4
click at [510, 304] on div "Price $ 3.99 Compare at price $ 5.99" at bounding box center [540, 292] width 189 height 26
type input "6.99"
drag, startPoint x: 460, startPoint y: 307, endPoint x: 440, endPoint y: 304, distance: 21.1
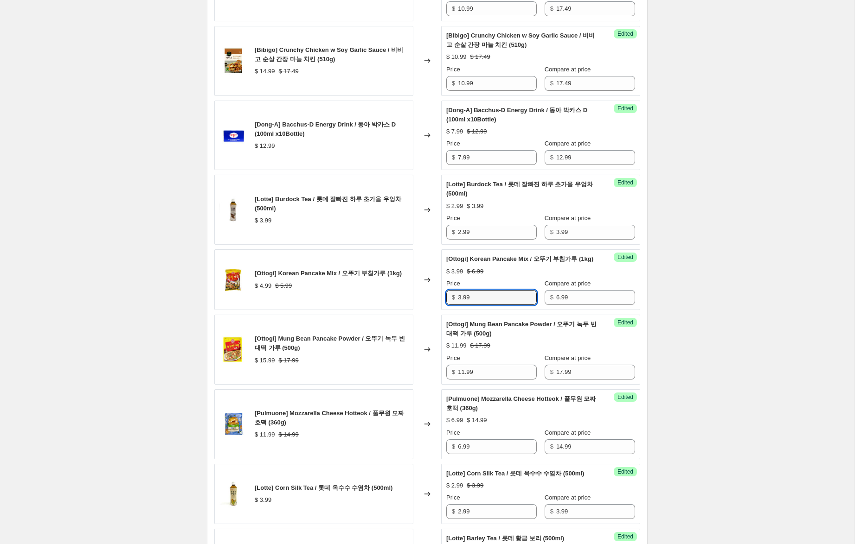
click at [441, 304] on div "Success Edited [[PERSON_NAME]] Korean Pancake Mix / 오뚜기 부침가루 (1kg) $ 3.99 $ 6.9…" at bounding box center [540, 279] width 199 height 61
type input "4.99"
click at [768, 310] on div "Create new price [MEDICAL_DATA]. This page is ready Create new price [MEDICAL_D…" at bounding box center [427, 144] width 854 height 1961
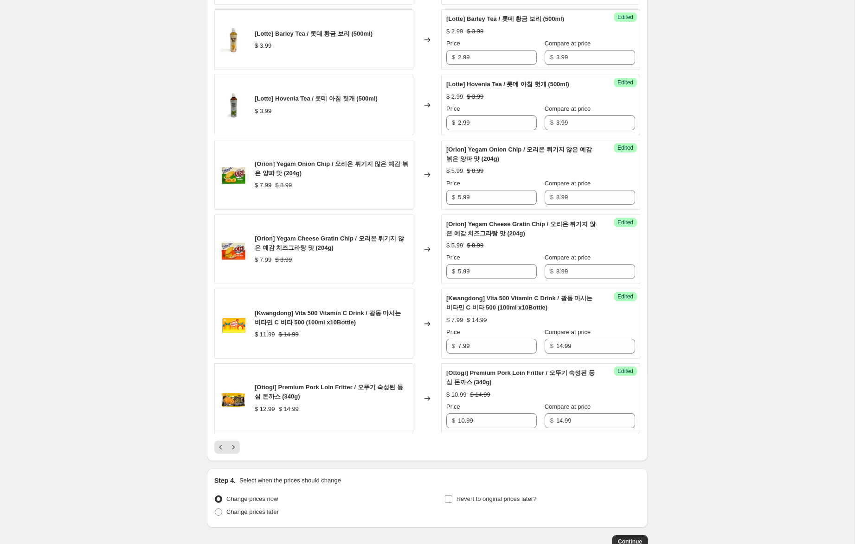
scroll to position [1435, 0]
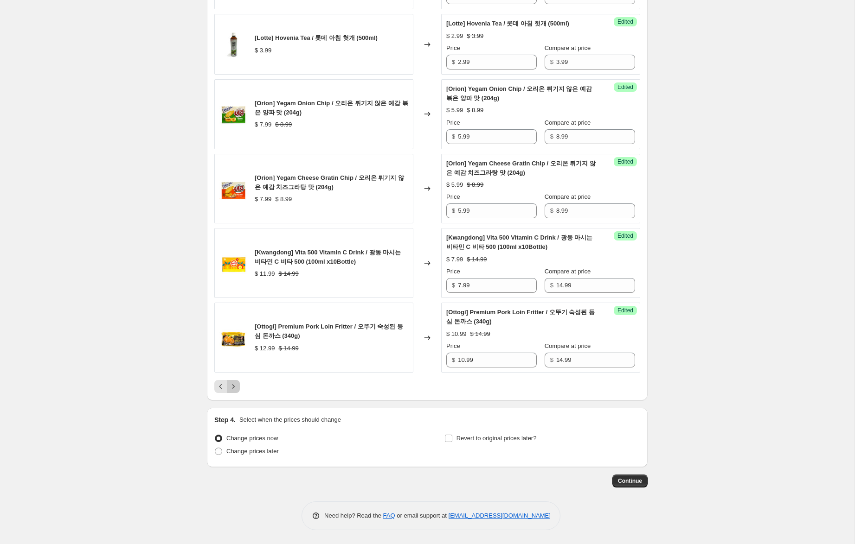
click at [231, 388] on icon "Next" at bounding box center [233, 386] width 9 height 9
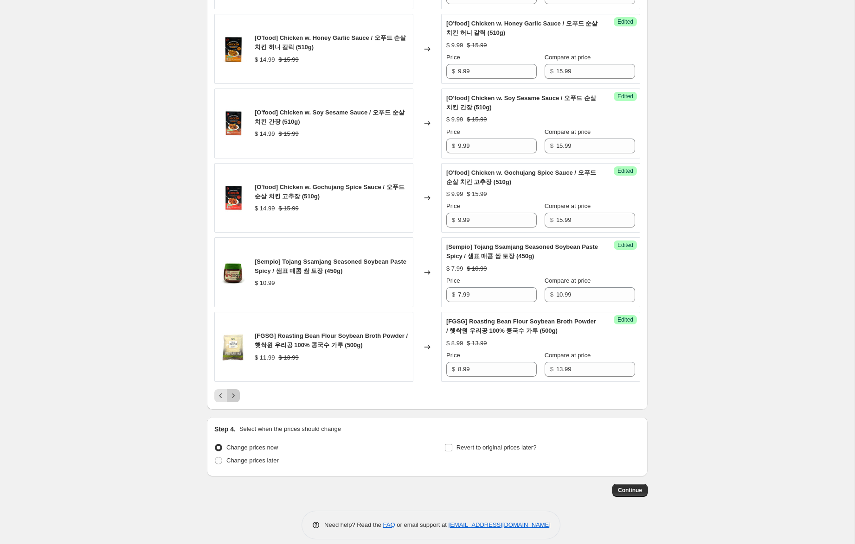
click at [232, 395] on icon "Next" at bounding box center [233, 395] width 9 height 9
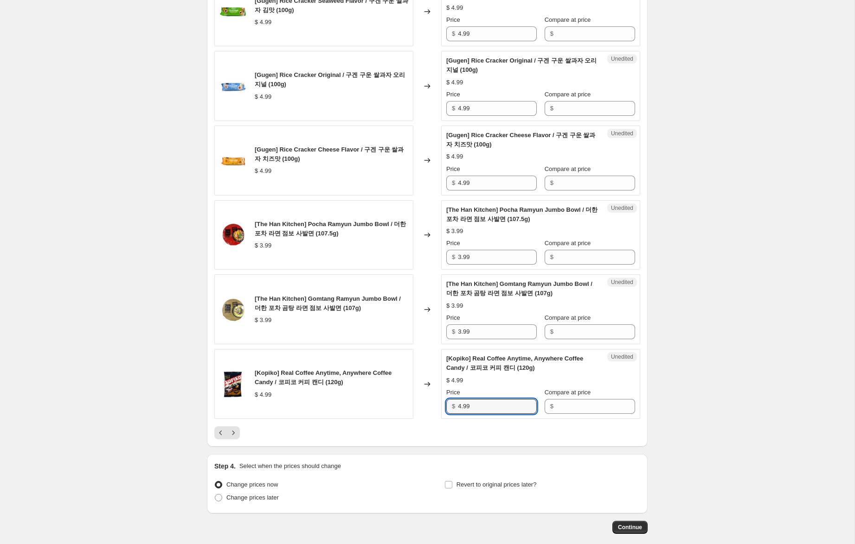
drag, startPoint x: 486, startPoint y: 408, endPoint x: 418, endPoint y: 399, distance: 68.7
click at [419, 399] on div "[Kopiko] Real Coffee Anytime, Anywhere Coffee Candy / 코피코 커피 캔디 (120g) $ 4.99 C…" at bounding box center [427, 384] width 426 height 70
click at [578, 407] on input "Compare at price" at bounding box center [595, 406] width 79 height 15
paste input "4.99"
type input "4.99"
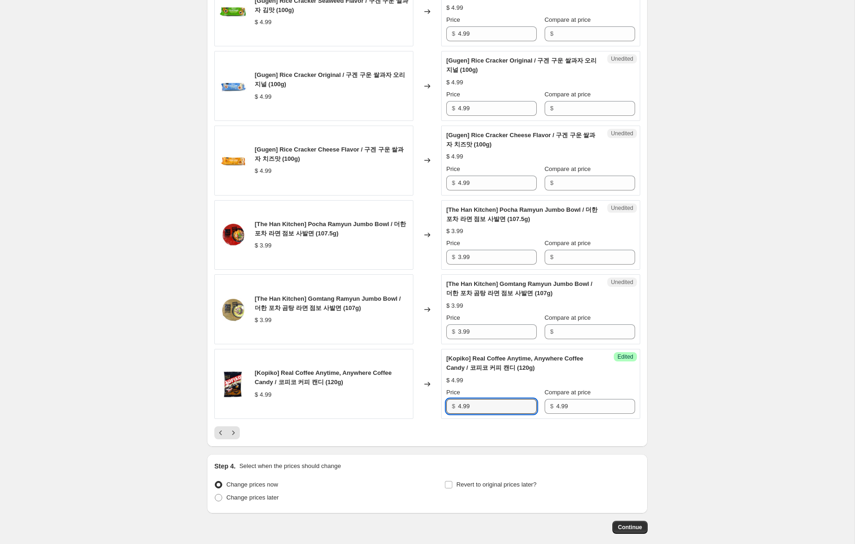
drag, startPoint x: 461, startPoint y: 406, endPoint x: 447, endPoint y: 406, distance: 13.4
click at [447, 406] on div "$ 4.99" at bounding box center [491, 406] width 90 height 15
type input "2.99"
drag, startPoint x: 485, startPoint y: 332, endPoint x: 462, endPoint y: 322, distance: 24.9
click at [408, 318] on div "[The Han Kitchen] Gomtang Ramyun Jumbo Bowl / 더한 포차 곰탕 라면 점보 사발면 (107g) $ 3.99 …" at bounding box center [427, 309] width 426 height 70
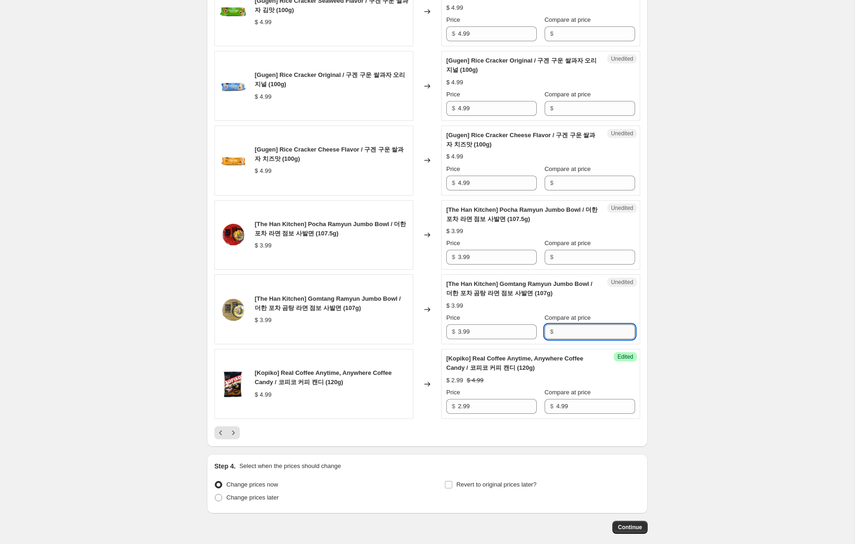
click at [572, 328] on input "Compare at price" at bounding box center [595, 332] width 79 height 15
paste input "3.99"
type input "3.99"
drag, startPoint x: 569, startPoint y: 258, endPoint x: 530, endPoint y: 262, distance: 39.6
click at [569, 258] on input "Compare at price" at bounding box center [595, 257] width 79 height 15
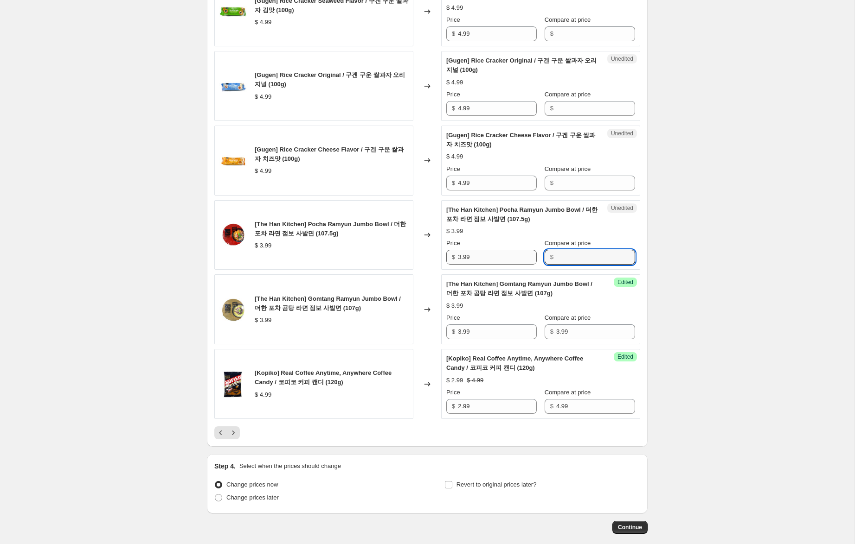
paste input "3.99"
type input "3.99"
drag, startPoint x: 461, startPoint y: 258, endPoint x: 441, endPoint y: 254, distance: 20.3
click at [441, 254] on div "Success Edited [The Han Kitchen] [PERSON_NAME] Jumbo Bowl / 더한 포차 라면 점보 사발면 (10…" at bounding box center [540, 235] width 199 height 70
type input "2.99"
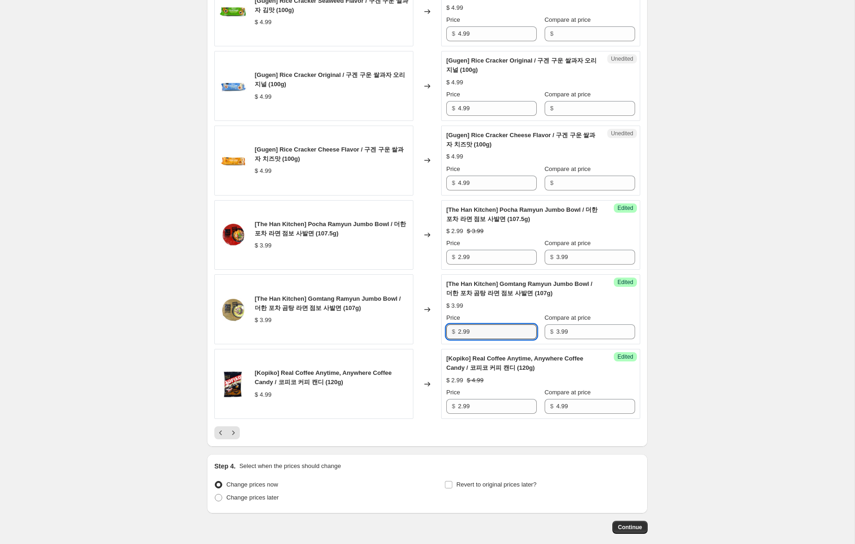
drag, startPoint x: 461, startPoint y: 333, endPoint x: 415, endPoint y: 319, distance: 48.3
click at [415, 319] on div "[The Han Kitchen] Gomtang Ramyun Jumbo Bowl / 더한 포차 곰탕 라면 점보 사발면 (107g) $ 3.99 …" at bounding box center [427, 309] width 426 height 70
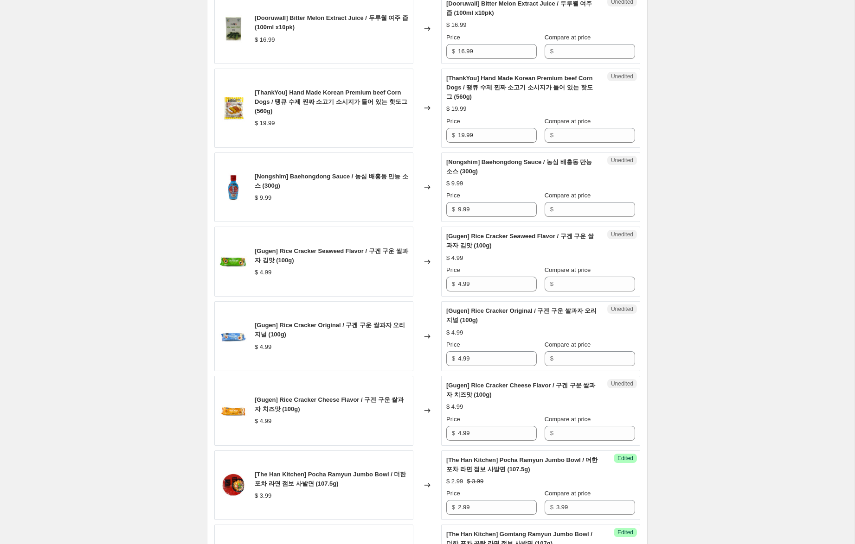
scroll to position [1183, 0]
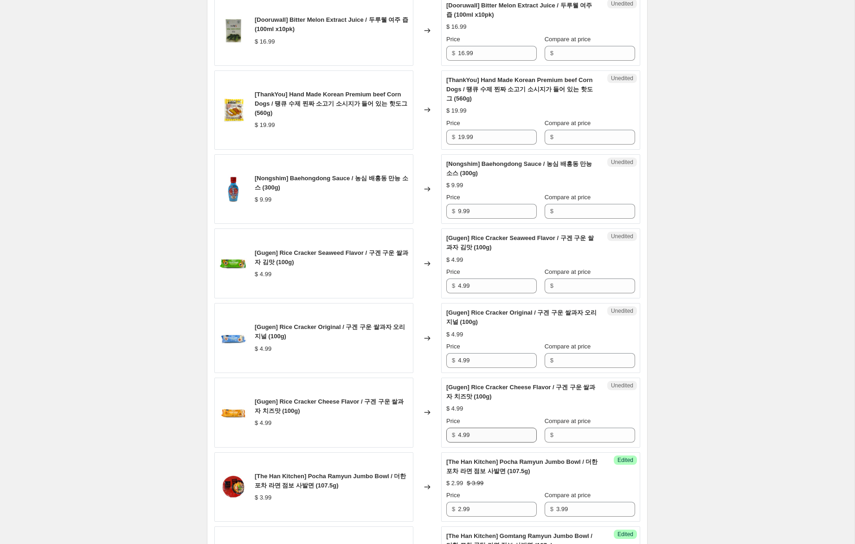
type input "2.99"
drag, startPoint x: 458, startPoint y: 430, endPoint x: 433, endPoint y: 425, distance: 25.6
click at [431, 426] on div "[Gugen] Rice Cracker Cheese Flavor / 구겐 구운 쌀과자 치즈맛 (100g) $ 4.99 Changed to Une…" at bounding box center [427, 413] width 426 height 70
click at [576, 362] on input "Compare at price" at bounding box center [595, 360] width 79 height 15
paste input "4.99"
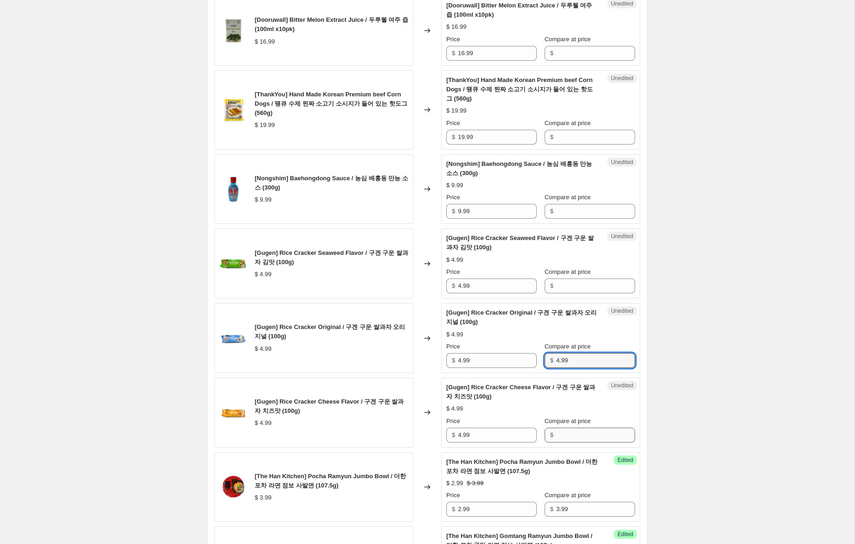
type input "4.99"
drag, startPoint x: 577, startPoint y: 438, endPoint x: 575, endPoint y: 428, distance: 9.8
click at [577, 437] on input "Compare at price" at bounding box center [595, 435] width 79 height 15
paste input "4.99"
type input "4.99"
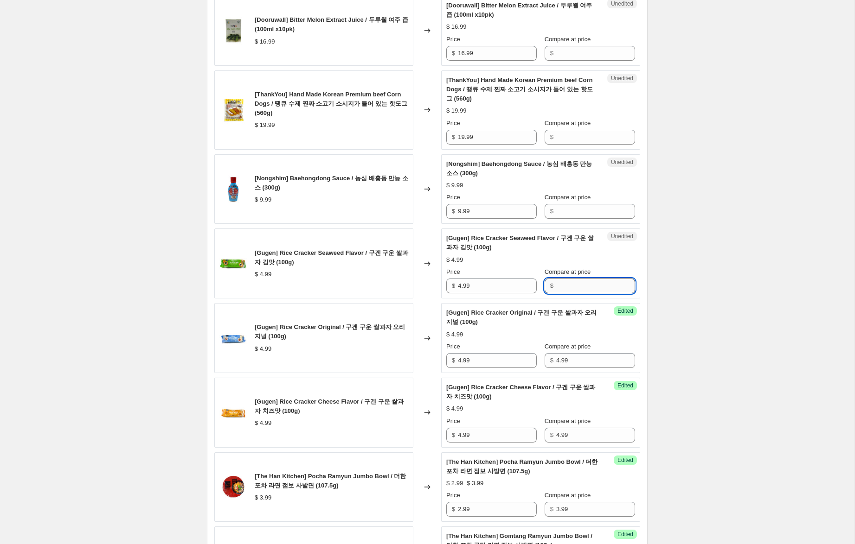
drag, startPoint x: 571, startPoint y: 286, endPoint x: 523, endPoint y: 292, distance: 48.1
click at [571, 286] on input "Compare at price" at bounding box center [595, 286] width 79 height 15
paste input "4.99"
type input "4.99"
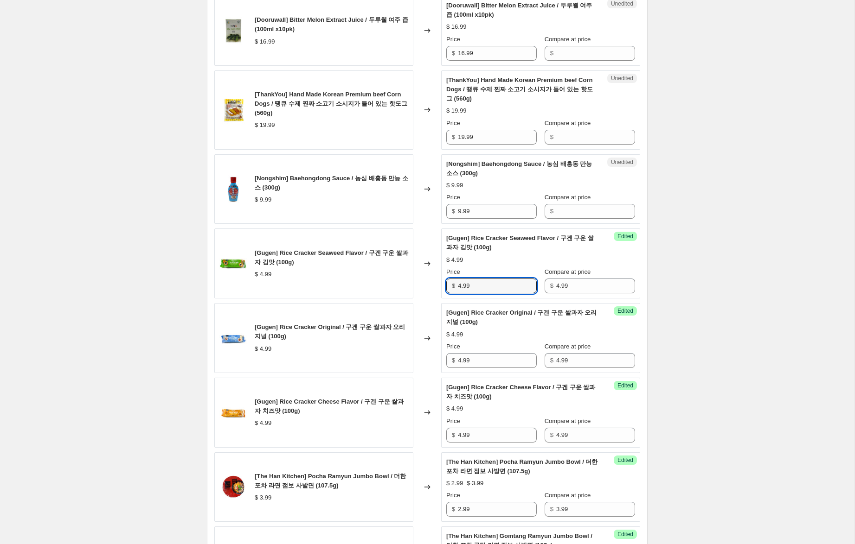
drag, startPoint x: 461, startPoint y: 287, endPoint x: 440, endPoint y: 298, distance: 24.1
click at [445, 283] on div "Success Edited [Gugen] Rice Cracker Seaweed Flavor / 구겐 구운 쌀과자 김맛 (100g) $ 4.99…" at bounding box center [540, 264] width 199 height 70
type input "2.99"
drag, startPoint x: 460, startPoint y: 360, endPoint x: 430, endPoint y: 354, distance: 31.1
click at [432, 354] on div "[Gugen] Rice Cracker Original / 구겐 구운 쌀과자 오리지널 (100g) $ 4.99 Changed to Success…" at bounding box center [427, 338] width 426 height 70
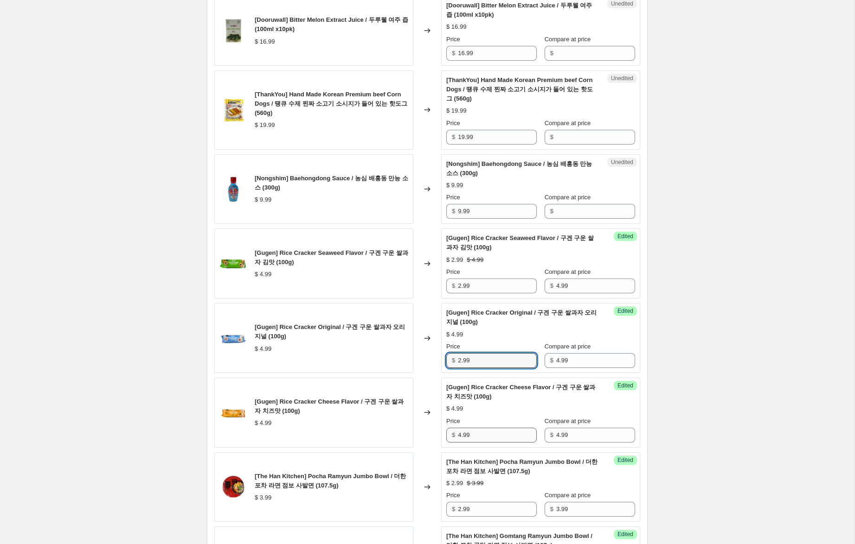
type input "2.99"
drag, startPoint x: 461, startPoint y: 435, endPoint x: 419, endPoint y: 427, distance: 43.1
click at [419, 427] on div "[Gugen] Rice Cracker Cheese Flavor / 구겐 구운 쌀과자 치즈맛 (100g) $ 4.99 Changed to Suc…" at bounding box center [427, 413] width 426 height 70
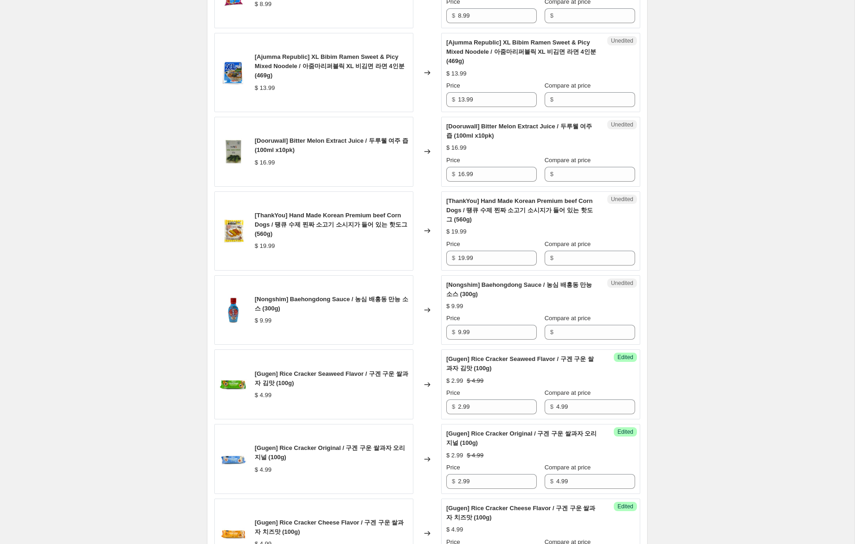
scroll to position [1061, 0]
type input "2.99"
drag, startPoint x: 468, startPoint y: 331, endPoint x: 434, endPoint y: 326, distance: 33.7
click at [429, 326] on div "[Nongshim] Baehongdong Sauce / 농심 배홍동 만능 소스 (300g) $ 9.99 Changed to Unedited […" at bounding box center [427, 311] width 426 height 70
drag, startPoint x: 558, startPoint y: 336, endPoint x: 541, endPoint y: 336, distance: 17.2
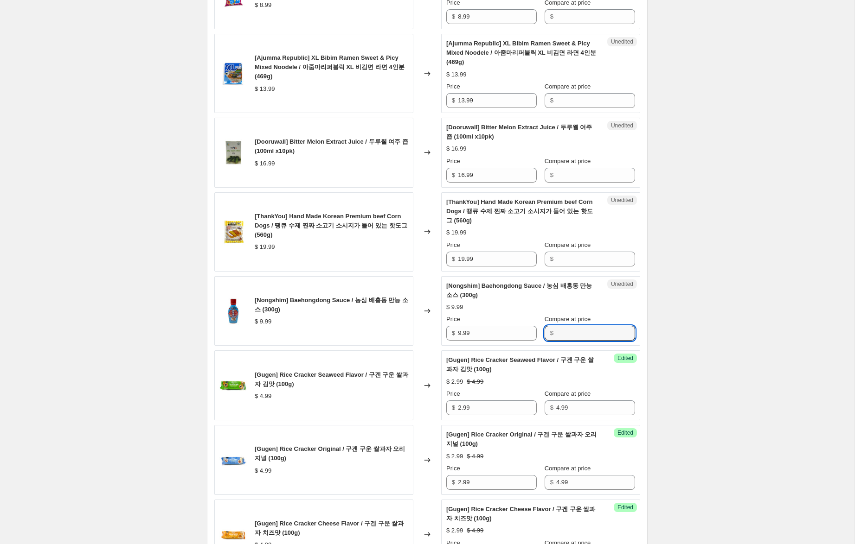
click at [557, 336] on input "Compare at price" at bounding box center [595, 333] width 79 height 15
paste input "9.99"
type input "9.99"
drag, startPoint x: 461, startPoint y: 333, endPoint x: 421, endPoint y: 329, distance: 40.6
click at [431, 329] on div "[Nongshim] Baehongdong Sauce / 농심 배홍동 만능 소스 (300g) $ 9.99 Changed to Success Ed…" at bounding box center [427, 311] width 426 height 70
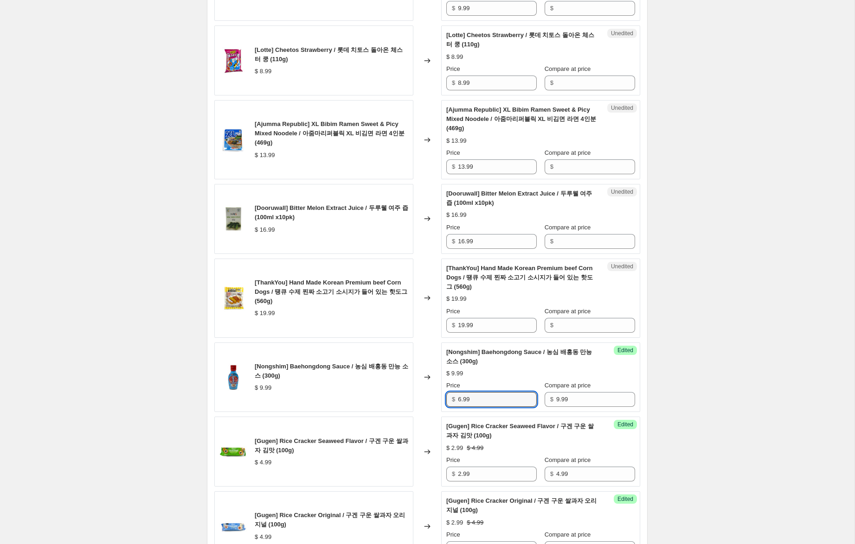
scroll to position [987, 0]
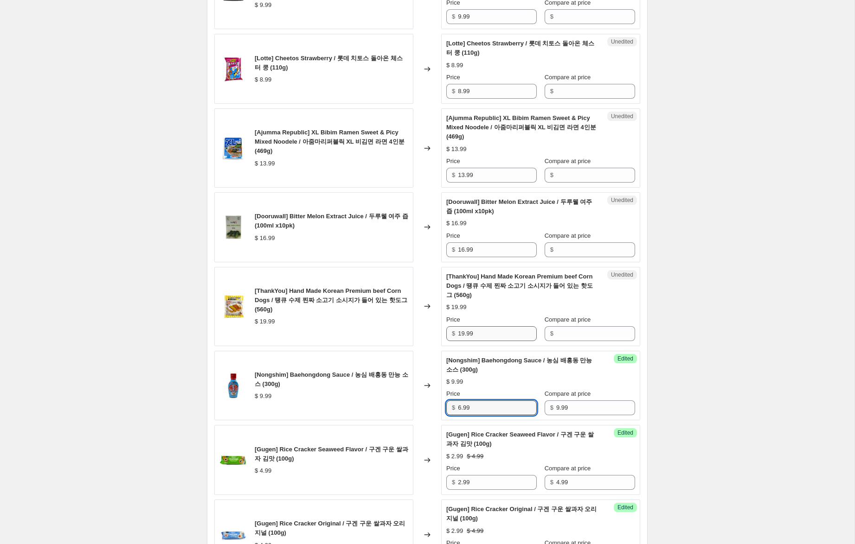
type input "6.99"
drag, startPoint x: 465, startPoint y: 331, endPoint x: 413, endPoint y: 325, distance: 52.6
click at [413, 325] on div "[ThankYou] Hand Made Korean Premium beef Corn Dogs / 땡큐 수제 찐짜 소고기 소시지가 들어 있는 핫도…" at bounding box center [427, 306] width 426 height 79
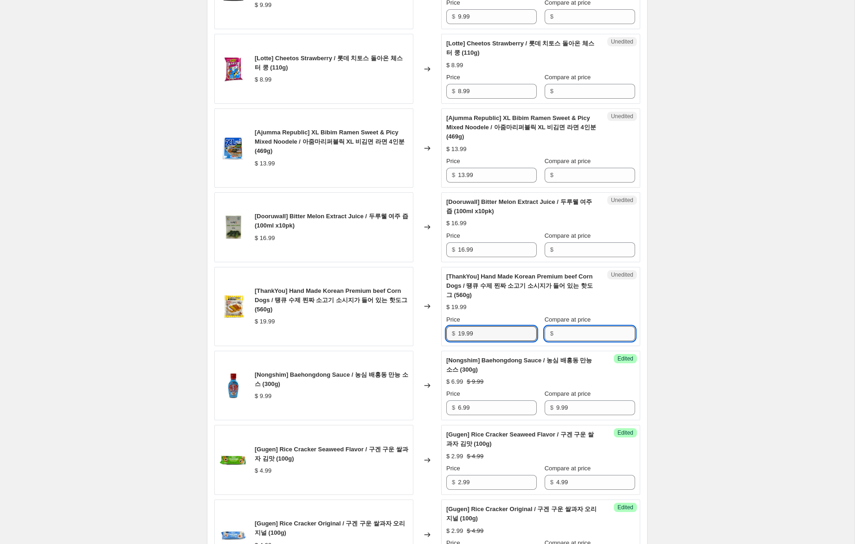
drag, startPoint x: 572, startPoint y: 334, endPoint x: 563, endPoint y: 333, distance: 9.3
click at [571, 334] on input "Compare at price" at bounding box center [595, 333] width 79 height 15
paste input "19.99"
type input "19.99"
click at [463, 335] on input "19.99" at bounding box center [497, 333] width 79 height 15
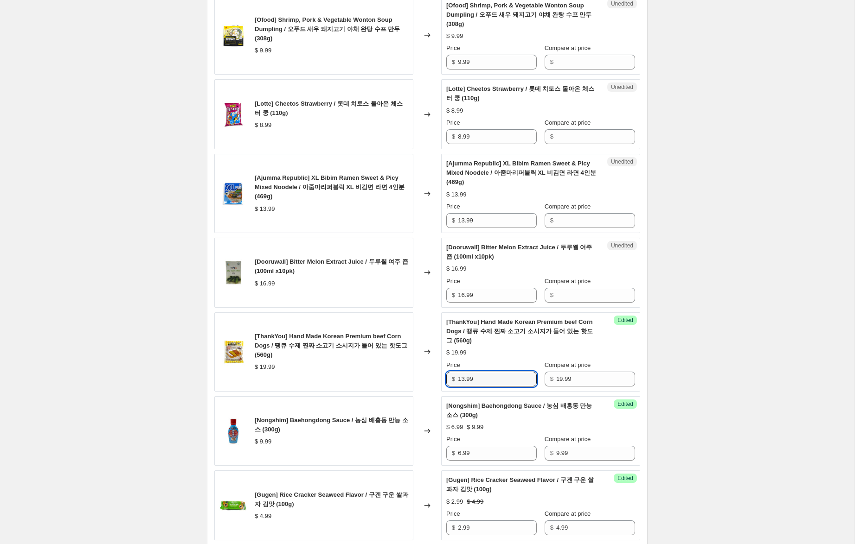
scroll to position [931, 0]
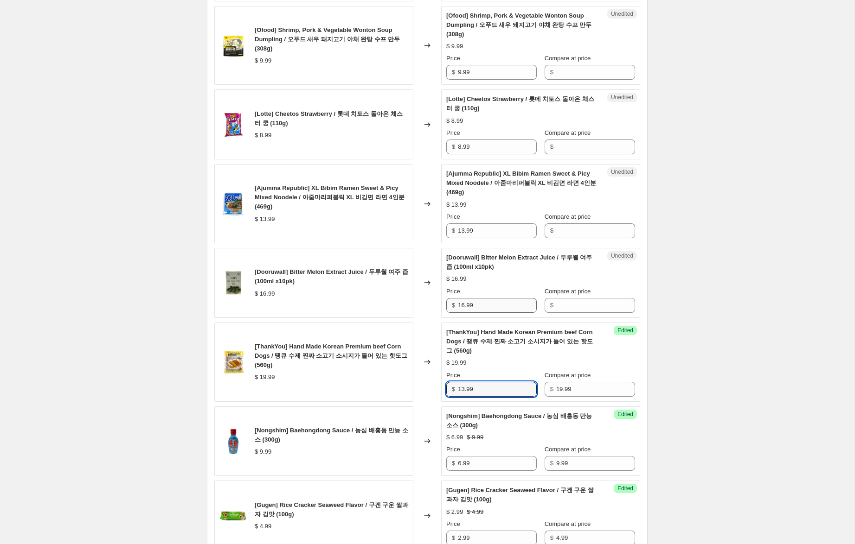
type input "13.99"
drag, startPoint x: 465, startPoint y: 303, endPoint x: 415, endPoint y: 300, distance: 49.7
click at [415, 300] on div "[Dooruwall] Bitter Melon Extract Juice / 두루웰 여주 즙 (100ml x10pk) $ 16.99 Changed…" at bounding box center [427, 283] width 426 height 70
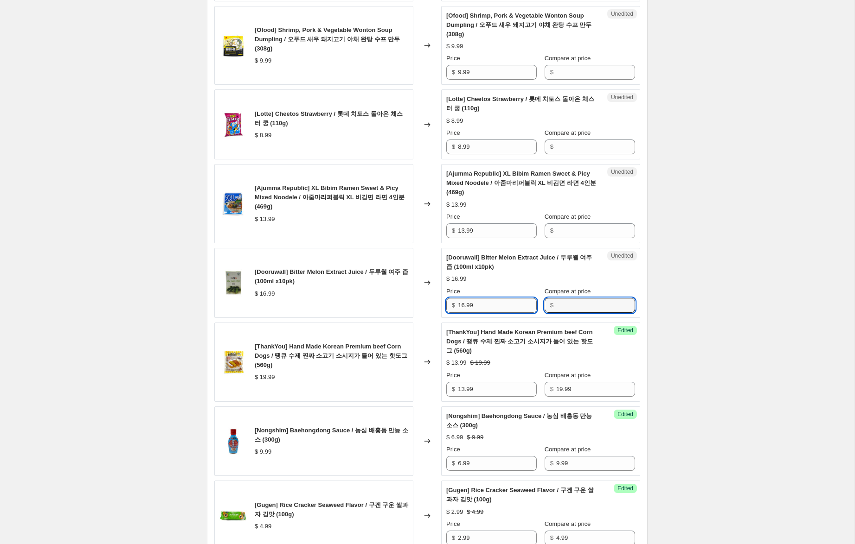
drag, startPoint x: 569, startPoint y: 304, endPoint x: 512, endPoint y: 303, distance: 57.5
click at [567, 304] on input "Compare at price" at bounding box center [595, 305] width 79 height 15
paste input "16.99"
type input "16.99"
click at [464, 306] on input "16.99" at bounding box center [497, 305] width 79 height 15
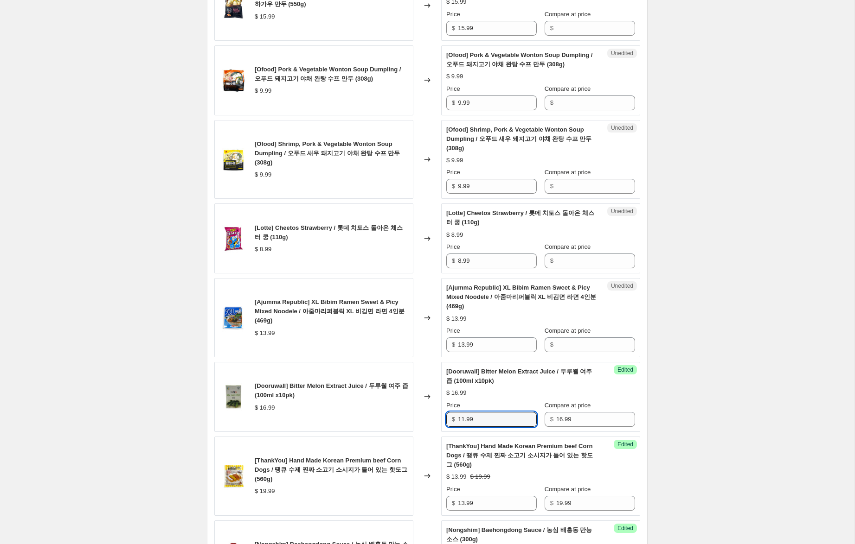
scroll to position [812, 0]
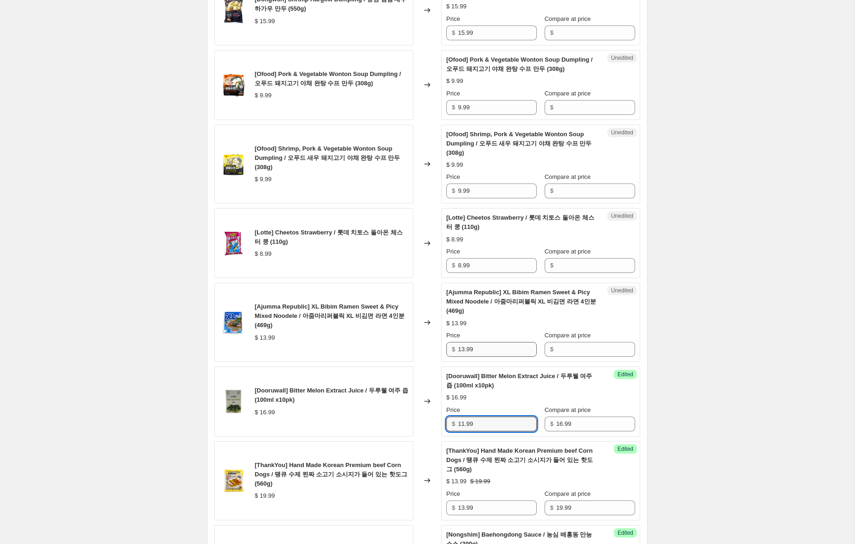
type input "11.99"
drag, startPoint x: 479, startPoint y: 351, endPoint x: 436, endPoint y: 349, distance: 43.2
click at [436, 349] on div "[Ajumma Republic] XL Bibim Ramen Sweet & Picy Mixed Noodele / 아줌마리퍼블릭 XL 비김면 라면…" at bounding box center [427, 322] width 426 height 79
drag, startPoint x: 575, startPoint y: 345, endPoint x: 509, endPoint y: 351, distance: 66.1
click at [575, 345] on input "Compare at price" at bounding box center [595, 349] width 79 height 15
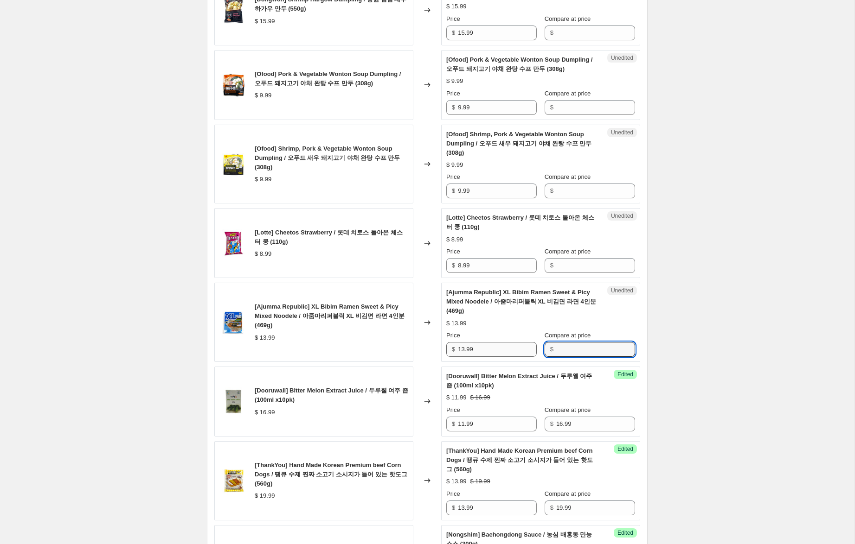
paste input "13.99"
type input "13.99"
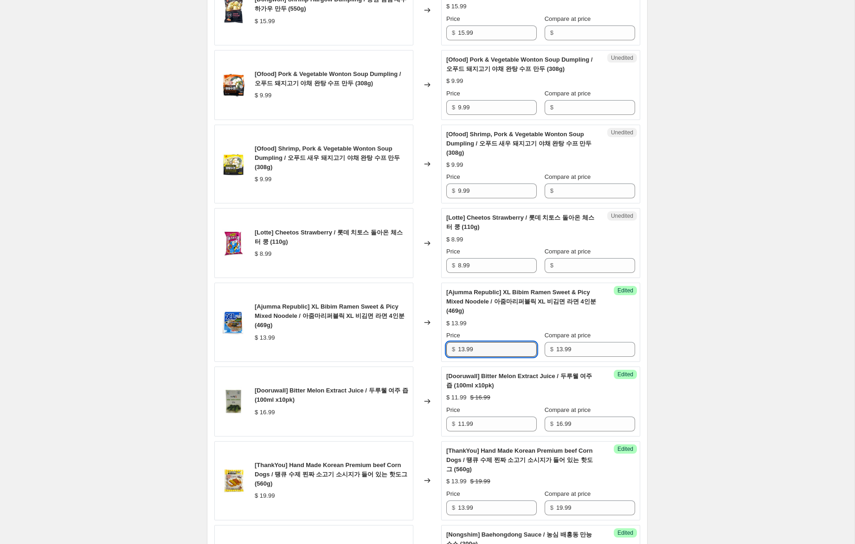
drag, startPoint x: 464, startPoint y: 349, endPoint x: 429, endPoint y: 347, distance: 35.3
click at [434, 348] on div "[Ajumma Republic] XL Bibim Ramen Sweet & Picy Mixed Noodele / 아줌마리퍼블릭 XL 비김면 라면…" at bounding box center [427, 322] width 426 height 79
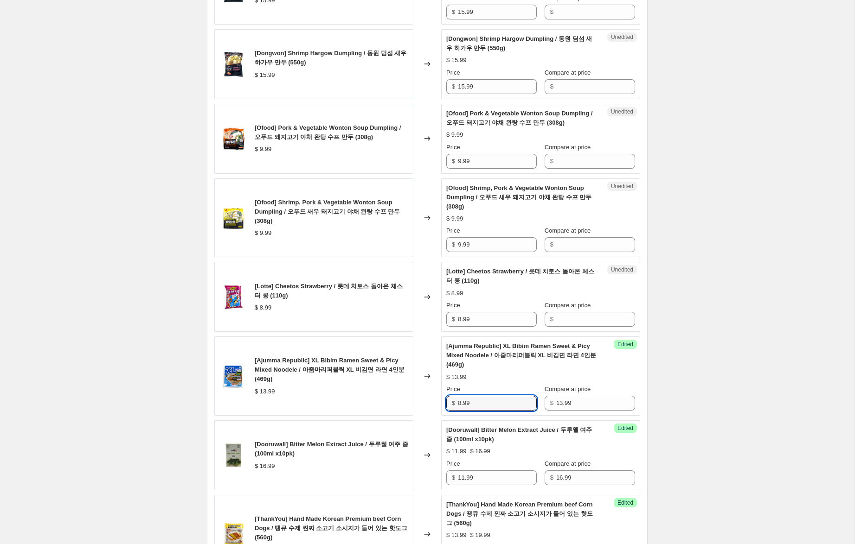
scroll to position [755, 0]
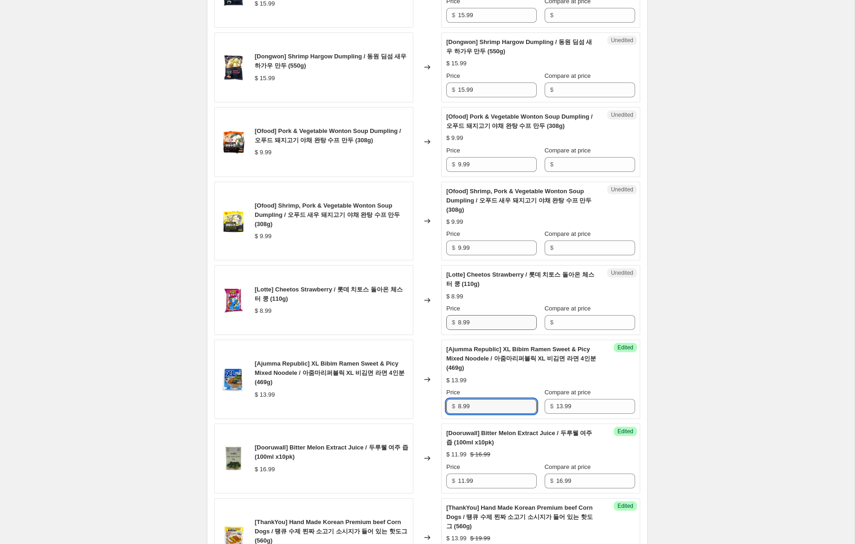
type input "8.99"
drag, startPoint x: 466, startPoint y: 324, endPoint x: 450, endPoint y: 322, distance: 15.4
click at [450, 322] on div "$ 8.99" at bounding box center [491, 322] width 90 height 15
drag, startPoint x: 577, startPoint y: 324, endPoint x: 492, endPoint y: 320, distance: 85.4
click at [576, 324] on input "Compare at price" at bounding box center [595, 322] width 79 height 15
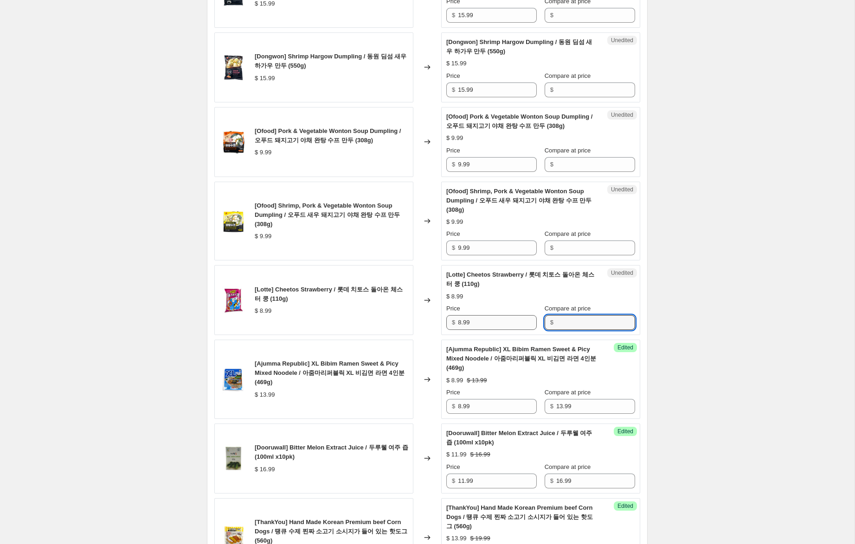
paste input "8.99"
type input "8.99"
click at [461, 323] on input "8.99" at bounding box center [497, 322] width 79 height 15
type input "5.99"
drag, startPoint x: 446, startPoint y: 245, endPoint x: 422, endPoint y: 242, distance: 24.3
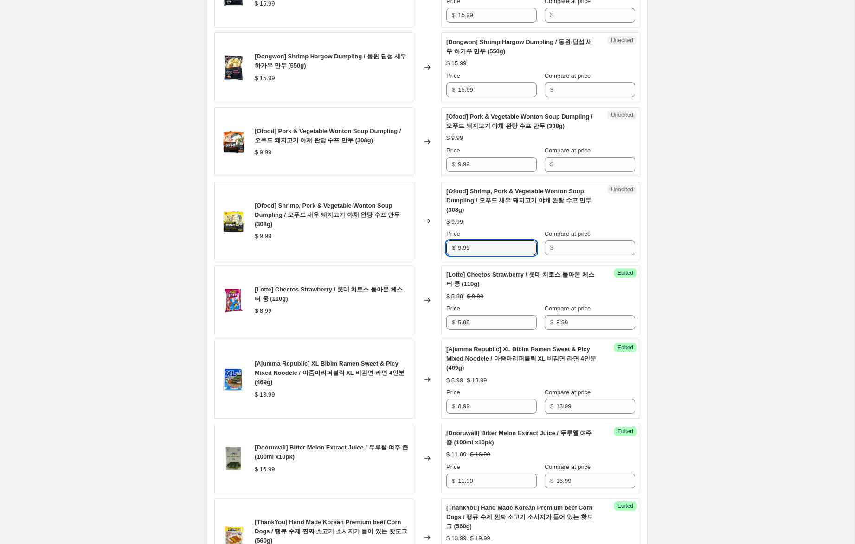
click at [422, 242] on div "[Ofood] Shrimp, Pork & Vegetable Wonton Soup Dumpling / 오푸드 새우 돼지고기 야채 완탕 수프 만두…" at bounding box center [427, 221] width 426 height 79
click at [593, 163] on input "Compare at price" at bounding box center [595, 164] width 79 height 15
paste input "9.99"
type input "9.99"
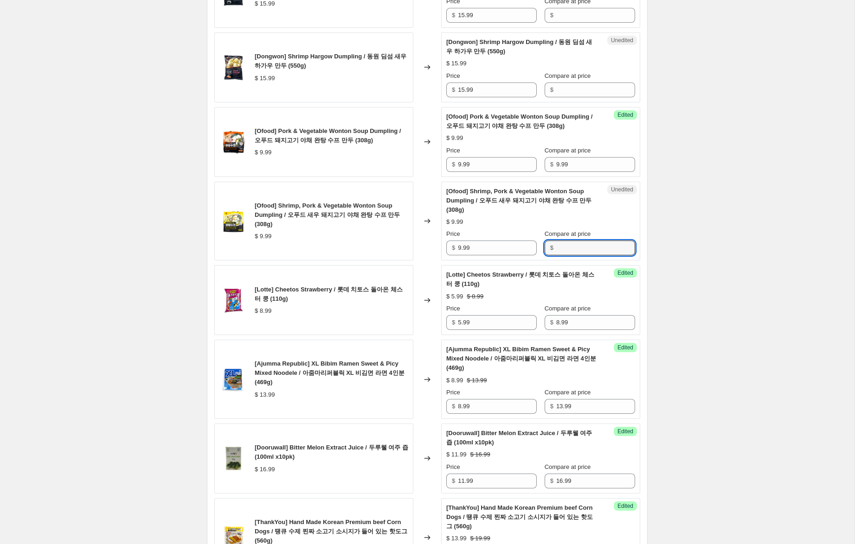
drag, startPoint x: 570, startPoint y: 250, endPoint x: 528, endPoint y: 217, distance: 53.9
click at [570, 249] on input "Compare at price" at bounding box center [595, 248] width 79 height 15
paste input "9.99"
type input "9.99"
drag, startPoint x: 459, startPoint y: 163, endPoint x: 449, endPoint y: 162, distance: 10.8
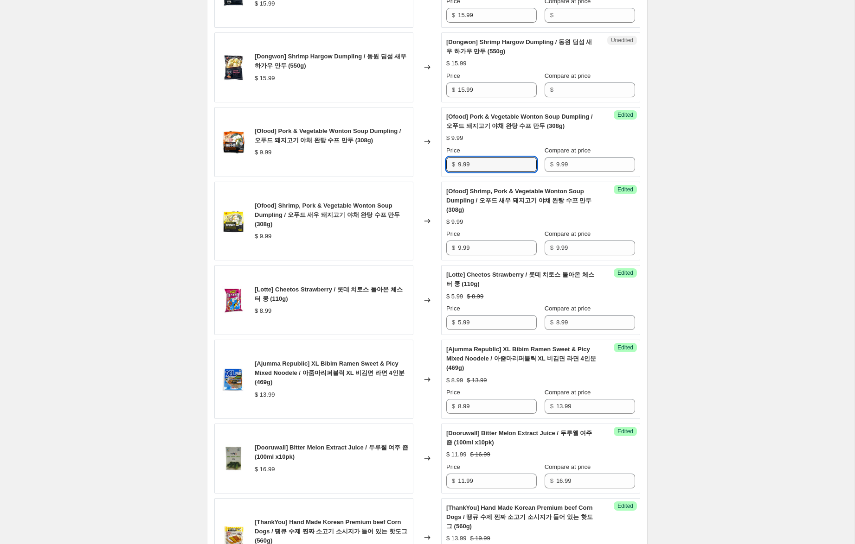
click at [449, 162] on div "$ 9.99" at bounding box center [491, 164] width 90 height 15
type input "6.99"
drag, startPoint x: 461, startPoint y: 248, endPoint x: 435, endPoint y: 236, distance: 28.4
click at [435, 237] on div "[Ofood] Shrimp, Pork & Vegetable Wonton Soup Dumpling / 오푸드 새우 돼지고기 야채 완탕 수프 만두…" at bounding box center [427, 221] width 426 height 79
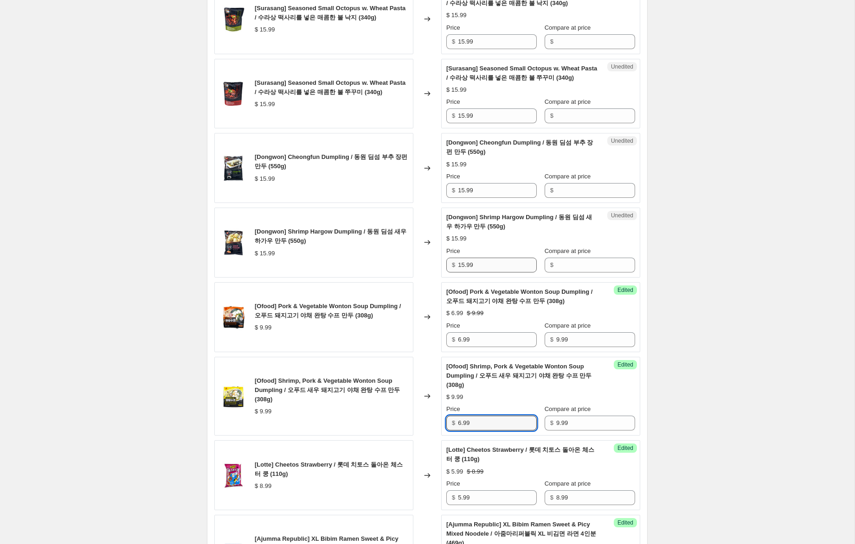
scroll to position [577, 0]
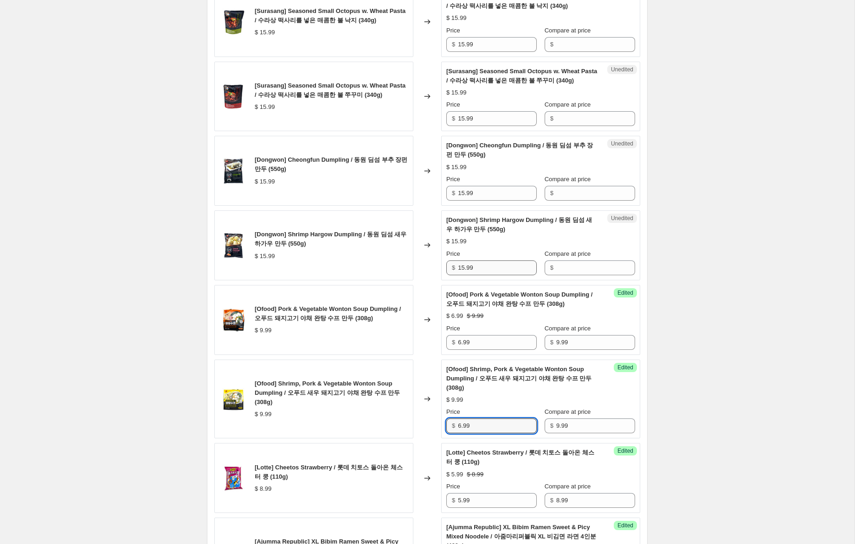
type input "6.99"
drag, startPoint x: 485, startPoint y: 268, endPoint x: 408, endPoint y: 259, distance: 77.5
click at [407, 260] on div "[Dongwon] Shrimp Hargow Dumpling / 동원 딤섬 새우 하가우 만두 (550g) $ 15.99 Changed to Un…" at bounding box center [427, 245] width 426 height 70
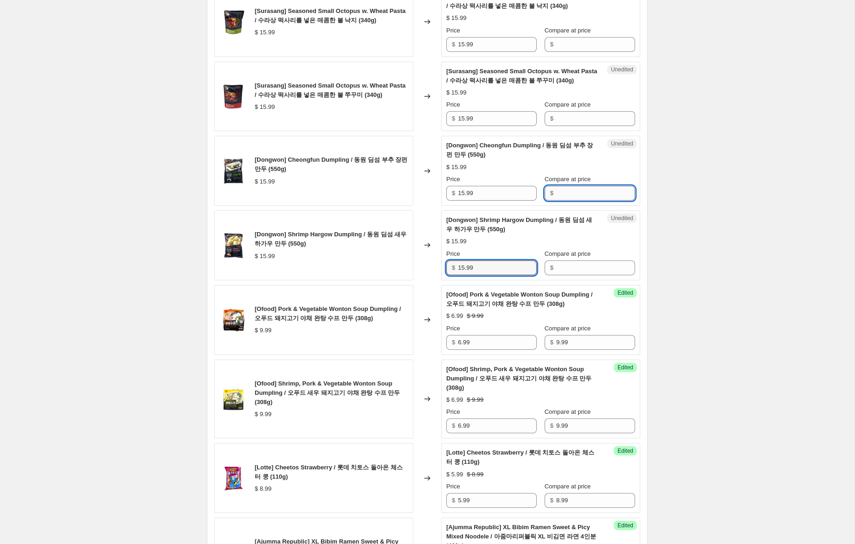
click at [560, 193] on input "Compare at price" at bounding box center [595, 193] width 79 height 15
paste input "15.99"
type input "15.99"
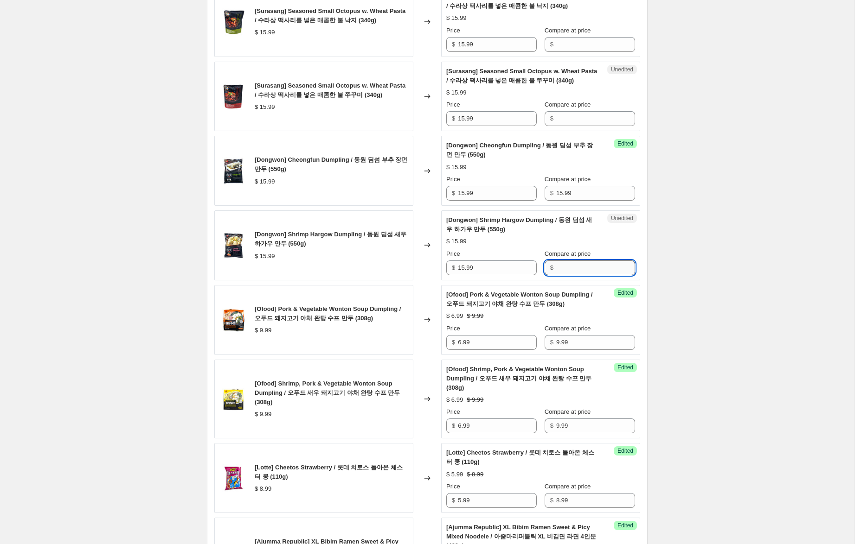
click at [565, 268] on input "Compare at price" at bounding box center [595, 268] width 79 height 15
paste input "15.99"
type input "15.99"
click at [464, 194] on input "15.99" at bounding box center [497, 193] width 79 height 15
type input "10.99"
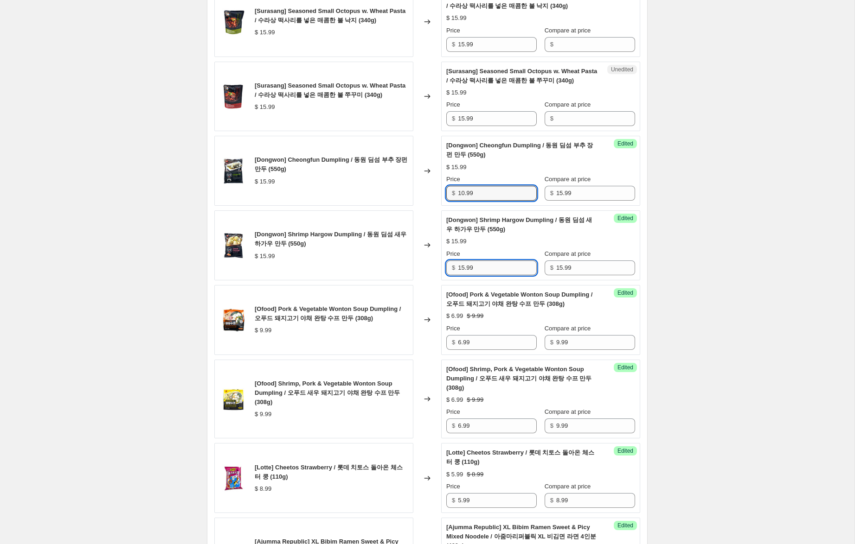
click at [465, 268] on input "15.99" at bounding box center [497, 268] width 79 height 15
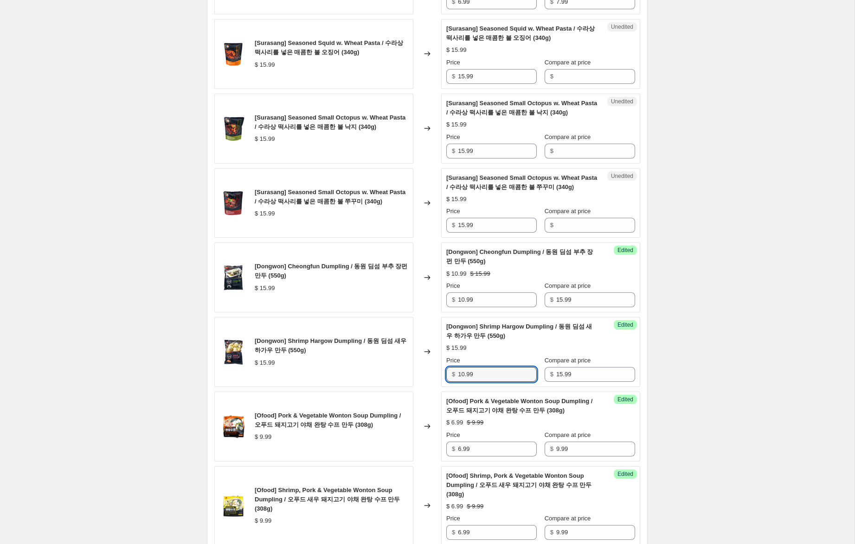
scroll to position [470, 0]
type input "10.99"
drag, startPoint x: 488, startPoint y: 228, endPoint x: 440, endPoint y: 219, distance: 49.0
click at [440, 219] on div "[Surasang] Seasoned Small Octopus w. Wheat Pasta / 수라상 떡사리를 넣은 매콤한 불 쭈꾸미 (340g)…" at bounding box center [427, 204] width 426 height 70
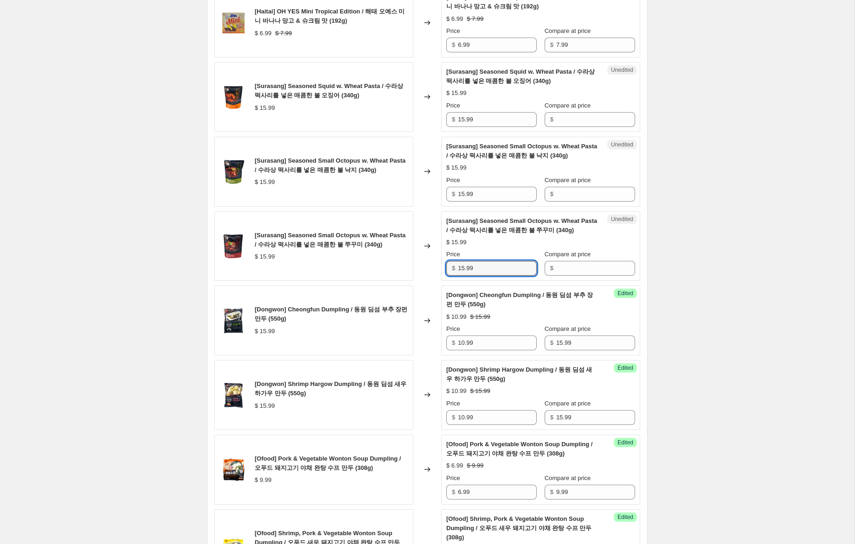
scroll to position [425, 0]
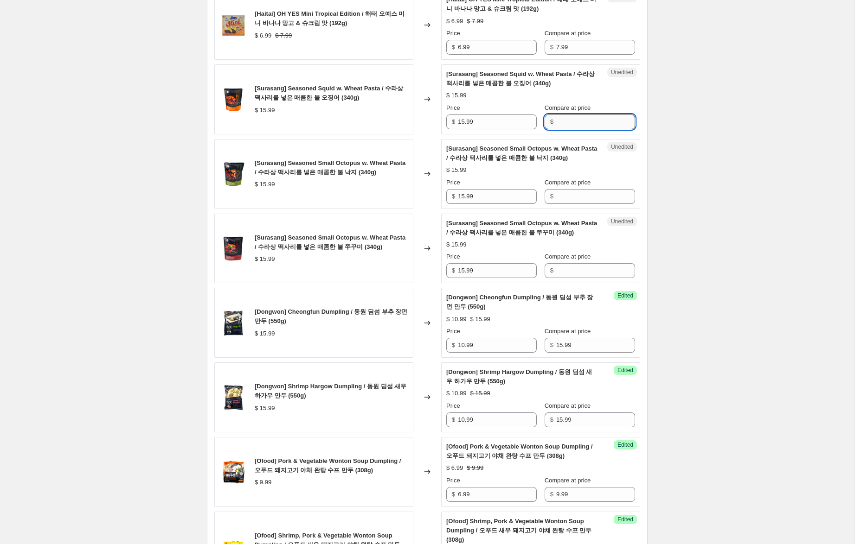
click at [588, 125] on input "Compare at price" at bounding box center [595, 122] width 79 height 15
paste input "15.99"
type input "15.99"
click at [581, 184] on span "Compare at price" at bounding box center [567, 182] width 46 height 7
click at [581, 189] on input "Compare at price" at bounding box center [595, 196] width 79 height 15
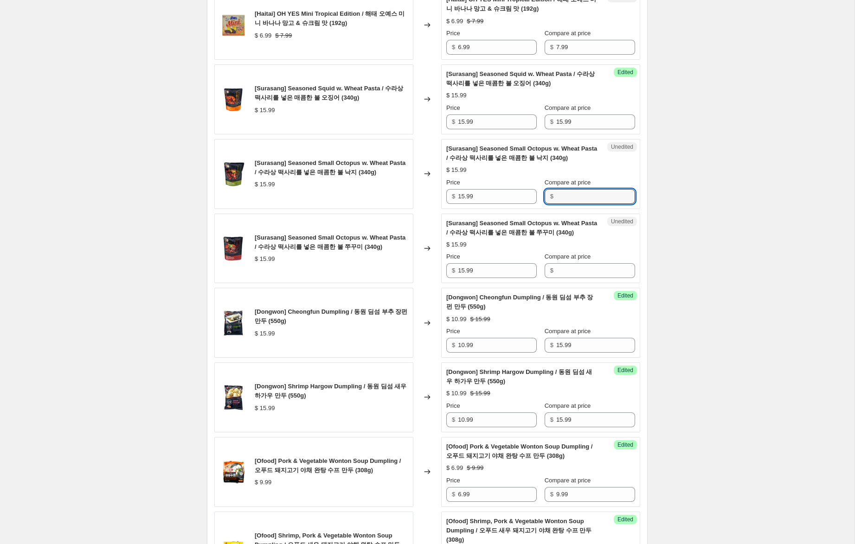
paste input "15.99"
type input "15.99"
click at [569, 271] on input "Compare at price" at bounding box center [595, 270] width 79 height 15
paste input "15.99"
type input "15.99"
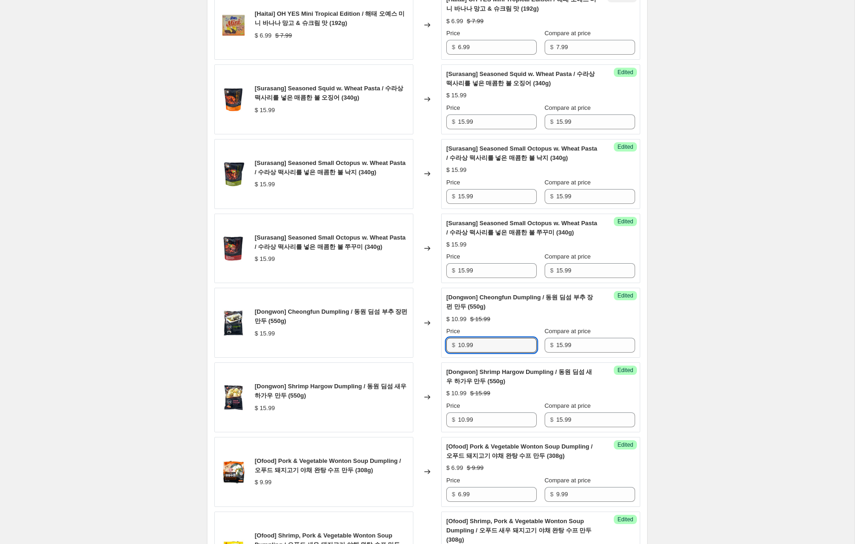
drag, startPoint x: 463, startPoint y: 338, endPoint x: 488, endPoint y: 310, distance: 38.1
click at [431, 332] on div "[Dongwon] Cheongfun Dumpling / 동원 딤섬 부추 장펀 만두 (550g) $ 15.99 Changed to Success…" at bounding box center [427, 323] width 426 height 70
drag, startPoint x: 487, startPoint y: 272, endPoint x: 421, endPoint y: 254, distance: 68.3
click at [417, 256] on div "[Surasang] Seasoned Small Octopus w. Wheat Pasta / 수라상 떡사리를 넣은 매콤한 불 쭈꾸미 (340g)…" at bounding box center [427, 249] width 426 height 70
paste input "0"
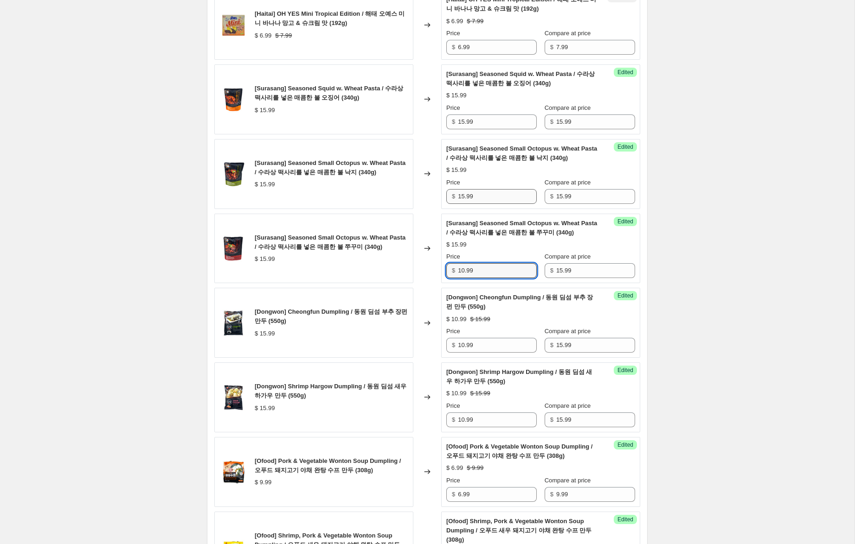
type input "10.99"
drag, startPoint x: 468, startPoint y: 196, endPoint x: 431, endPoint y: 184, distance: 38.9
click at [430, 185] on div "[Surasang] Seasoned Small Octopus w. Wheat Pasta / 수라상 떡사리를 넣은 매콤한 불 낙지 (340g) …" at bounding box center [427, 174] width 426 height 70
paste input "0"
type input "10.99"
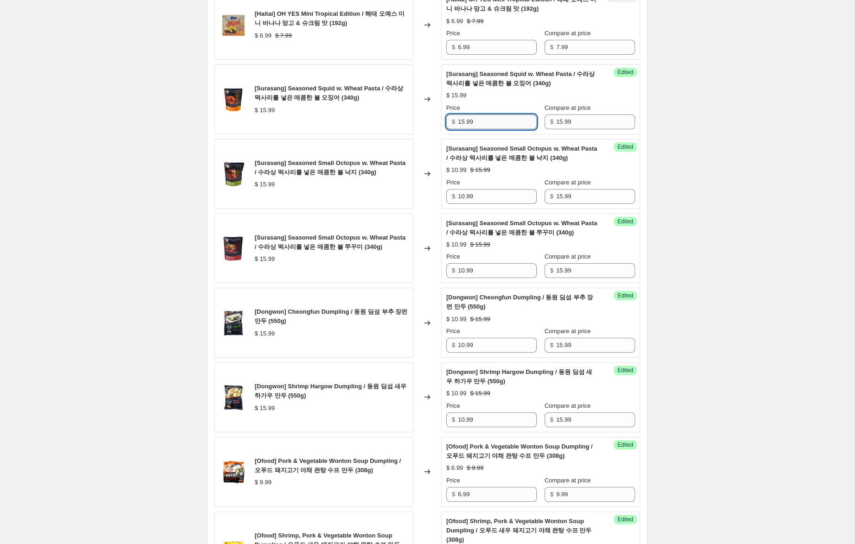
paste input "0"
drag, startPoint x: 479, startPoint y: 120, endPoint x: 470, endPoint y: 121, distance: 9.3
click at [423, 112] on div "[Surasang] Seasoned Squid w. Wheat Pasta / 수라상 떡사리를 넣은 매콤한 불 오징어 (340g) $ 15.99…" at bounding box center [427, 99] width 426 height 70
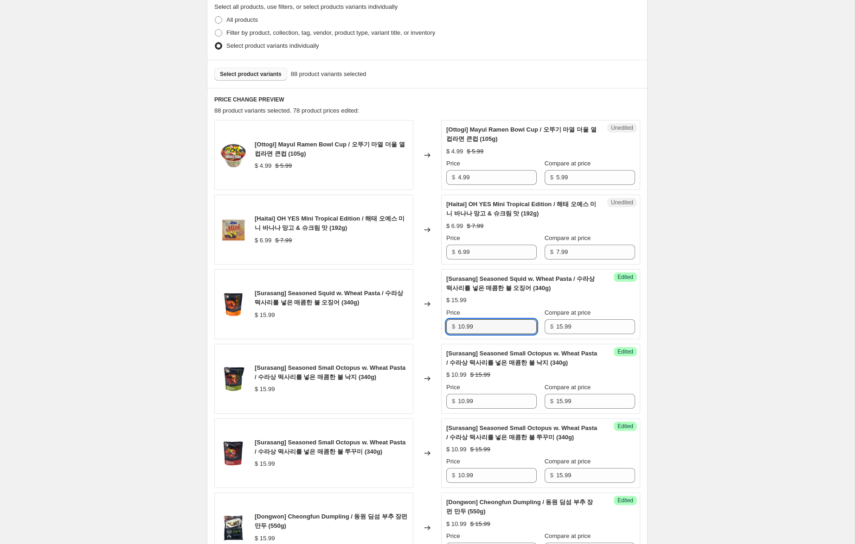
scroll to position [214, 0]
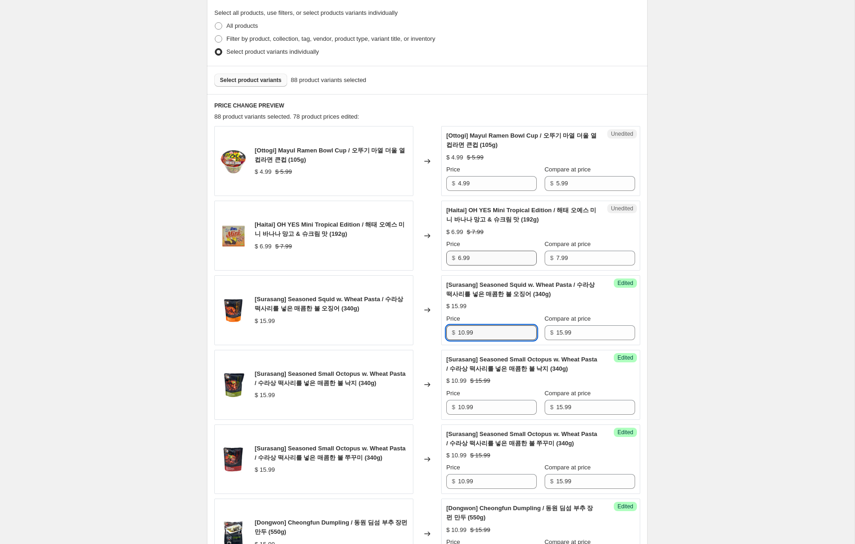
type input "10.99"
drag, startPoint x: 461, startPoint y: 258, endPoint x: 455, endPoint y: 256, distance: 6.3
click at [455, 256] on div "$ 6.99" at bounding box center [491, 258] width 90 height 15
type input "4.99"
drag, startPoint x: 461, startPoint y: 184, endPoint x: 439, endPoint y: 182, distance: 22.3
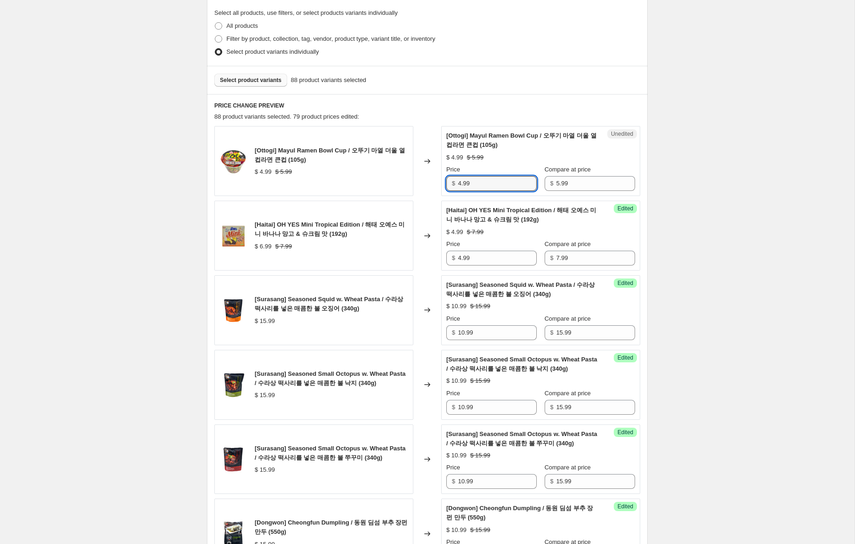
click at [439, 182] on div "[Ottogi] Mayul Ramen Bowl Cup / 오뚜기 마열 더울 열 컵라면 큰컵 (105g) $ 4.99 $ 5.99 Change…" at bounding box center [427, 161] width 426 height 70
type input "2.99"
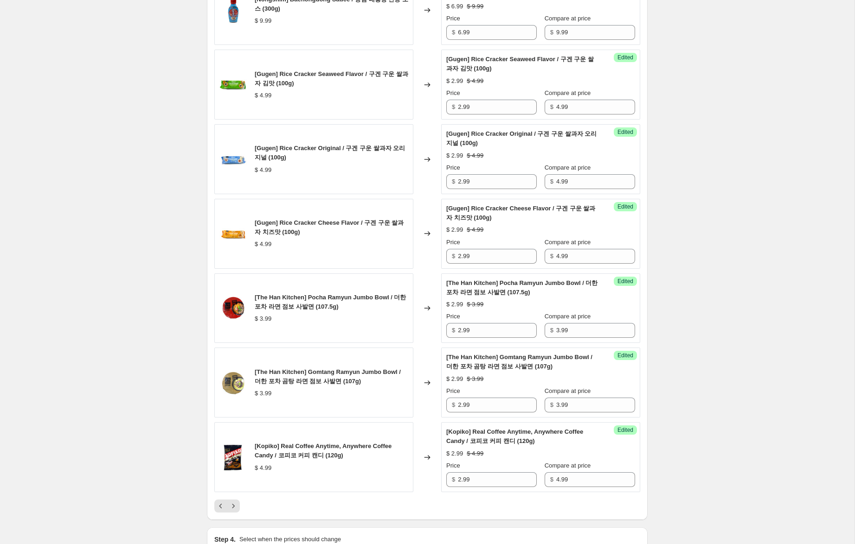
scroll to position [1405, 0]
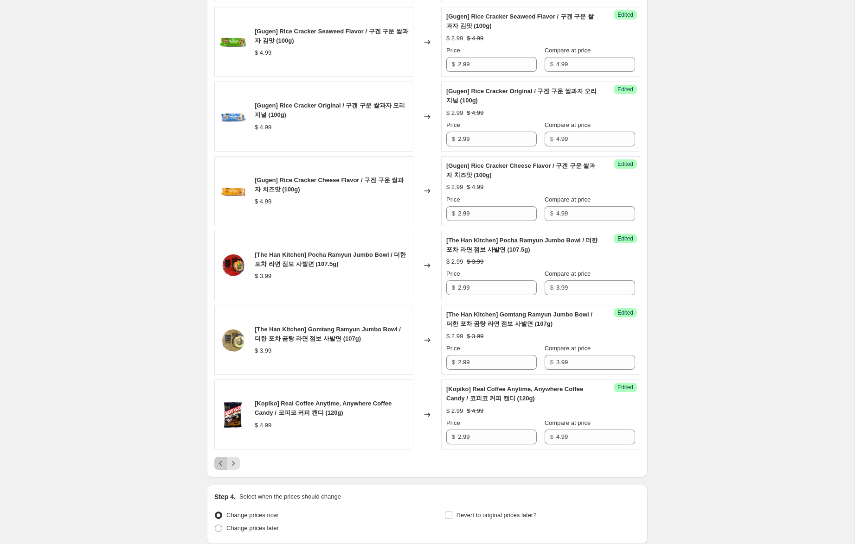
click at [217, 464] on icon "Previous" at bounding box center [220, 463] width 9 height 9
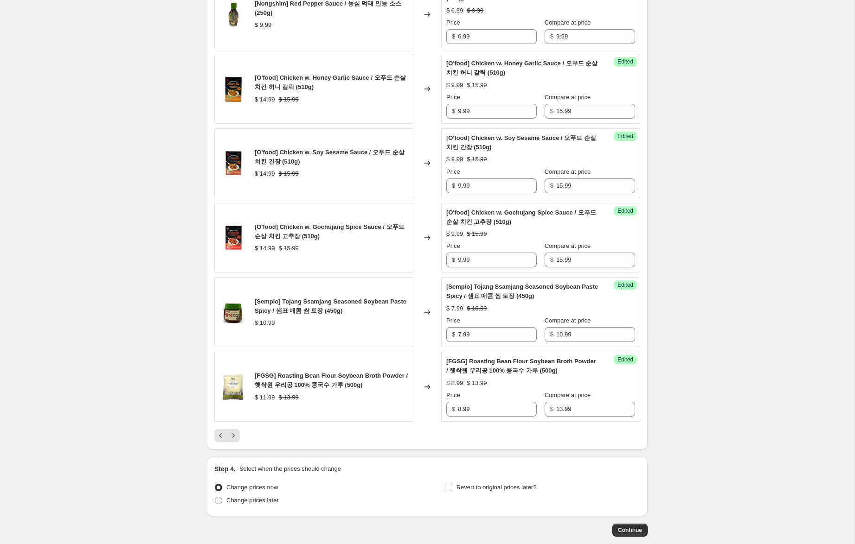
scroll to position [1445, 0]
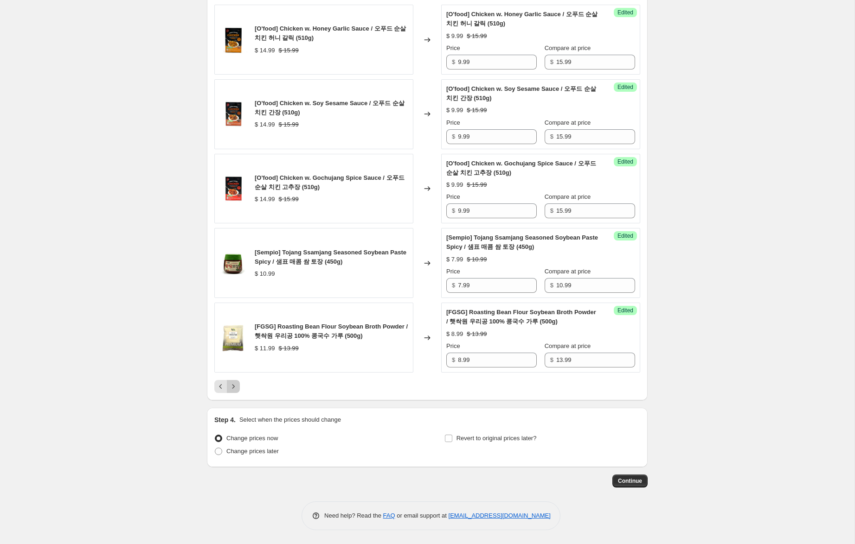
click at [236, 388] on icon "Next" at bounding box center [233, 386] width 9 height 9
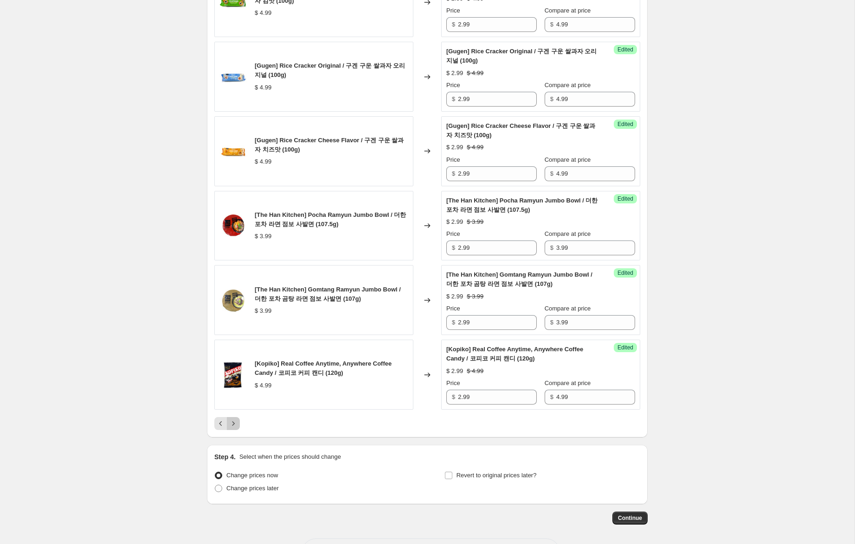
drag, startPoint x: 231, startPoint y: 424, endPoint x: 246, endPoint y: 421, distance: 15.1
click at [231, 424] on icon "Next" at bounding box center [233, 423] width 9 height 9
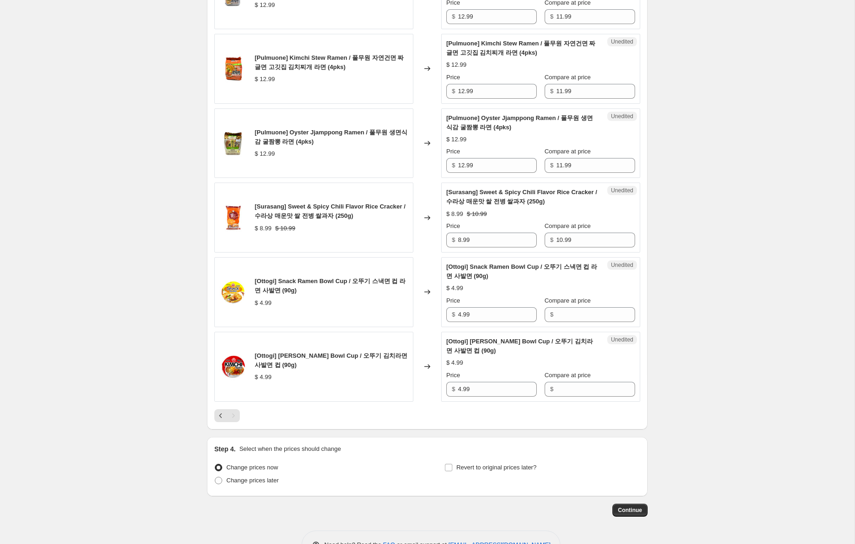
scroll to position [524, 0]
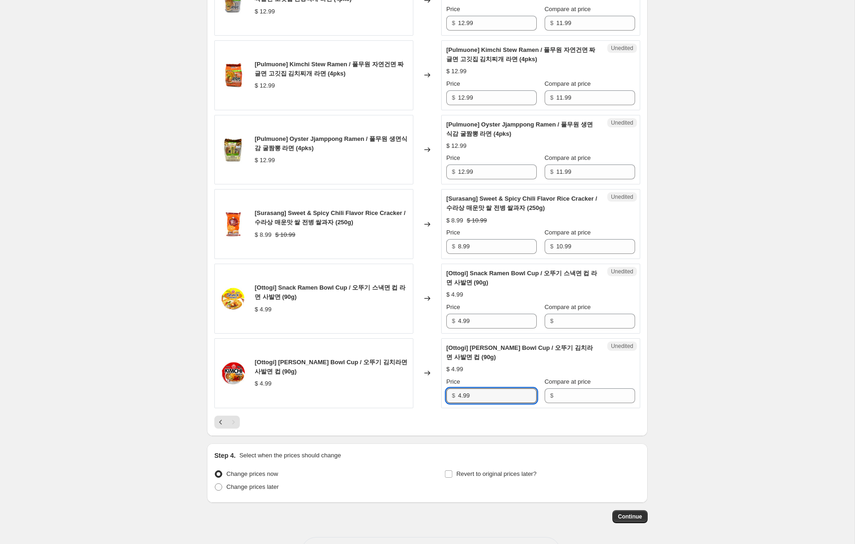
drag, startPoint x: 477, startPoint y: 398, endPoint x: 466, endPoint y: 357, distance: 41.7
click at [411, 385] on div "[Ottogi] [PERSON_NAME] Bowl Cup / 오뚜기 김치라면 사발면 컵 (90g) $ 4.99 Changed to Unedit…" at bounding box center [427, 373] width 426 height 70
click at [560, 325] on input "Compare at price" at bounding box center [595, 321] width 79 height 15
paste input "4.99"
type input "4.99"
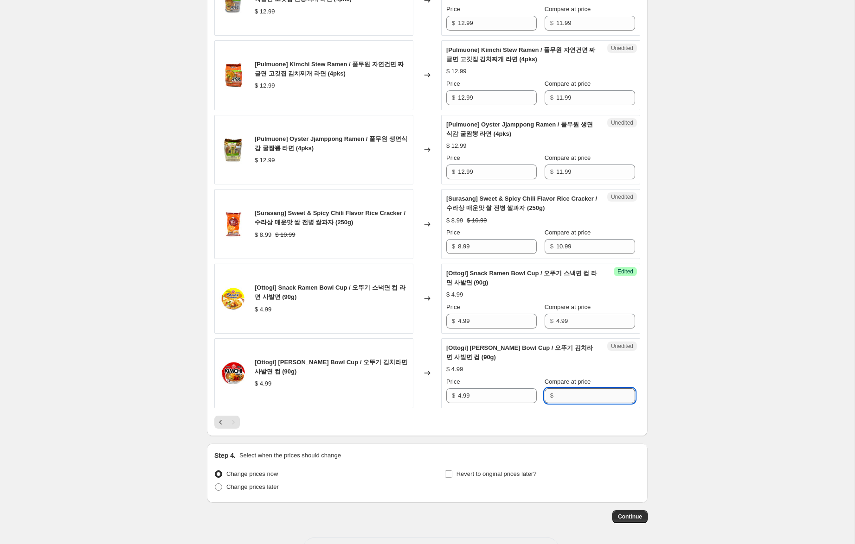
drag, startPoint x: 563, startPoint y: 399, endPoint x: 536, endPoint y: 393, distance: 27.6
click at [562, 399] on input "Compare at price" at bounding box center [595, 396] width 79 height 15
paste input "4.99"
type input "4.99"
drag, startPoint x: 462, startPoint y: 319, endPoint x: 429, endPoint y: 321, distance: 33.0
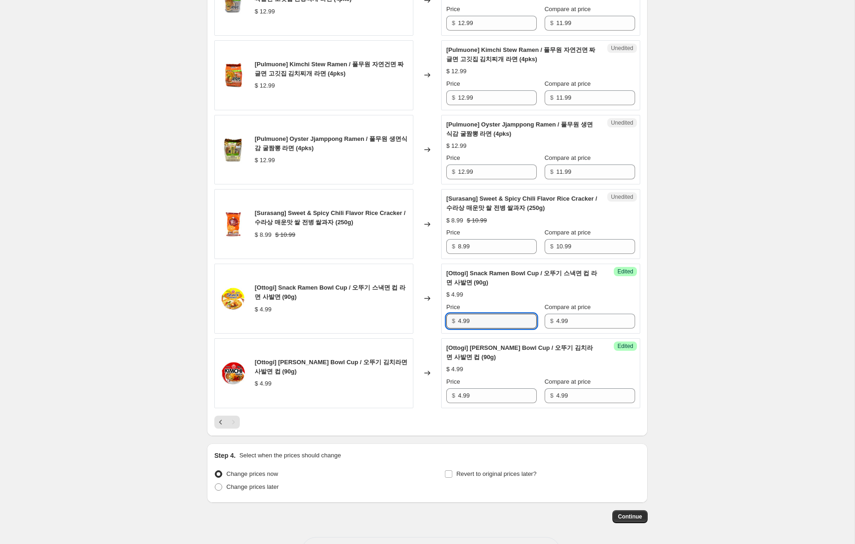
click at [429, 319] on div "[Ottogi] Snack Ramen Bowl Cup / 오뚜기 스낵면 컵 라면 사발면 (90g) $ 4.99 Changed to Succes…" at bounding box center [427, 299] width 426 height 70
type input "2.99"
drag, startPoint x: 459, startPoint y: 399, endPoint x: 429, endPoint y: 393, distance: 31.2
click at [429, 393] on div "[Ottogi] [PERSON_NAME] Bowl Cup / 오뚜기 김치라면 사발면 컵 (90g) $ 4.99 Changed to Succes…" at bounding box center [427, 373] width 426 height 70
type input "2.99"
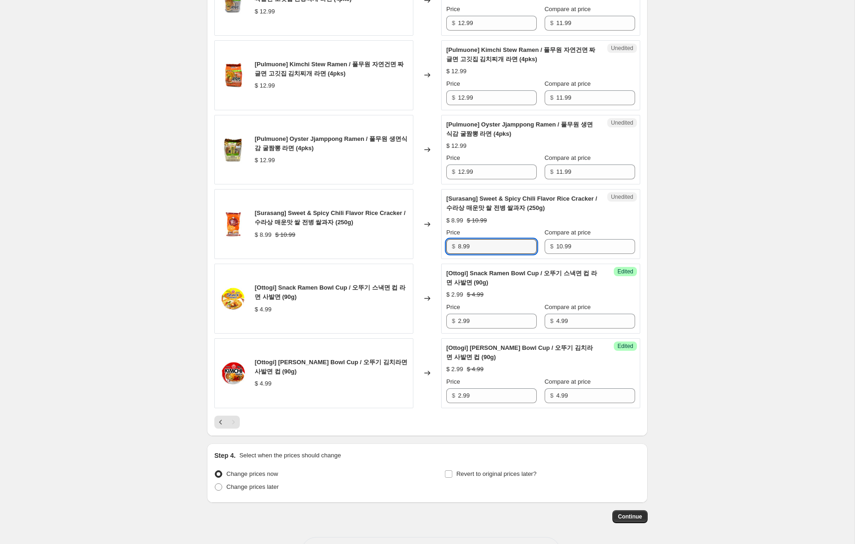
drag, startPoint x: 461, startPoint y: 247, endPoint x: 444, endPoint y: 245, distance: 16.7
click at [445, 245] on div "Unedited [Surasang] Sweet & Spicy Chili Flavor Rice Cracker / 수라상 매운맛 쌀 전병 쌀과자 …" at bounding box center [540, 224] width 199 height 70
type input "5.99"
drag, startPoint x: 464, startPoint y: 172, endPoint x: 444, endPoint y: 171, distance: 20.0
click at [444, 171] on div "Unedited [Pulmuone] Oyster Jjamppong Ramen / 풀무원 생면식감 굴짬뽕 라면 (4pks) $ 12.99 Pri…" at bounding box center [540, 150] width 199 height 70
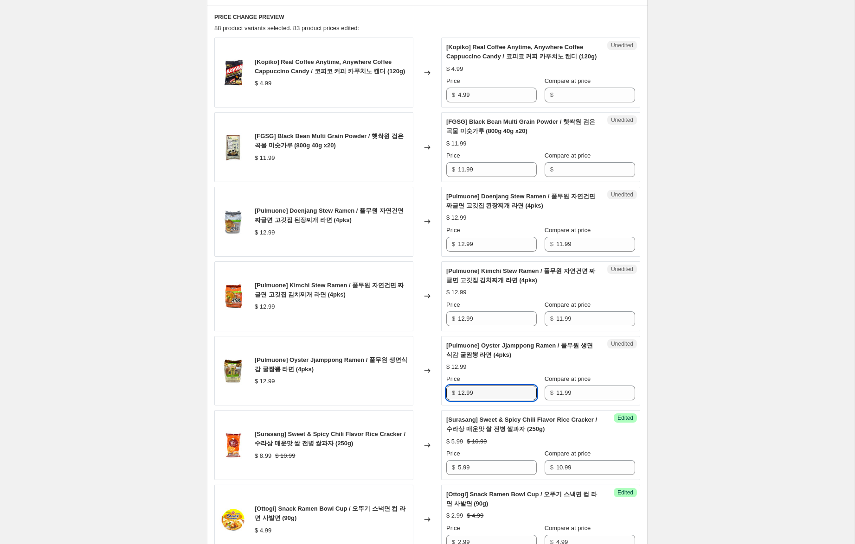
scroll to position [308, 0]
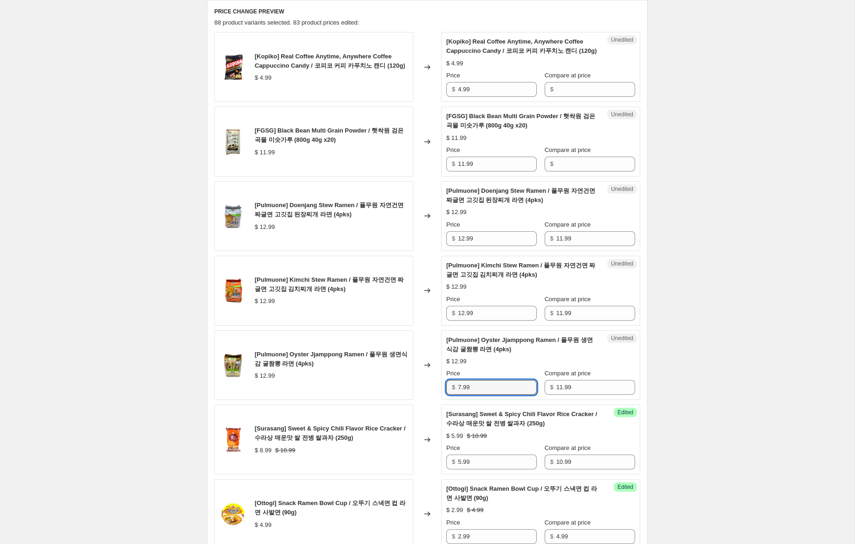
type input "7.99"
drag, startPoint x: 450, startPoint y: 310, endPoint x: 427, endPoint y: 287, distance: 32.5
click at [421, 305] on div "[Pulmuone] Kimchi Stew Ramen / 풀무원 자연건면 짜글면 고깃집 김치찌개 라면 (4pks) $ 12.99 Changed …" at bounding box center [427, 291] width 426 height 70
type input "7.99"
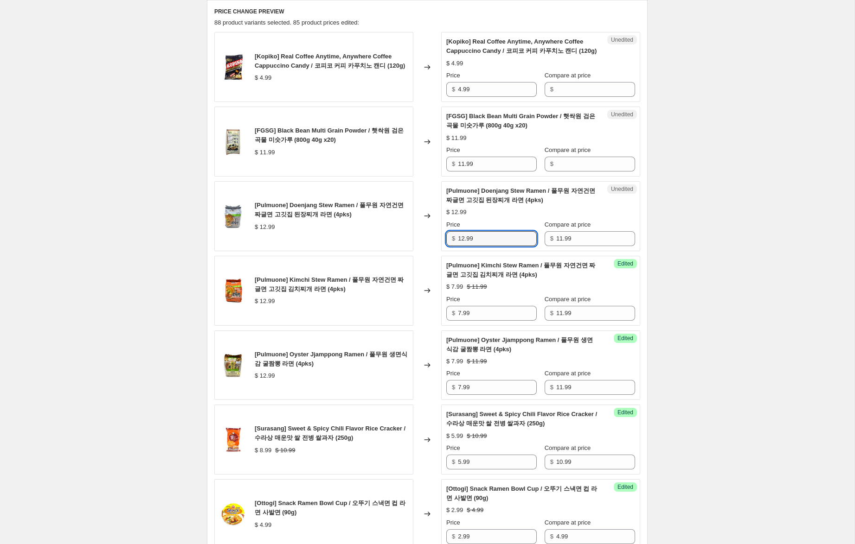
drag, startPoint x: 462, startPoint y: 239, endPoint x: 424, endPoint y: 232, distance: 38.7
click at [424, 232] on div "[Pulmuone] Doenjang Stew Ramen / 풀무원 자연건면 짜글면 고깃집 된장찌개 라면 (4pks) $ 12.99 Change…" at bounding box center [427, 216] width 426 height 70
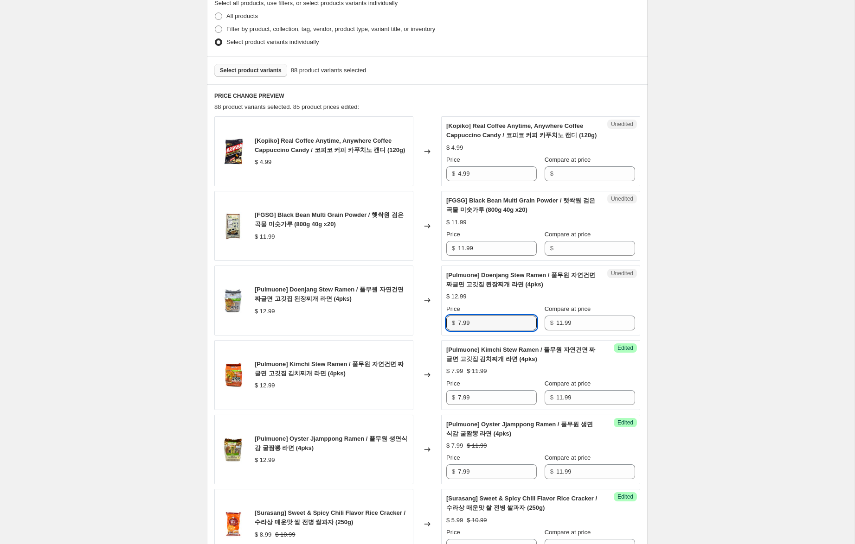
scroll to position [223, 0]
type input "7.99"
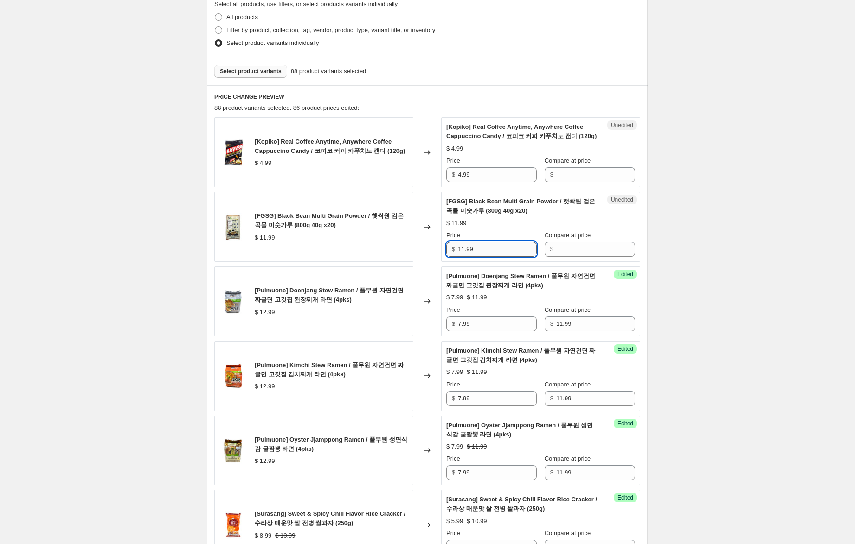
drag, startPoint x: 485, startPoint y: 249, endPoint x: 492, endPoint y: 253, distance: 7.9
click at [450, 244] on div "$ 11.99" at bounding box center [491, 249] width 90 height 15
drag, startPoint x: 587, startPoint y: 253, endPoint x: 524, endPoint y: 254, distance: 62.6
click at [587, 253] on input "Compare at price" at bounding box center [595, 249] width 79 height 15
paste input "11.99"
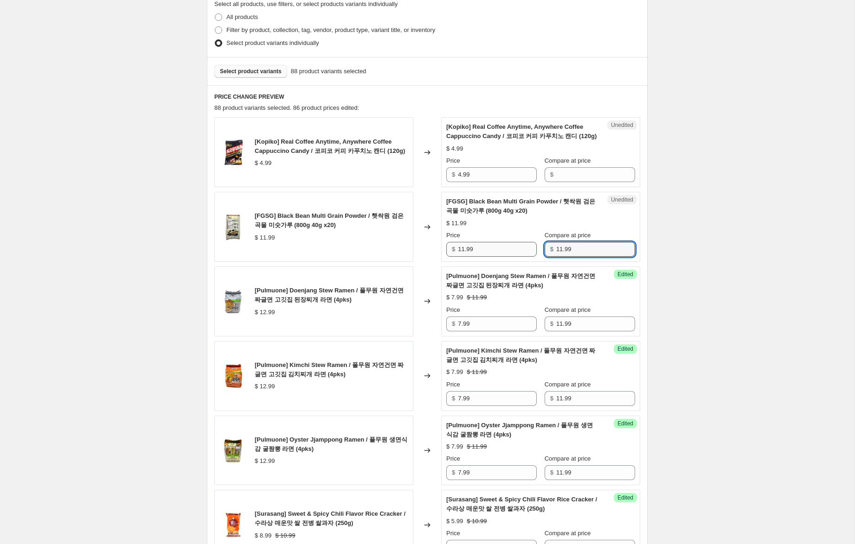
type input "11.99"
drag, startPoint x: 460, startPoint y: 250, endPoint x: 424, endPoint y: 245, distance: 37.0
click at [425, 245] on div "[FGSG] Black Bean Multi Grain Powder / 햇싹원 검은 곡물 미숫가루 (800g 40g x20) $ 11.99 Ch…" at bounding box center [427, 227] width 426 height 70
type input "7.99"
drag, startPoint x: 457, startPoint y: 173, endPoint x: 436, endPoint y: 169, distance: 21.2
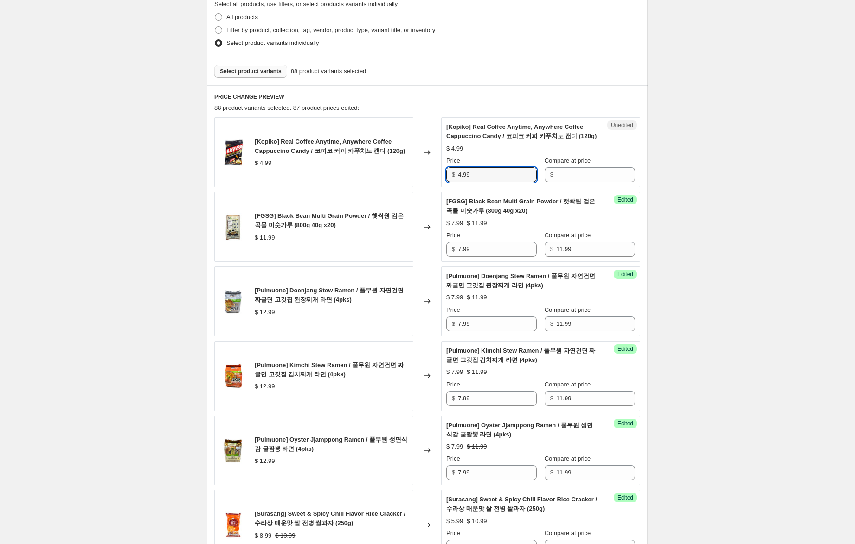
click at [434, 169] on div "[Kopiko] Real Coffee Anytime, Anywhere Coffee Cappuccino Candy / 코피코 커피 카푸치노 캔디…" at bounding box center [427, 152] width 426 height 70
drag, startPoint x: 578, startPoint y: 177, endPoint x: 500, endPoint y: 179, distance: 77.5
click at [576, 177] on input "Compare at price" at bounding box center [595, 174] width 79 height 15
paste input "4.99"
type input "4.99"
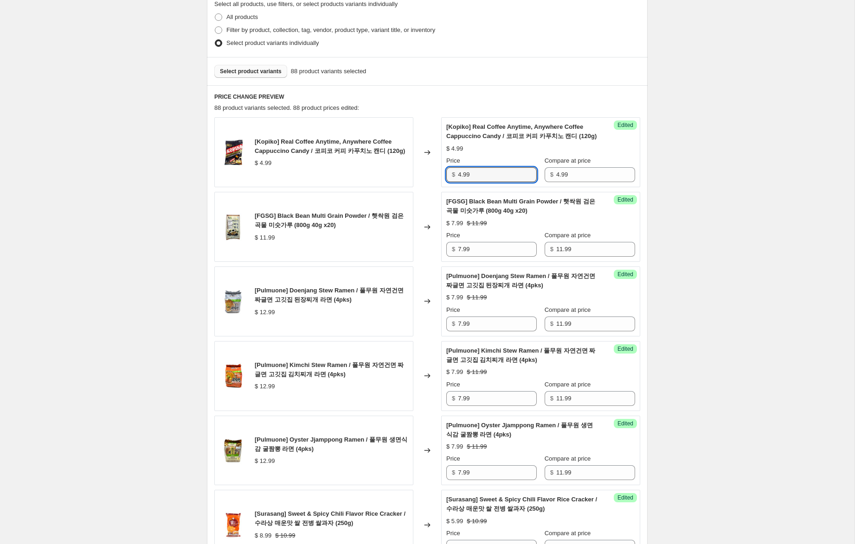
drag, startPoint x: 460, startPoint y: 175, endPoint x: 432, endPoint y: 171, distance: 29.0
click at [433, 171] on div "[Kopiko] Real Coffee Anytime, Anywhere Coffee Cappuccino Candy / 코피코 커피 카푸치노 캔디…" at bounding box center [427, 152] width 426 height 70
type input "2.99"
drag, startPoint x: 701, startPoint y: 285, endPoint x: 697, endPoint y: 326, distance: 41.0
click at [701, 285] on div "Create new price [MEDICAL_DATA]. This page is ready Create new price [MEDICAL_D…" at bounding box center [427, 329] width 854 height 1104
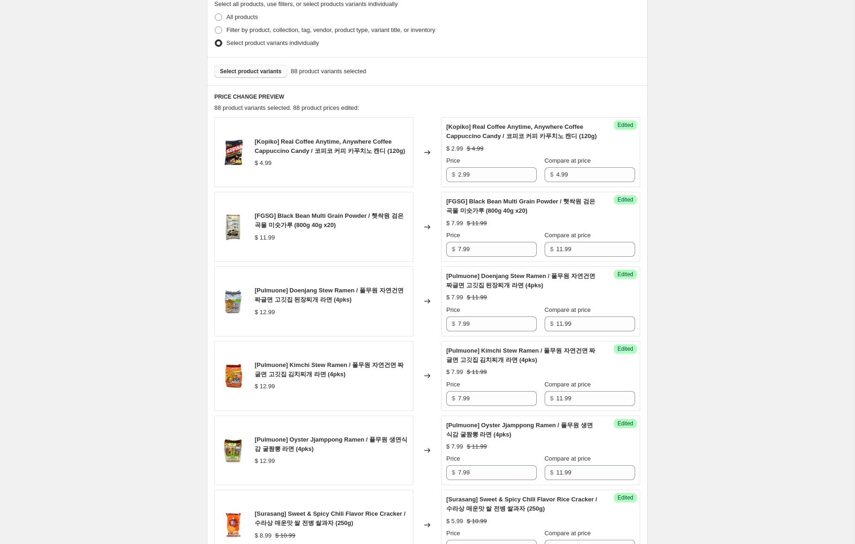
scroll to position [560, 0]
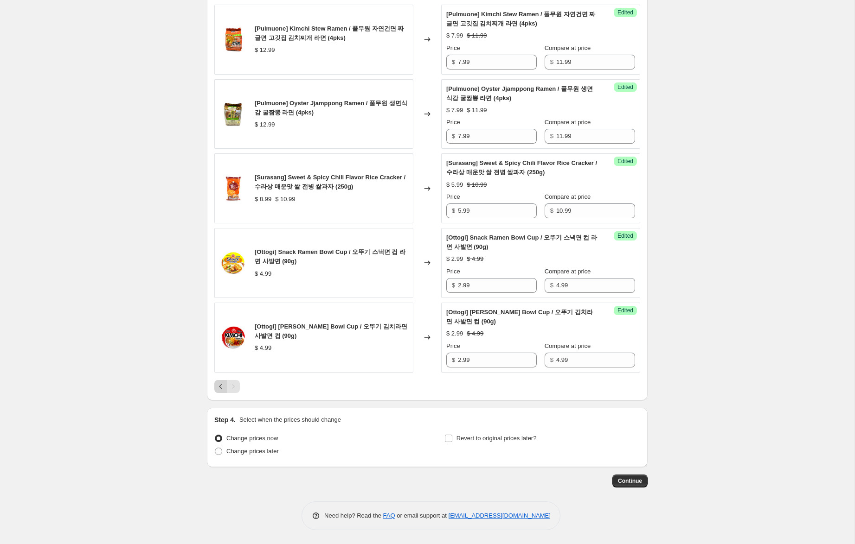
click at [218, 387] on icon "Previous" at bounding box center [220, 386] width 9 height 9
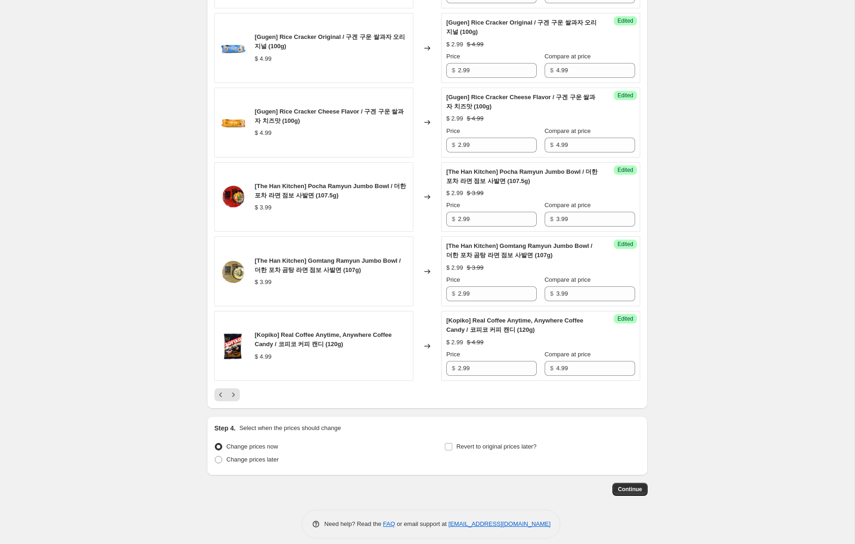
scroll to position [1482, 0]
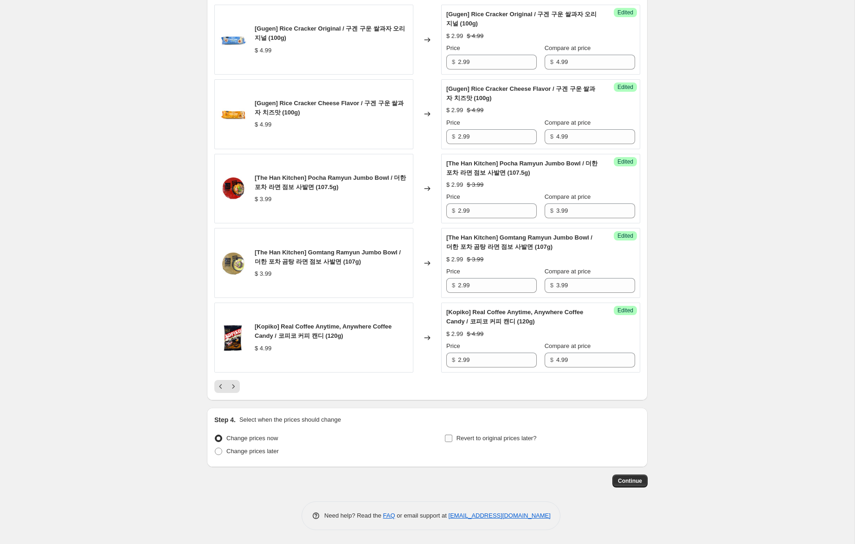
click at [520, 435] on span "Revert to original prices later?" at bounding box center [496, 438] width 80 height 7
click at [452, 435] on input "Revert to original prices later?" at bounding box center [448, 438] width 7 height 7
checkbox input "true"
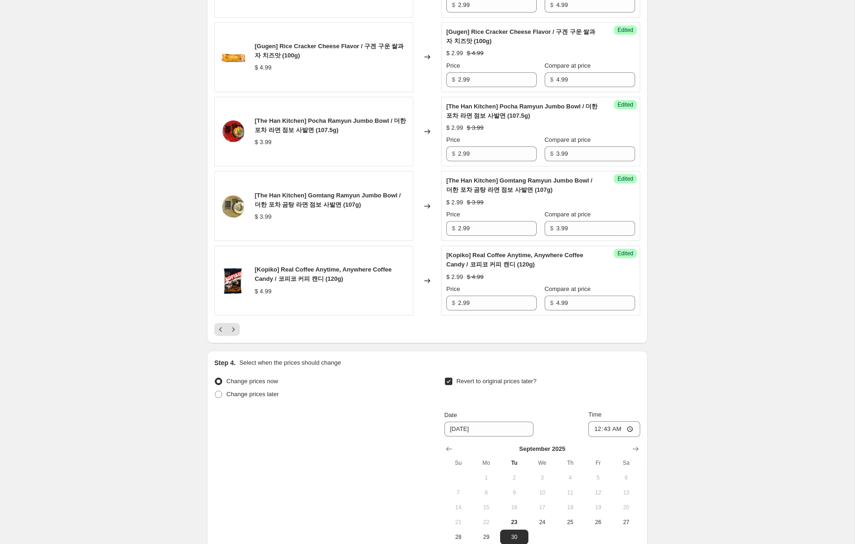
scroll to position [1640, 0]
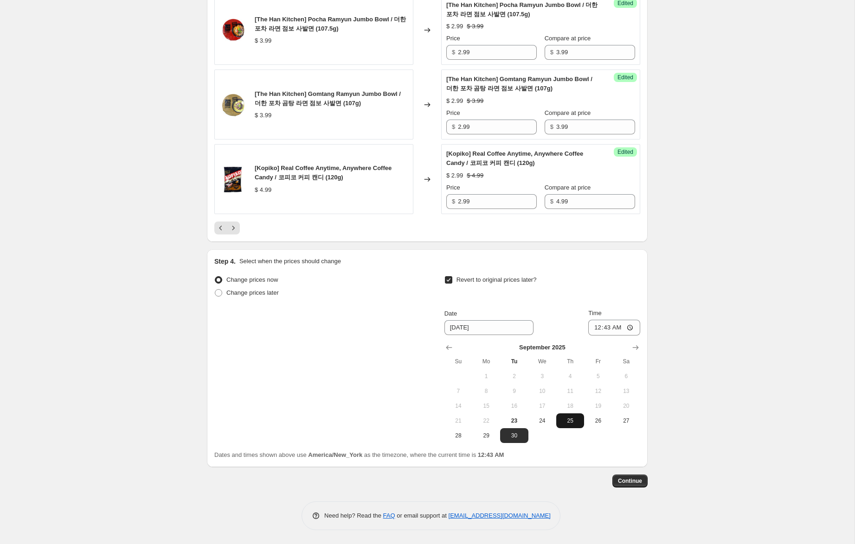
click at [573, 421] on span "25" at bounding box center [570, 420] width 20 height 7
type input "[DATE]"
click at [594, 328] on input "00:43" at bounding box center [614, 328] width 52 height 16
type input "23:59"
click at [638, 478] on button "Continue" at bounding box center [629, 481] width 35 height 13
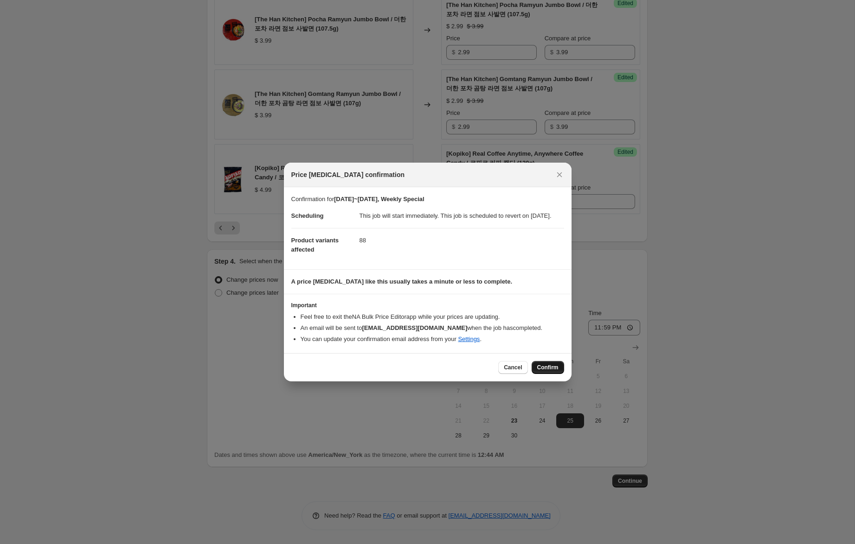
click at [549, 370] on span "Confirm" at bounding box center [547, 367] width 21 height 7
